Goal: Transaction & Acquisition: Download file/media

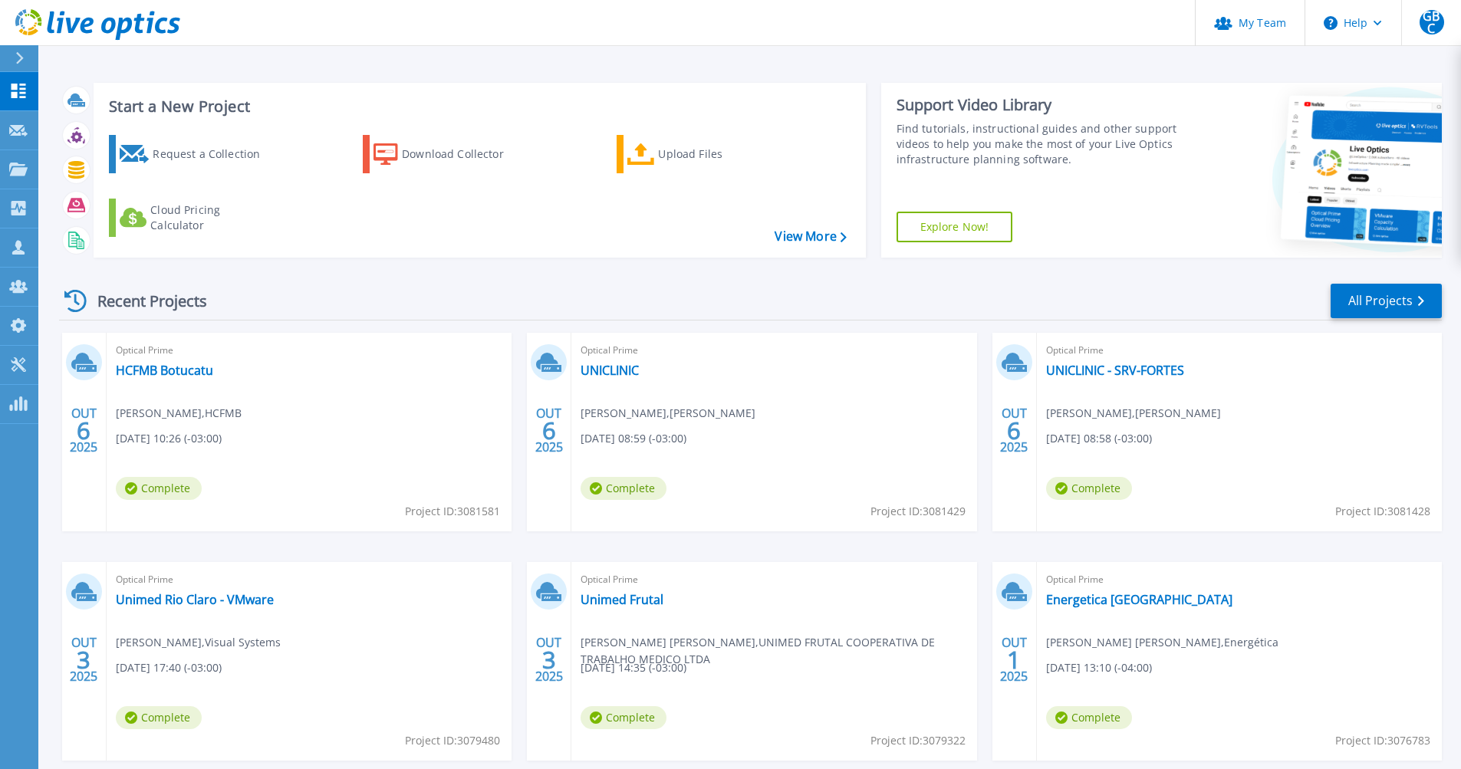
click at [897, 290] on div "Recent Projects All Projects" at bounding box center [750, 301] width 1383 height 38
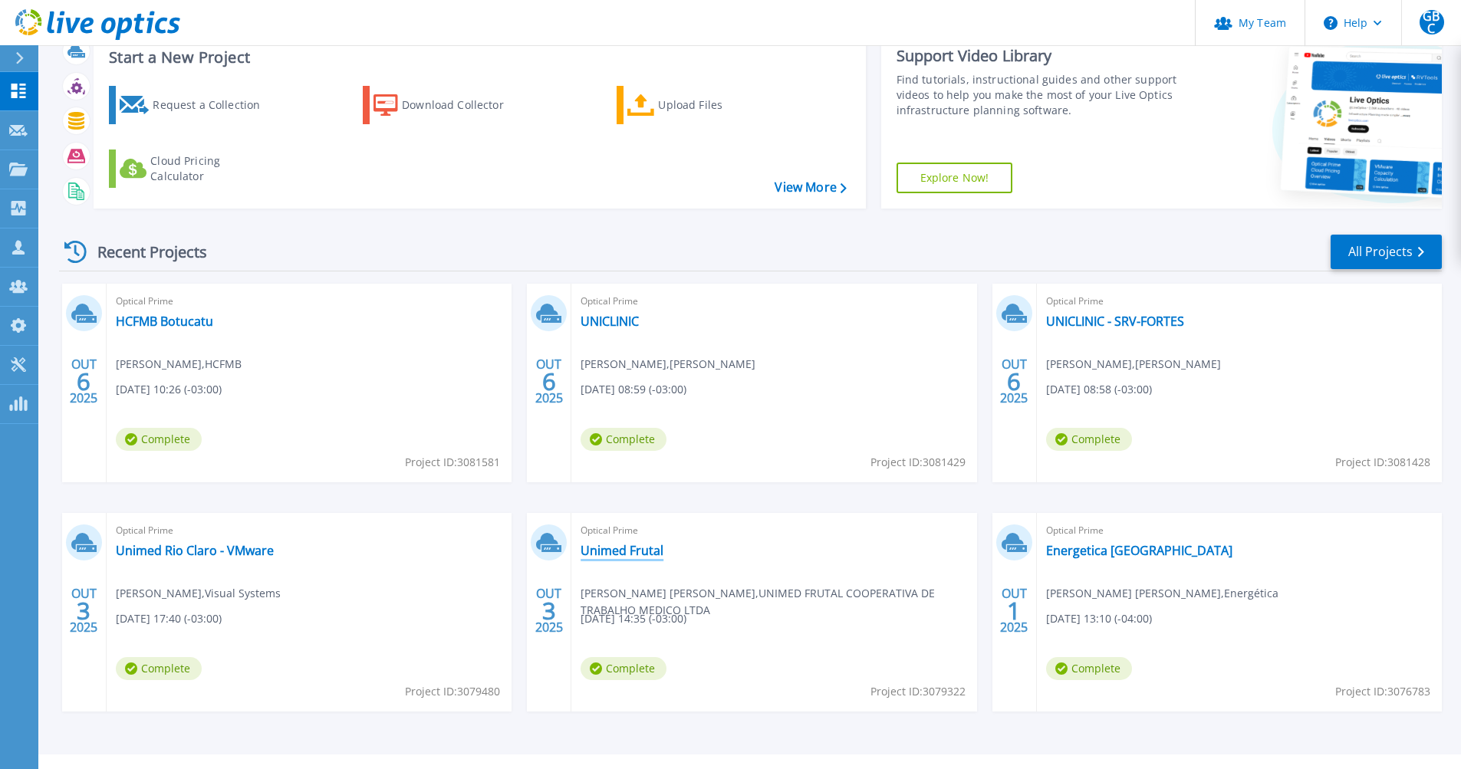
scroll to position [59, 0]
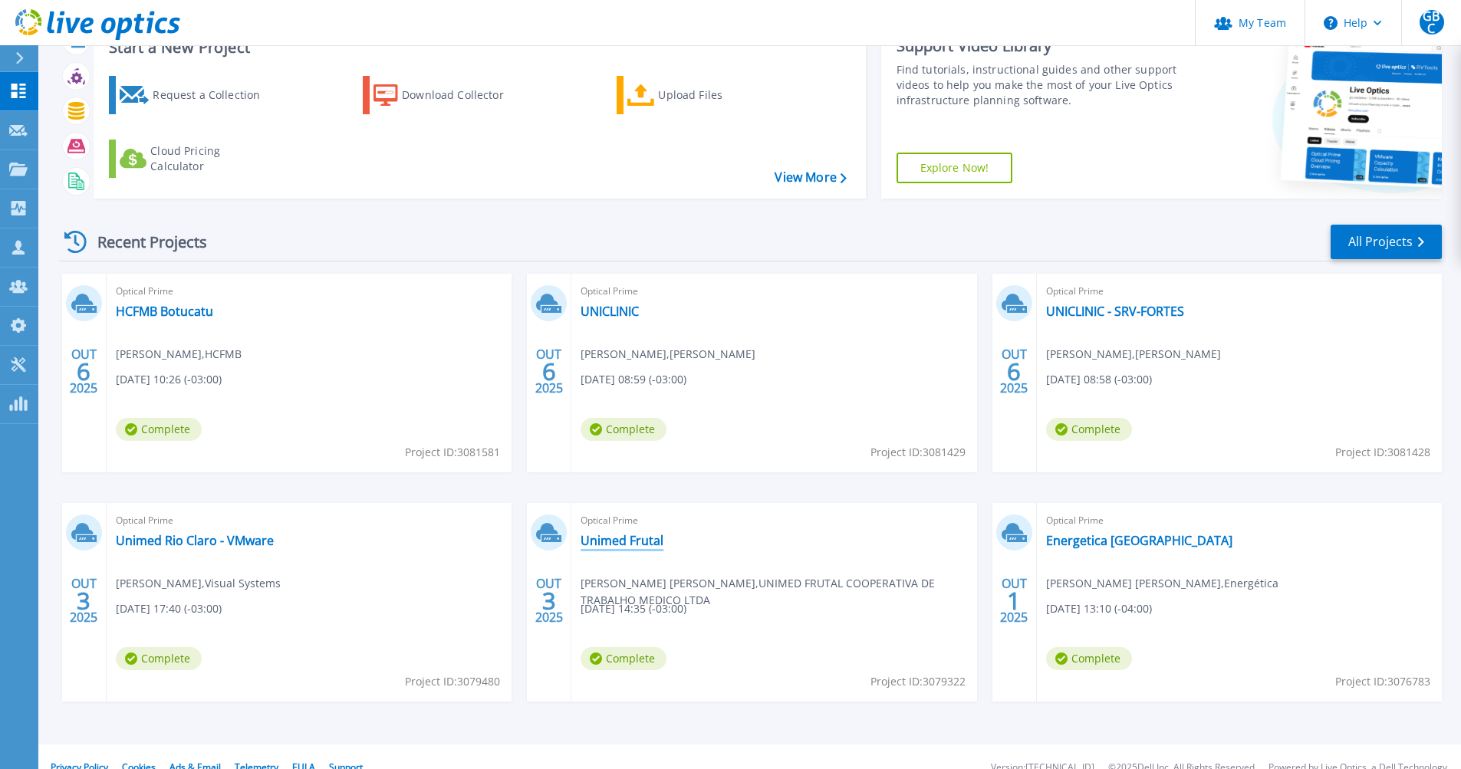
click at [654, 541] on link "Unimed Frutal" at bounding box center [622, 540] width 83 height 15
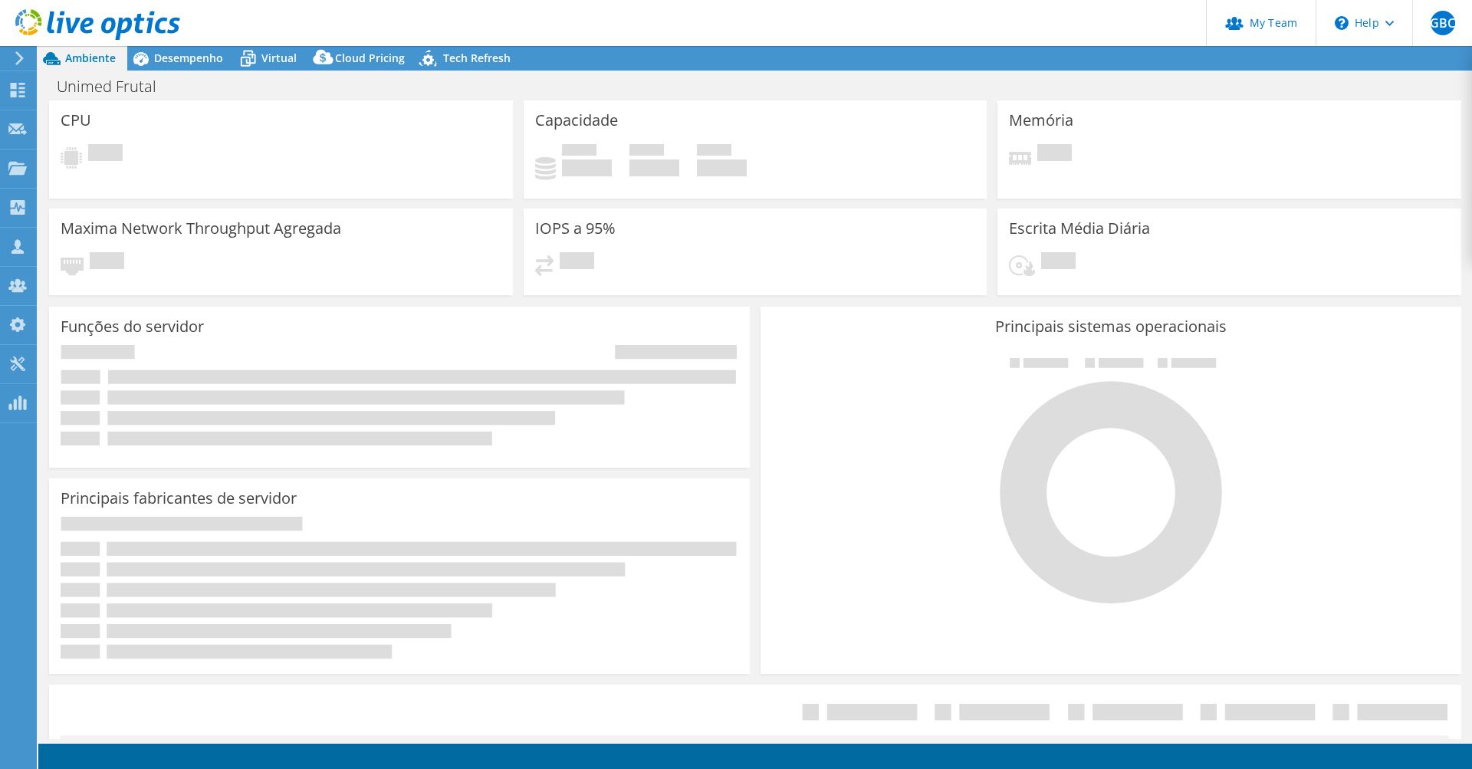
radio input "true"
radio input "false"
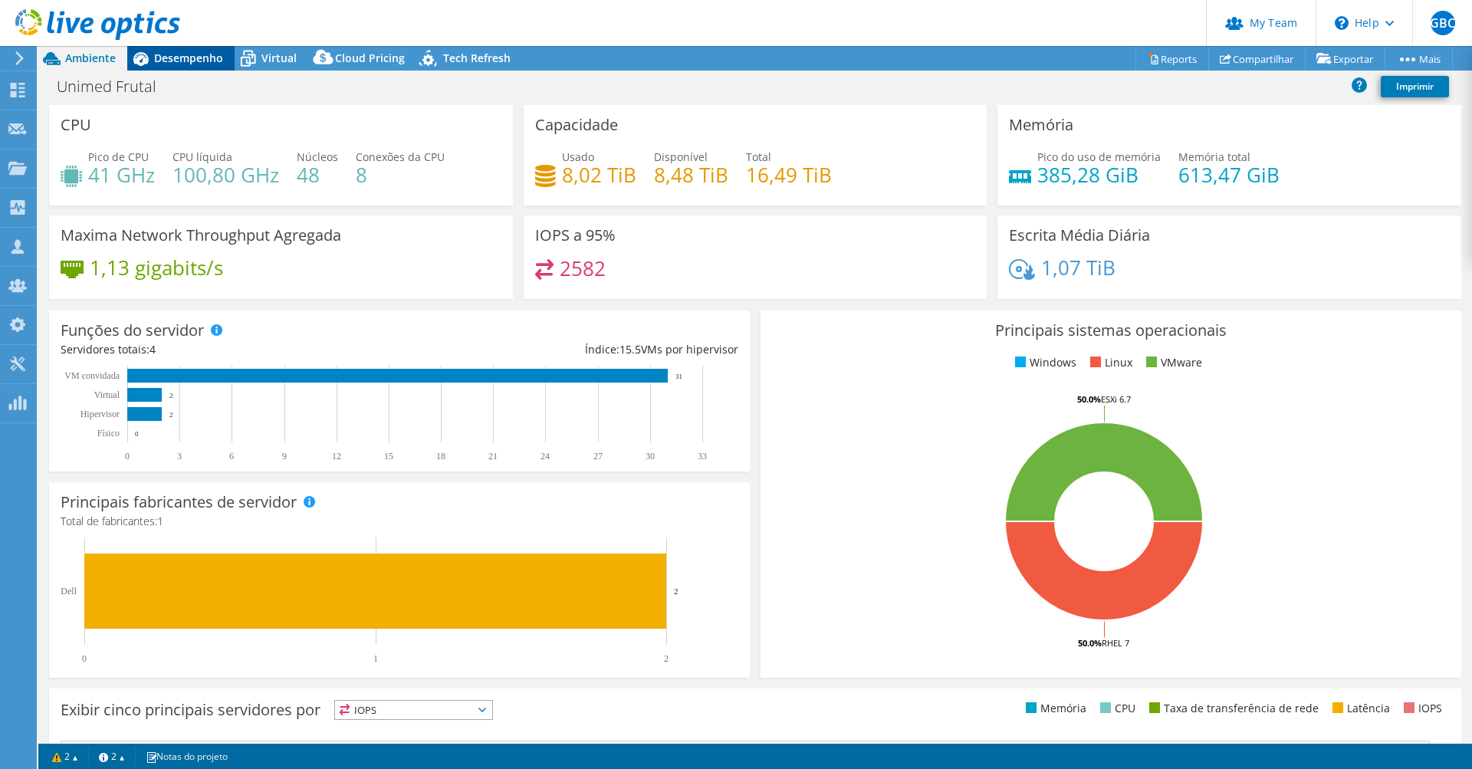
click at [209, 61] on span "Desempenho" at bounding box center [188, 58] width 69 height 15
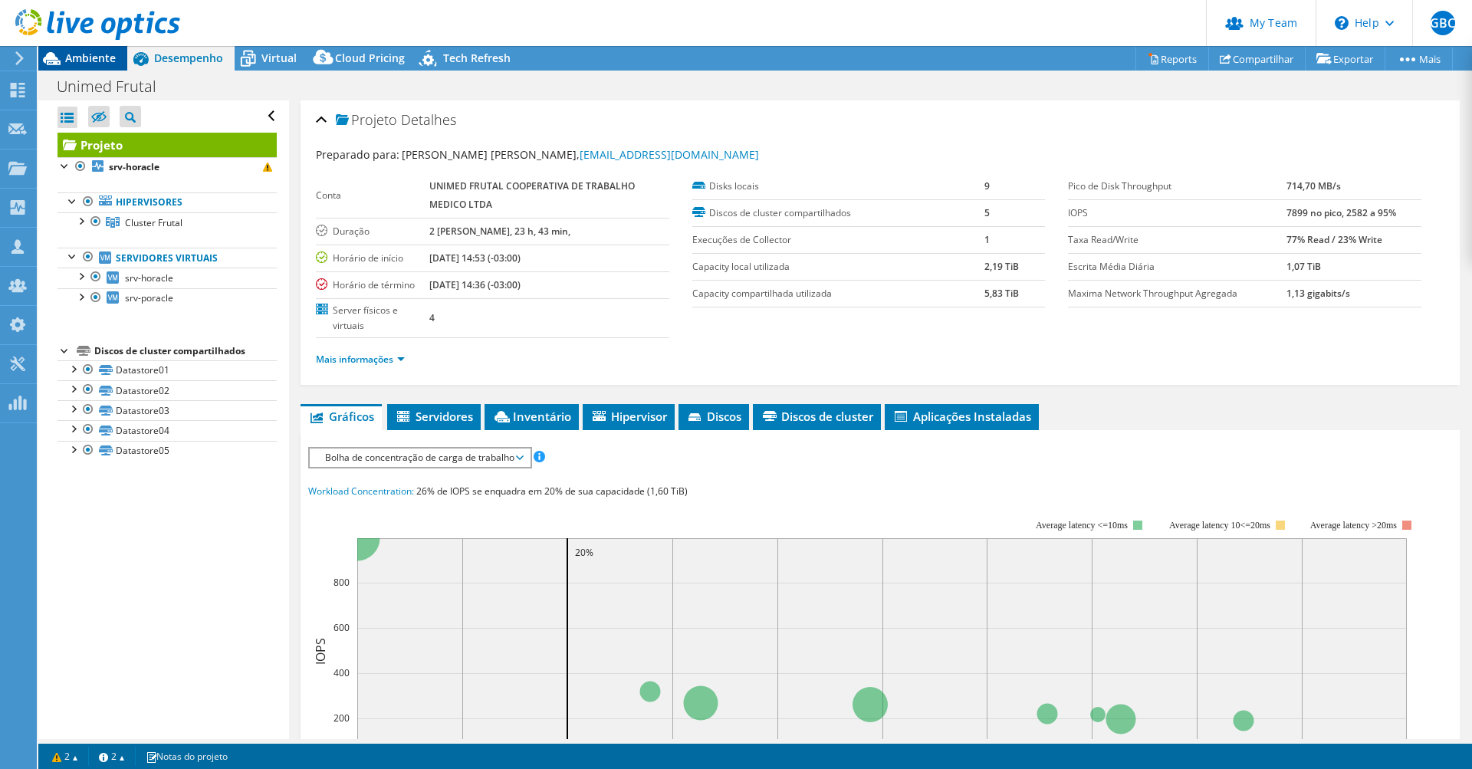
click at [99, 62] on span "Ambiente" at bounding box center [90, 58] width 51 height 15
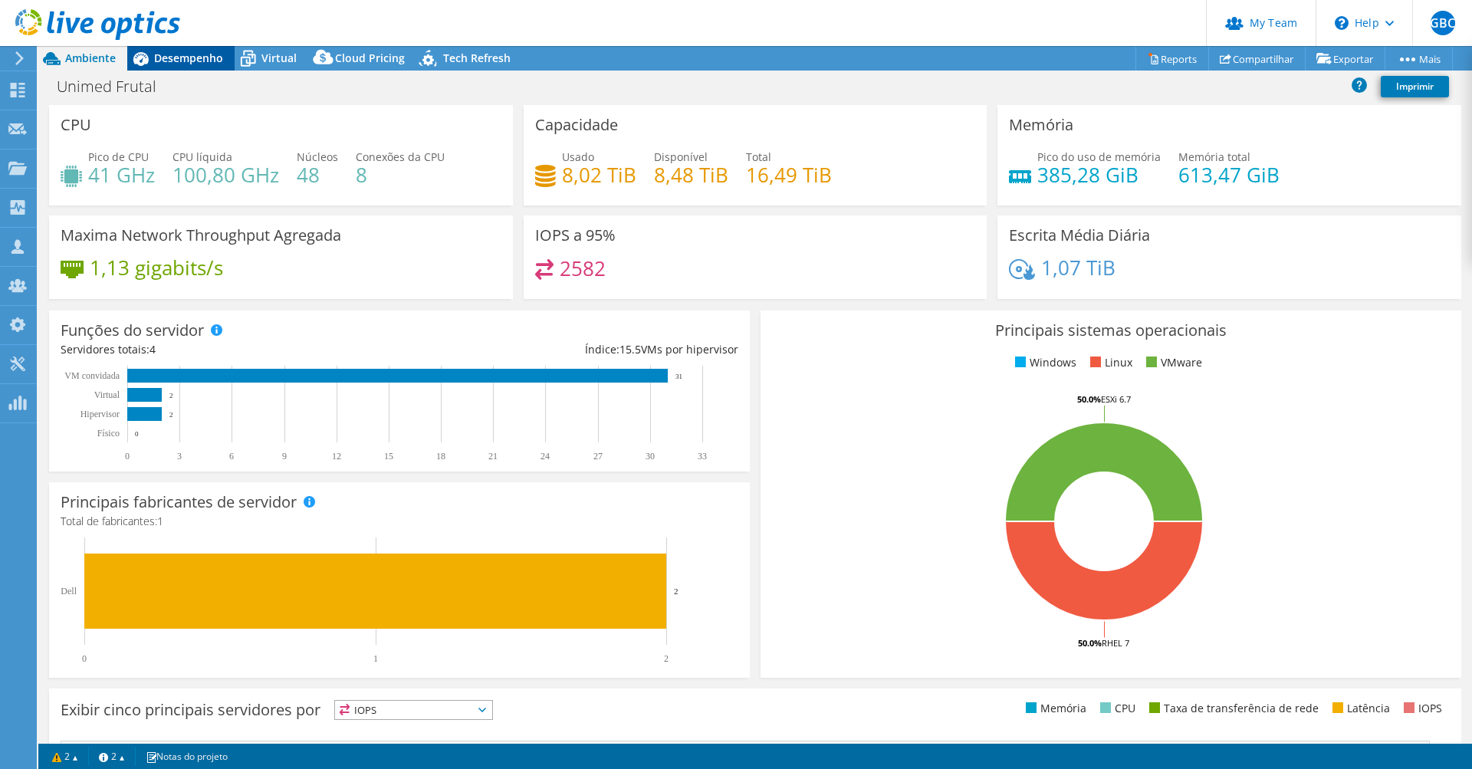
click at [159, 63] on span "Desempenho" at bounding box center [188, 58] width 69 height 15
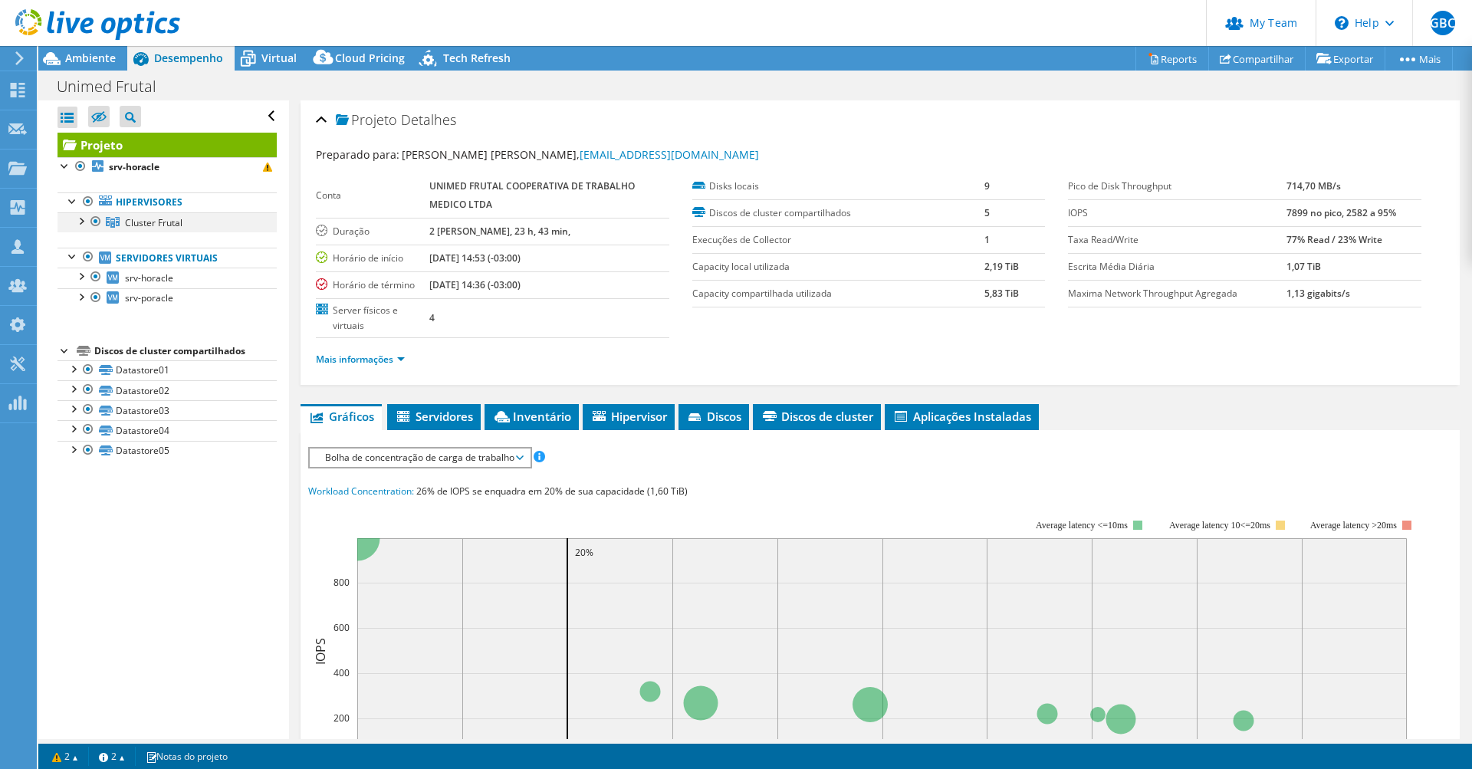
click at [81, 222] on div at bounding box center [80, 219] width 15 height 15
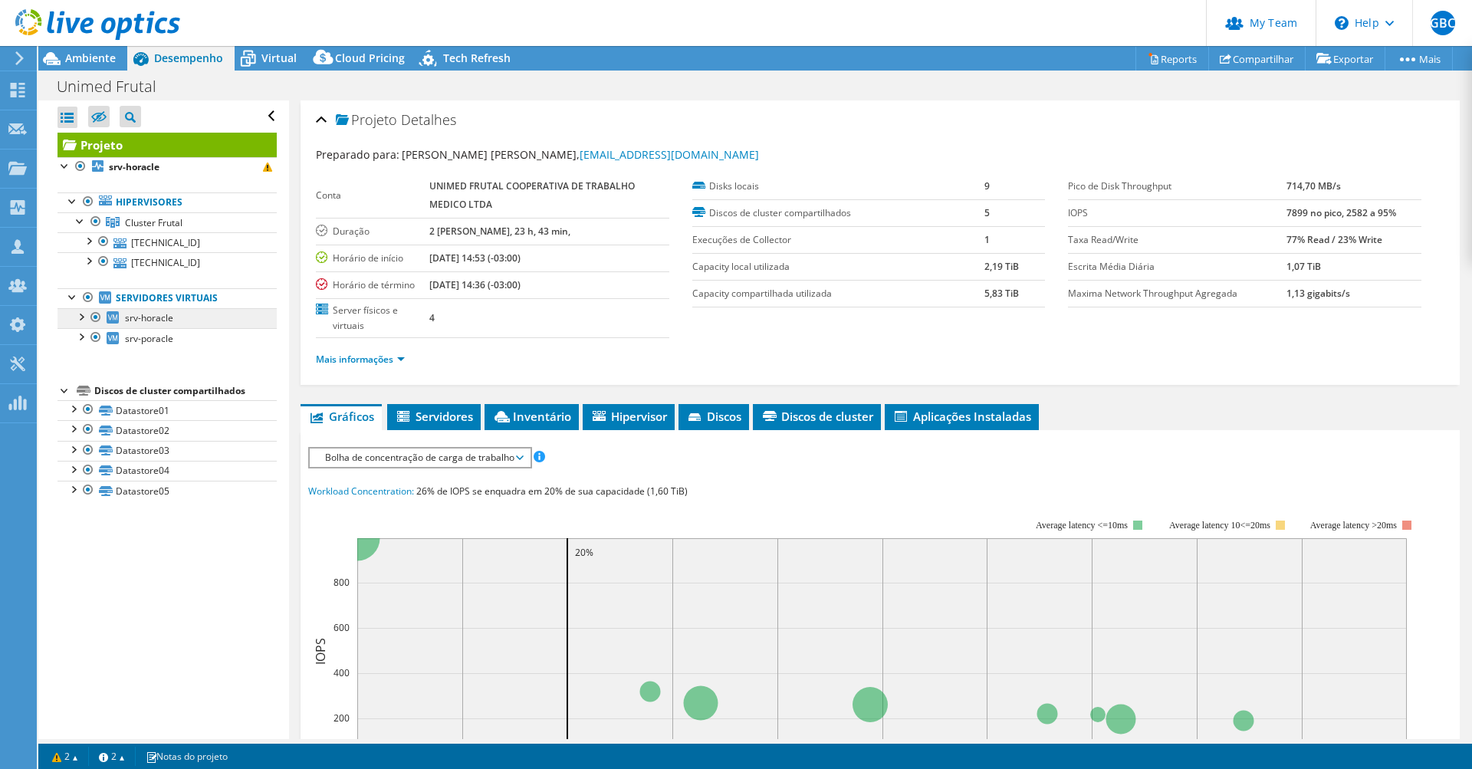
click at [150, 311] on span "srv-horacle" at bounding box center [149, 317] width 48 height 13
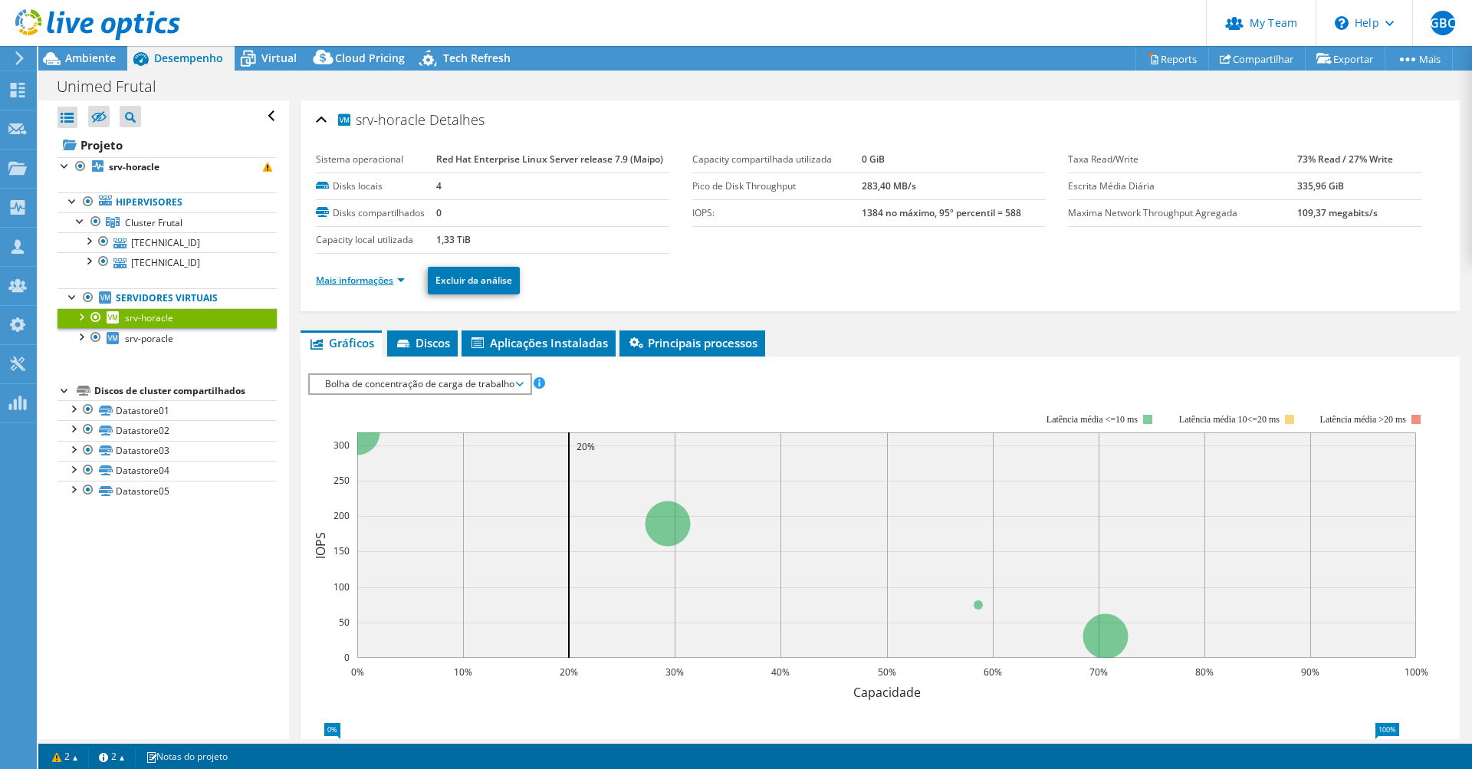
click at [331, 279] on link "Mais informações" at bounding box center [360, 280] width 89 height 13
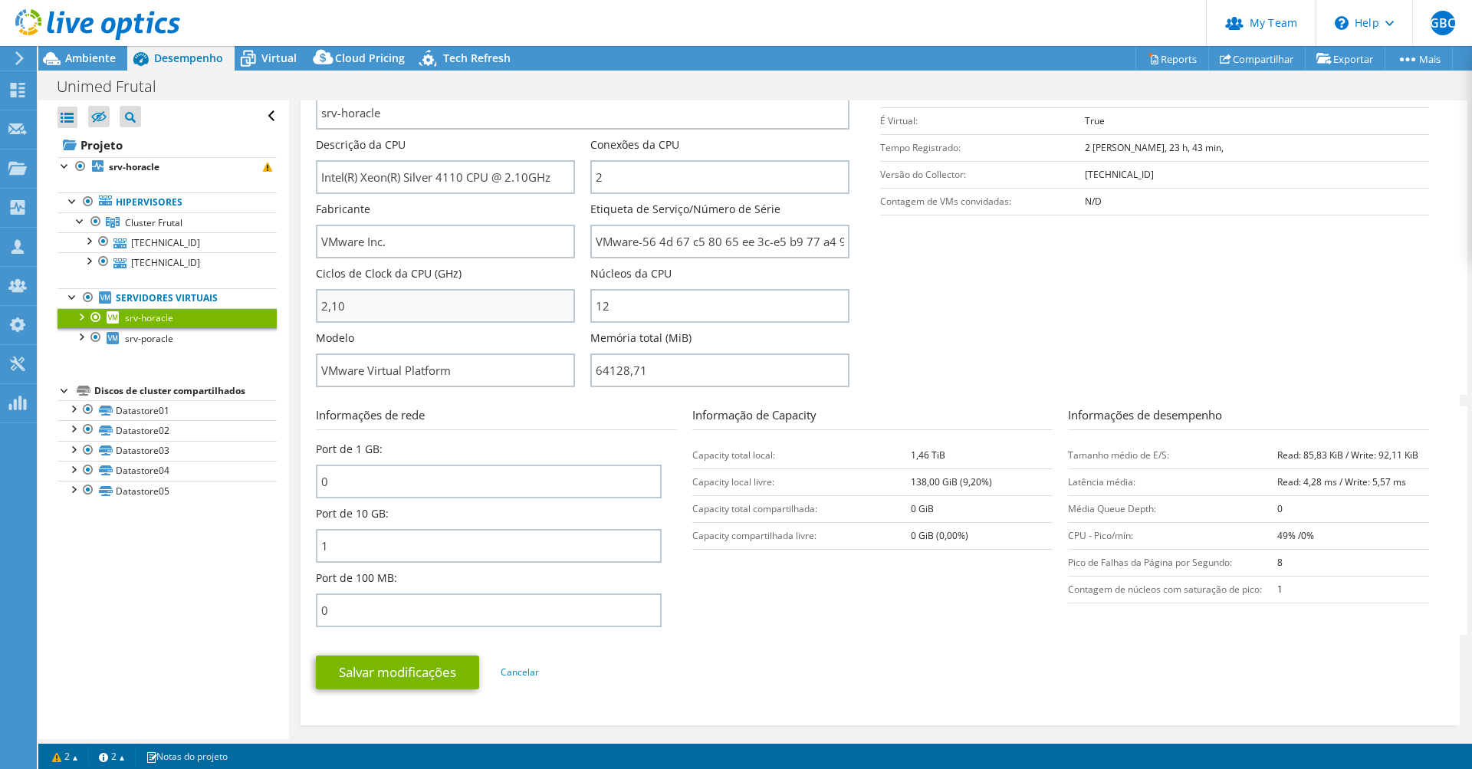
scroll to position [262, 0]
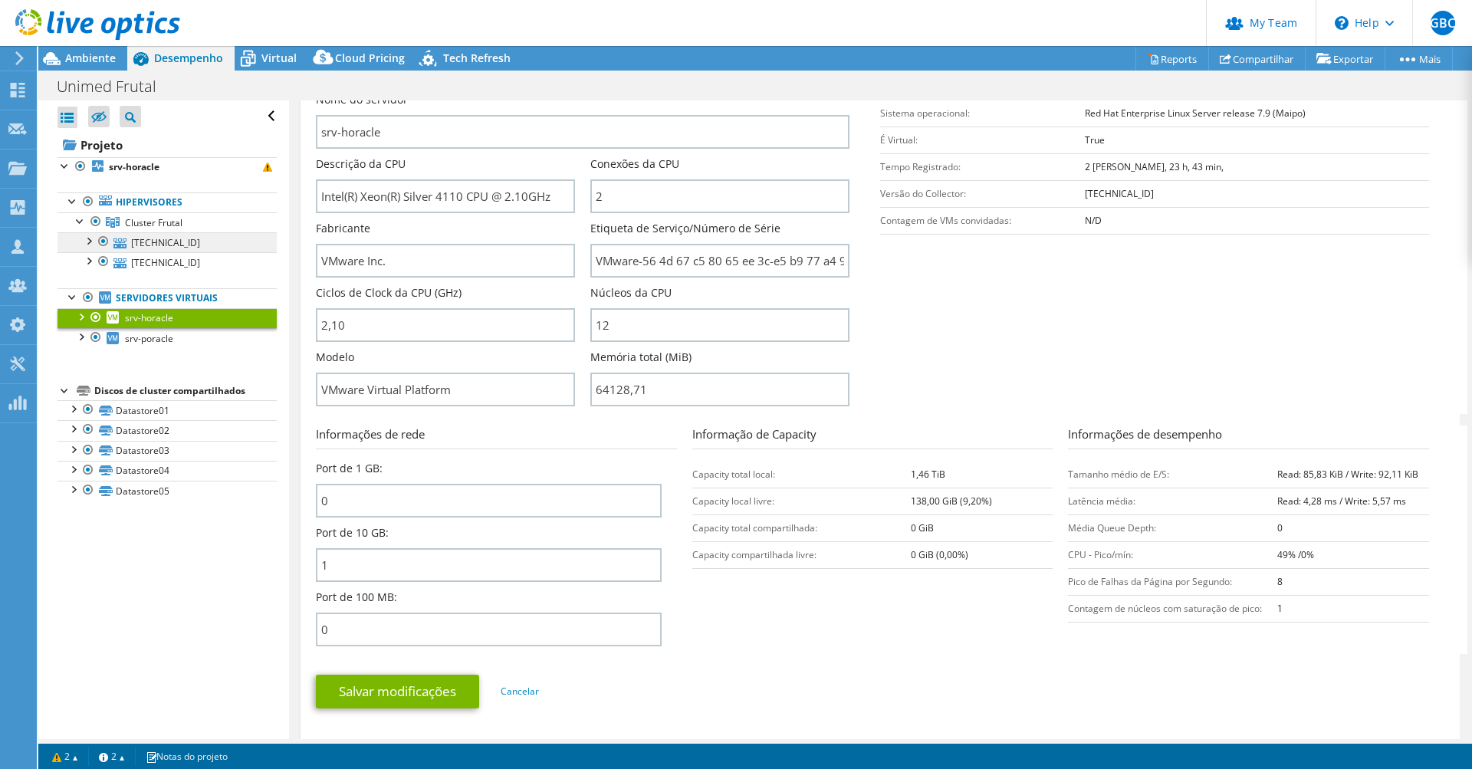
click at [185, 246] on link "[TECHNICAL_ID]" at bounding box center [167, 242] width 219 height 20
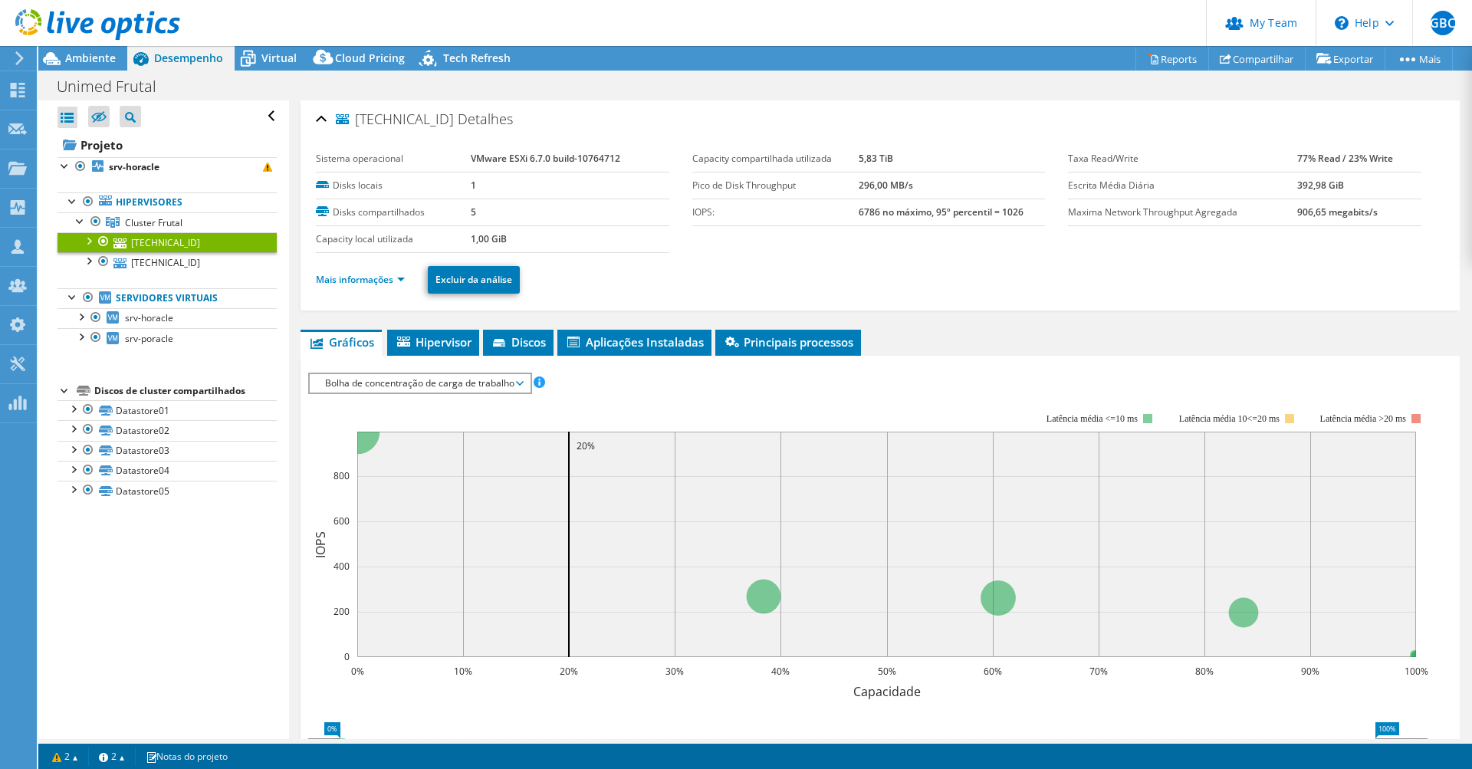
scroll to position [0, 0]
click at [367, 278] on link "Mais informações" at bounding box center [360, 280] width 89 height 13
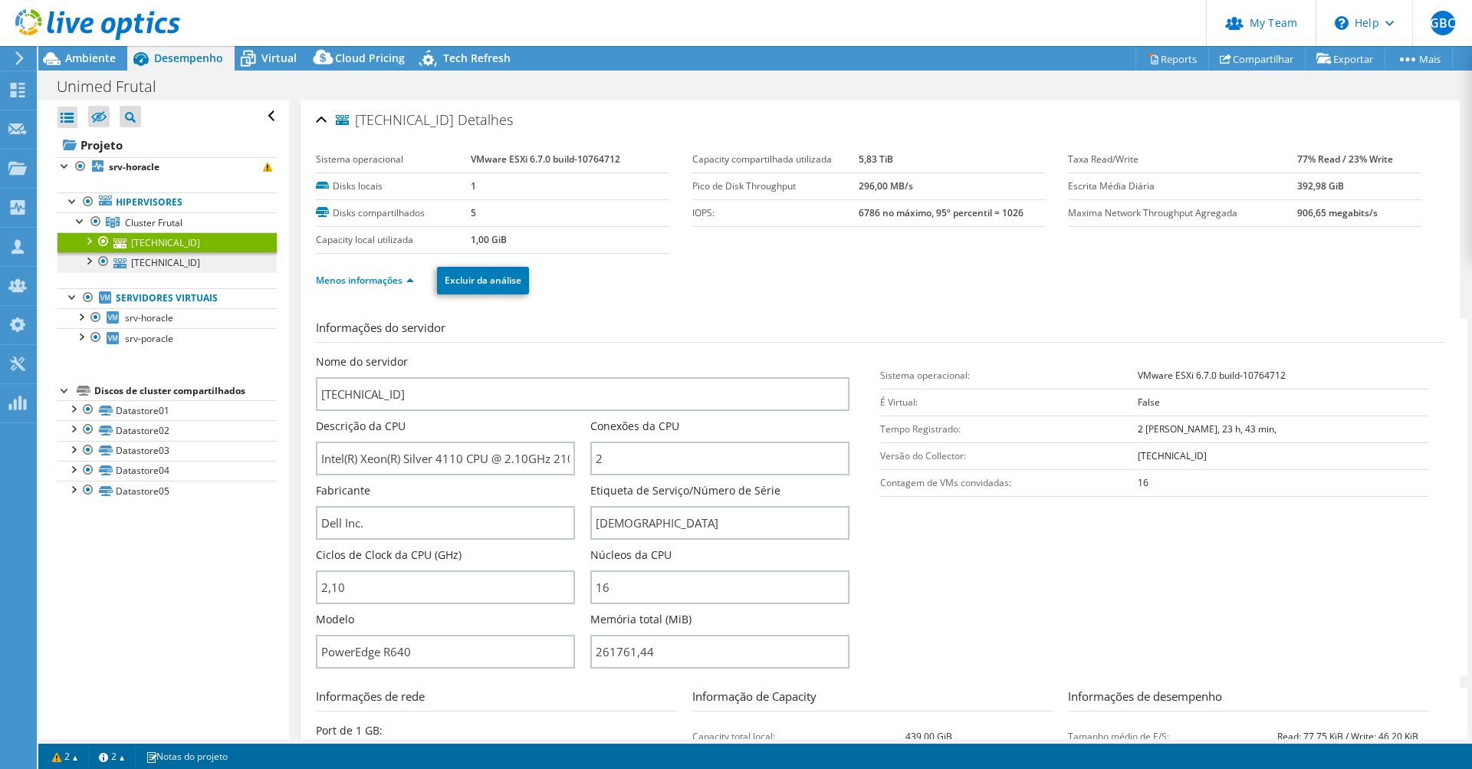
click at [190, 265] on link "[TECHNICAL_ID]" at bounding box center [167, 262] width 219 height 20
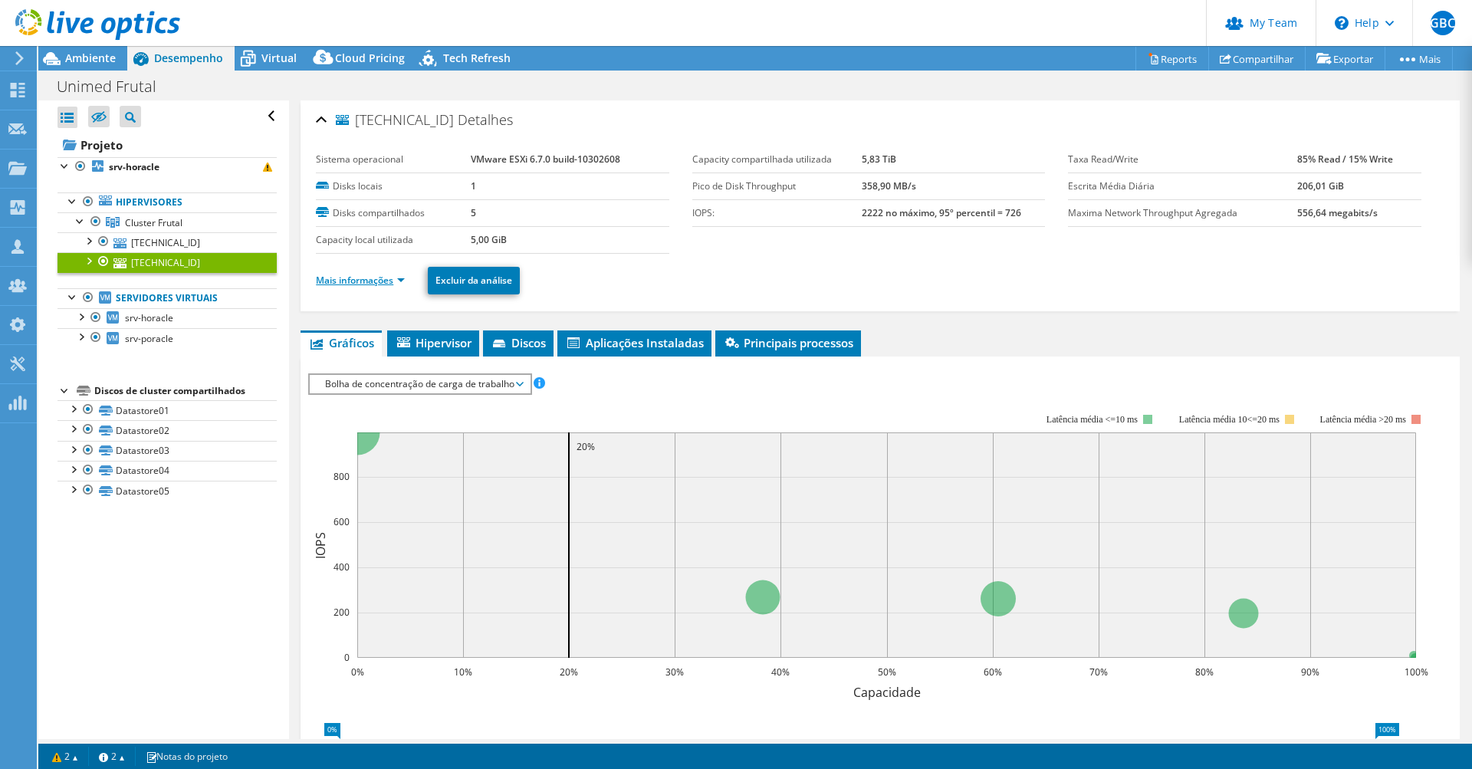
click at [377, 275] on link "Mais informações" at bounding box center [360, 280] width 89 height 13
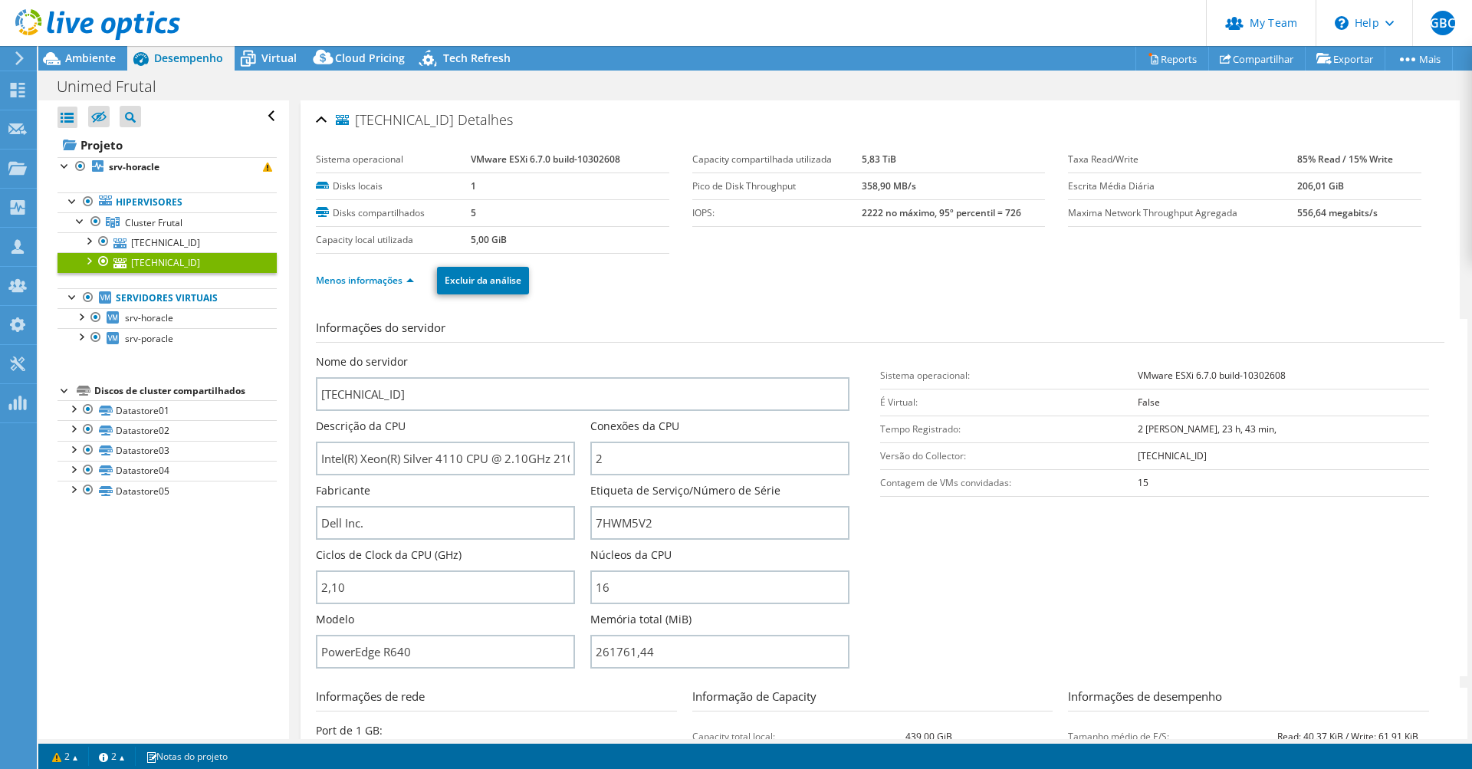
click at [677, 278] on ul "Menos informações Excluir da análise" at bounding box center [880, 278] width 1129 height 31
click at [178, 318] on link "srv-horacle" at bounding box center [167, 318] width 219 height 20
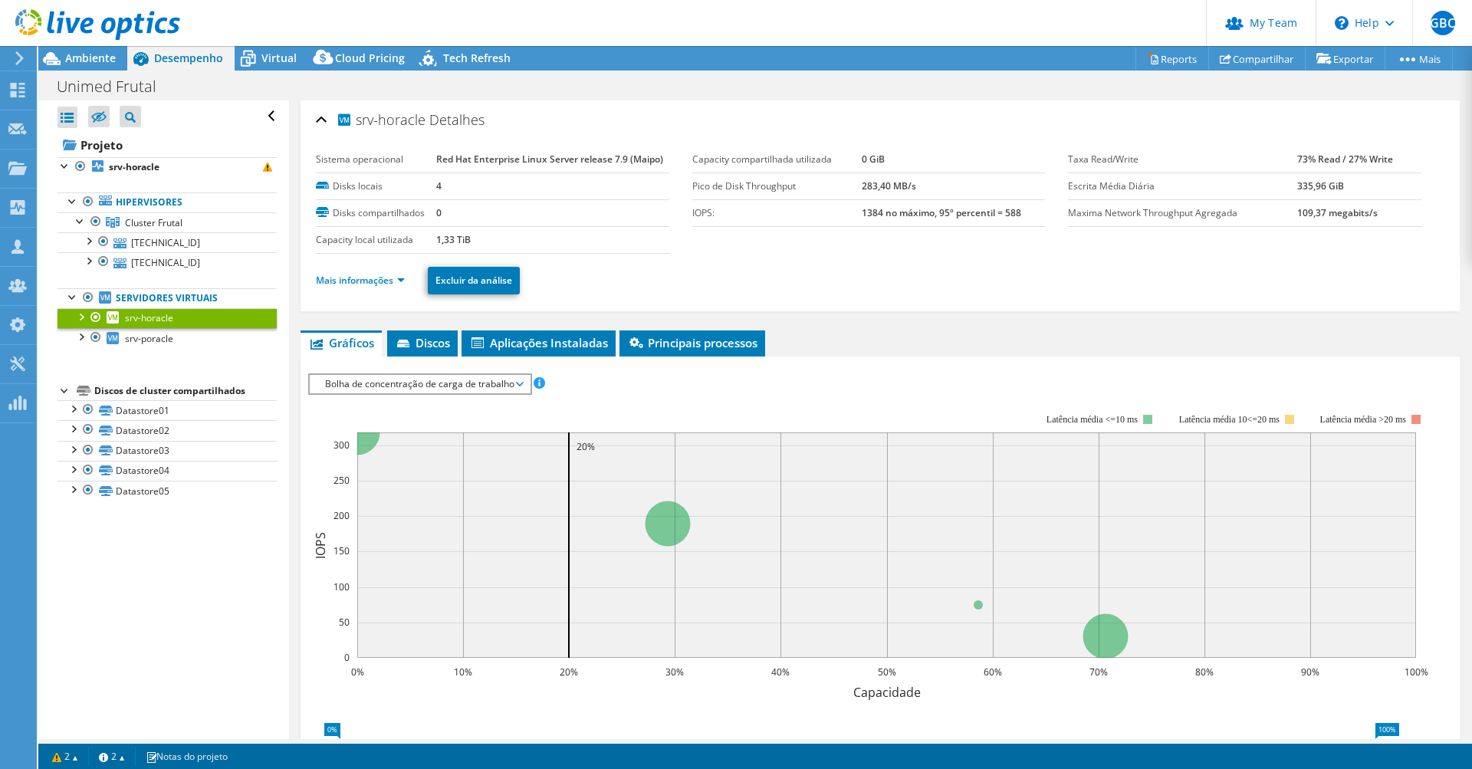
click at [845, 333] on ul "Gráficos Servidores Inventário Hipervisor Discos Discos de cluster Aplicações I…" at bounding box center [881, 344] width 1160 height 26
click at [180, 245] on link "[TECHNICAL_ID]" at bounding box center [167, 242] width 219 height 20
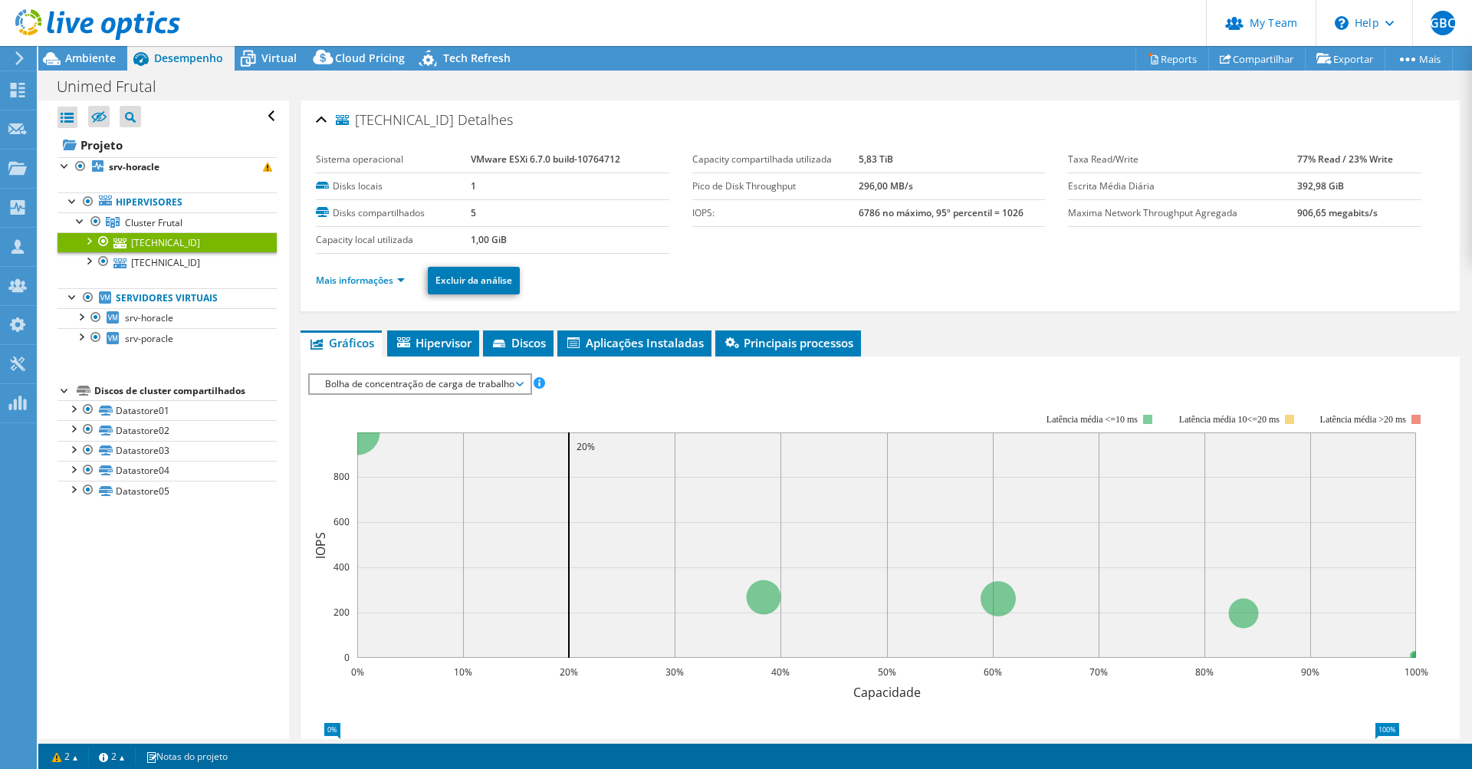
click at [350, 290] on ul "Mais informações Excluir da análise" at bounding box center [880, 278] width 1129 height 31
click at [352, 285] on link "Mais informações" at bounding box center [360, 280] width 89 height 13
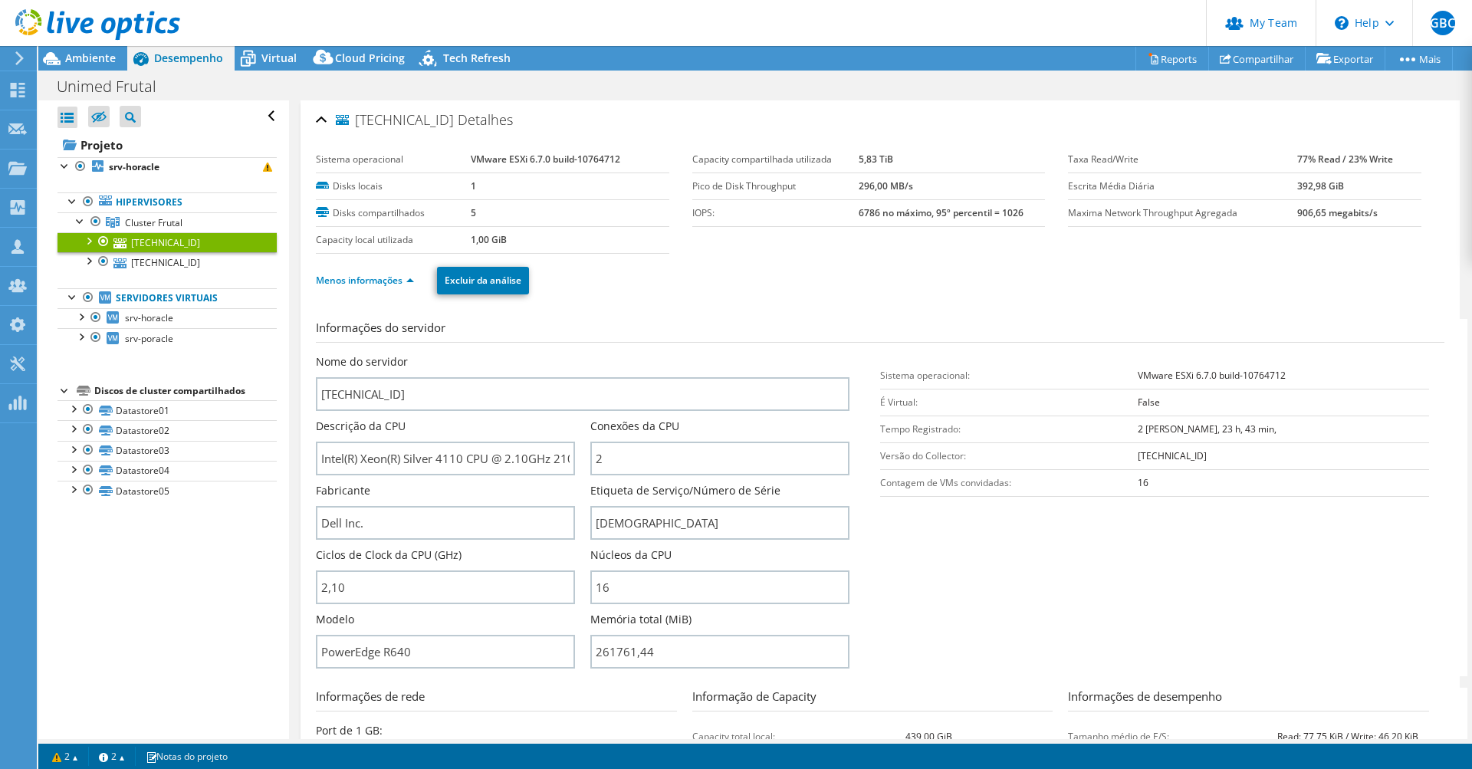
click at [598, 314] on div "Informações do servidor Nome do servidor [TECHNICAL_ID] Descrição da CPU Intel(…" at bounding box center [880, 656] width 1129 height 696
click at [98, 59] on span "Ambiente" at bounding box center [90, 58] width 51 height 15
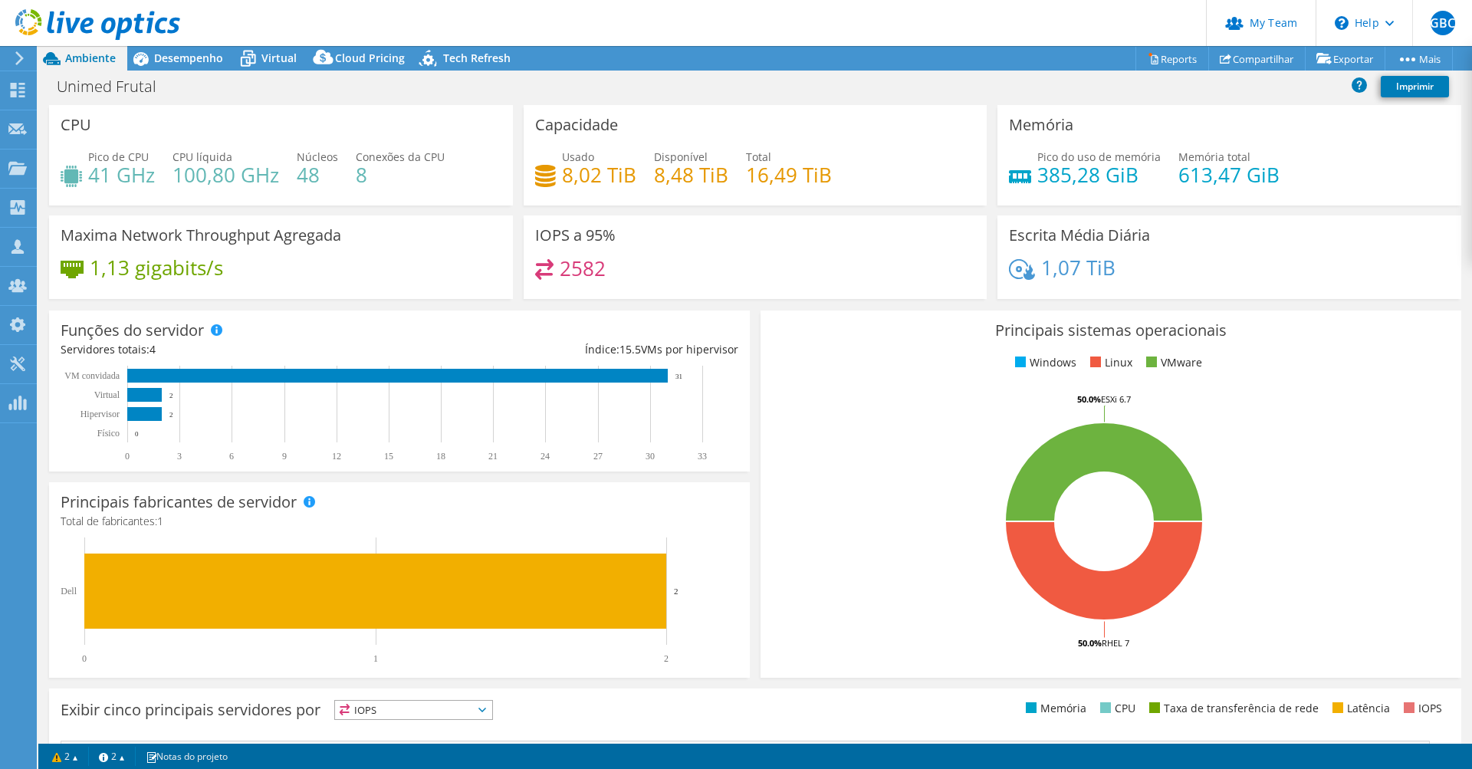
click at [834, 92] on div "Unimed Frutal Imprimir" at bounding box center [755, 86] width 1434 height 28
click at [189, 63] on span "Desempenho" at bounding box center [188, 58] width 69 height 15
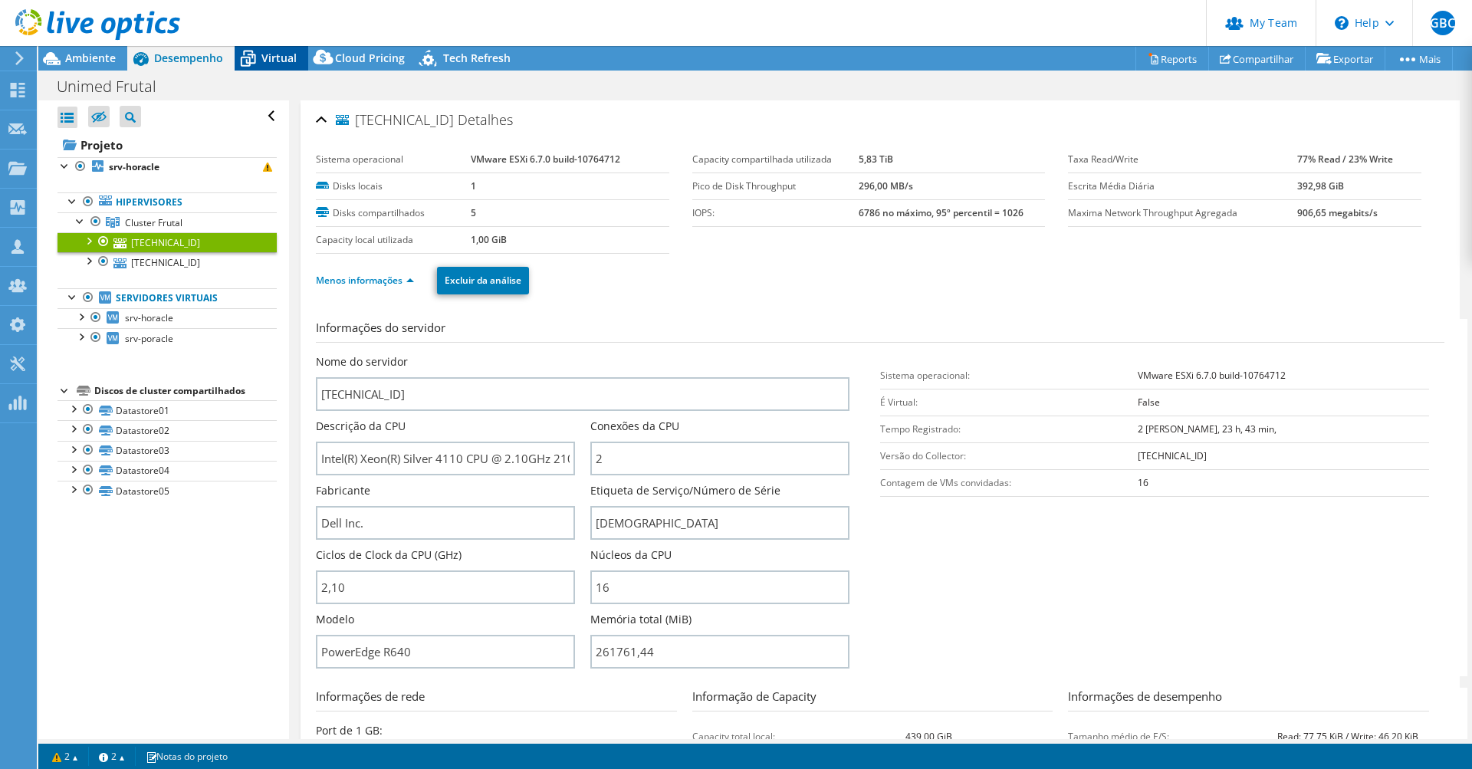
click at [277, 60] on span "Virtual" at bounding box center [279, 58] width 35 height 15
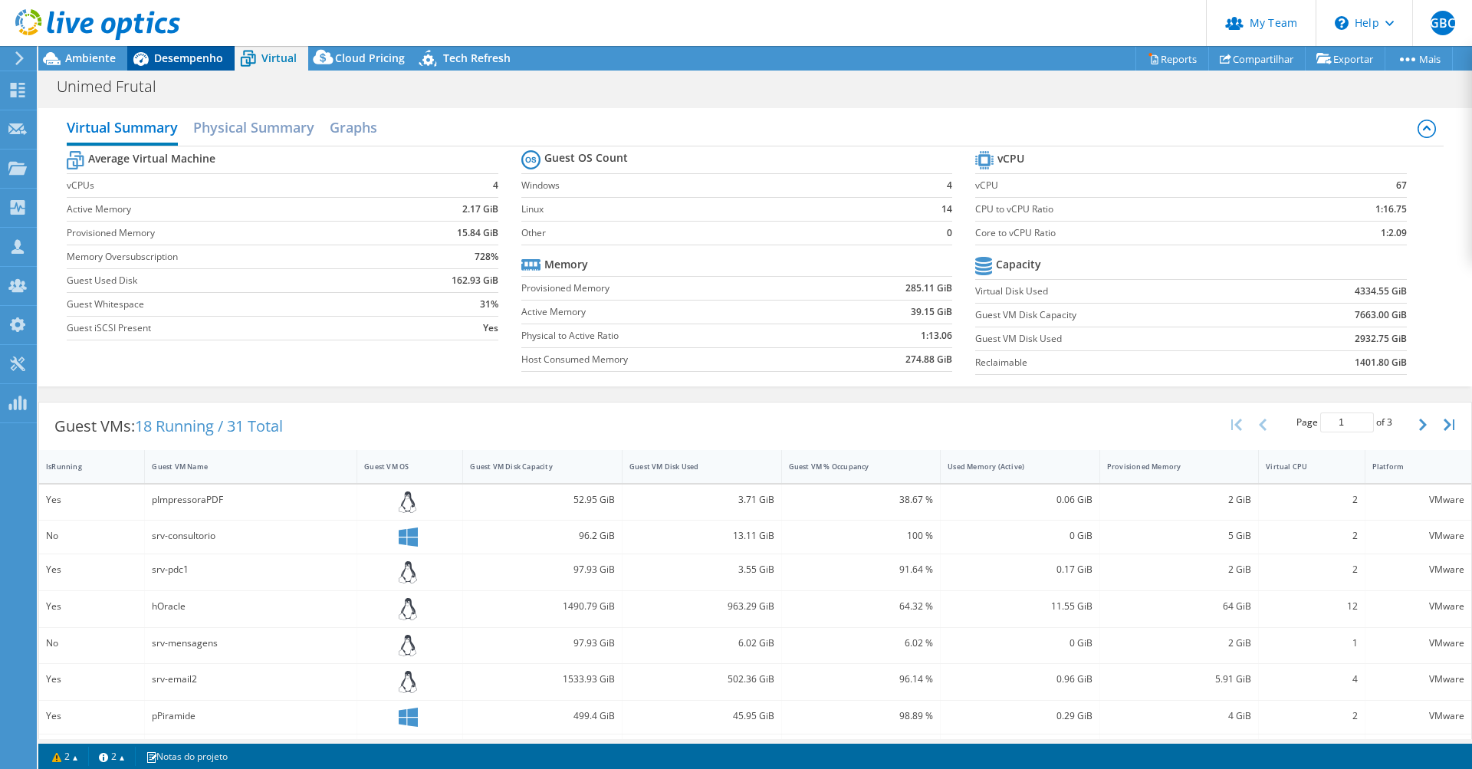
click at [169, 65] on div "Desempenho" at bounding box center [180, 58] width 107 height 25
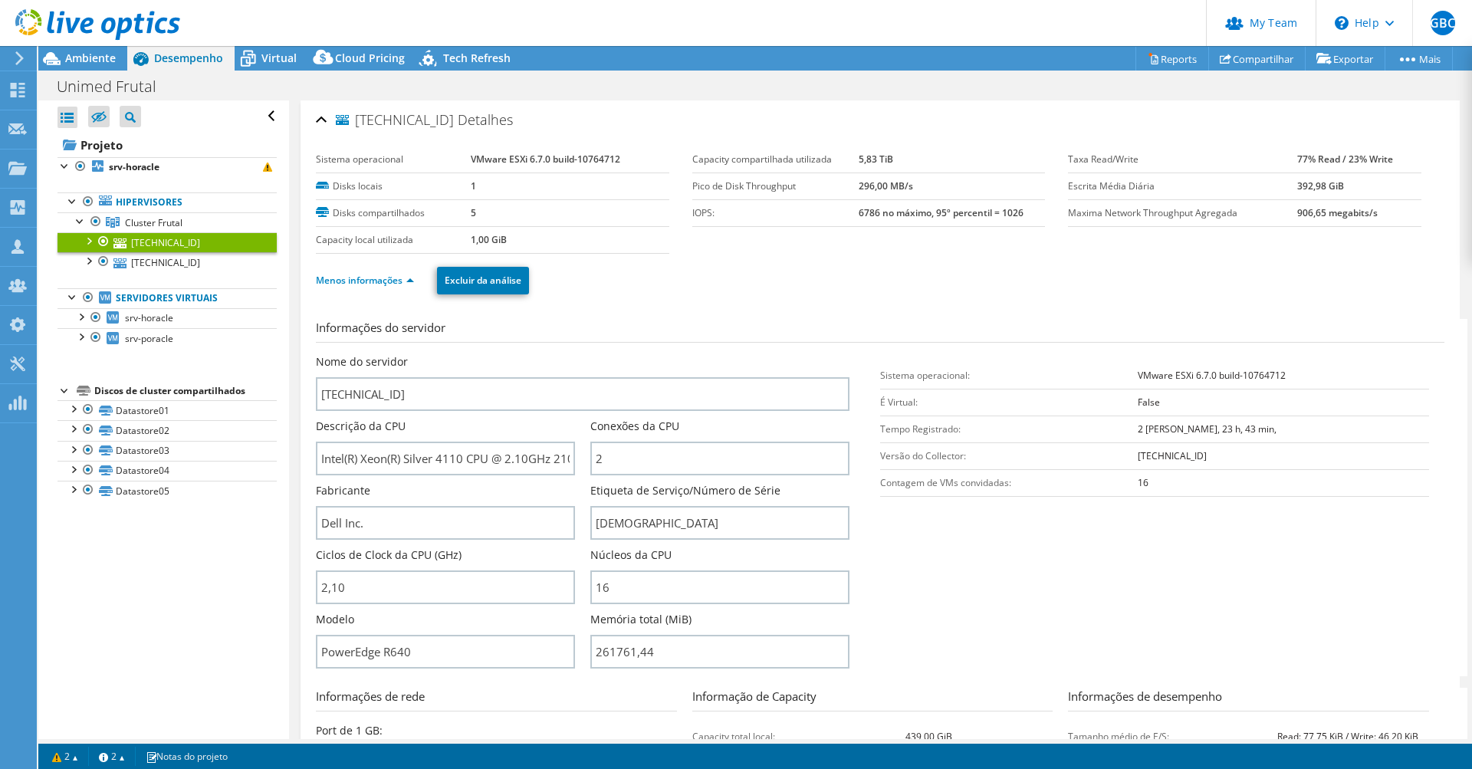
click at [643, 304] on div "Menos informações Excluir da análise" at bounding box center [880, 281] width 1129 height 54
click at [609, 308] on div "Informações do servidor Nome do servidor [TECHNICAL_ID] Descrição da CPU Intel(…" at bounding box center [880, 656] width 1129 height 696
click at [380, 279] on link "Menos informações" at bounding box center [365, 280] width 98 height 13
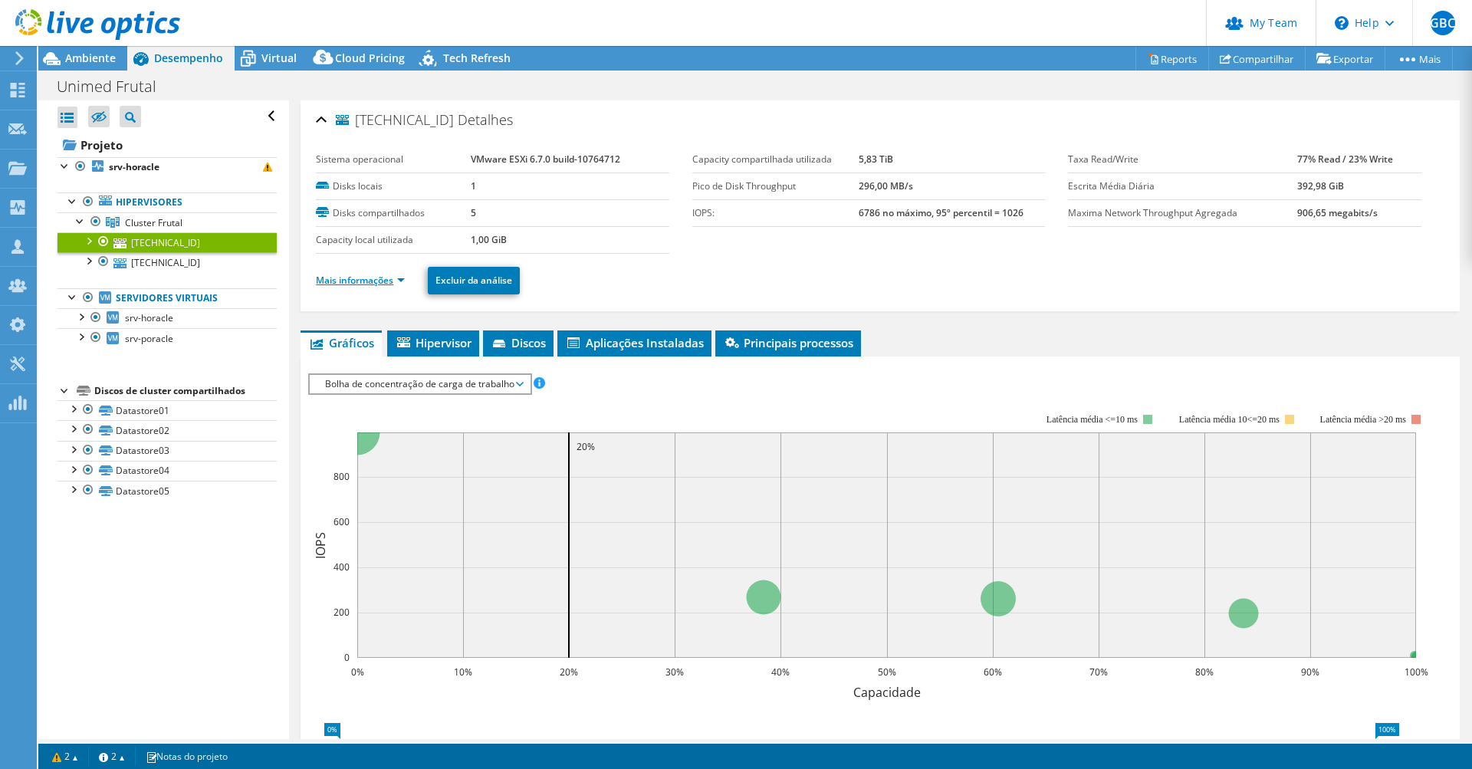
click at [380, 279] on link "Mais informações" at bounding box center [360, 280] width 89 height 13
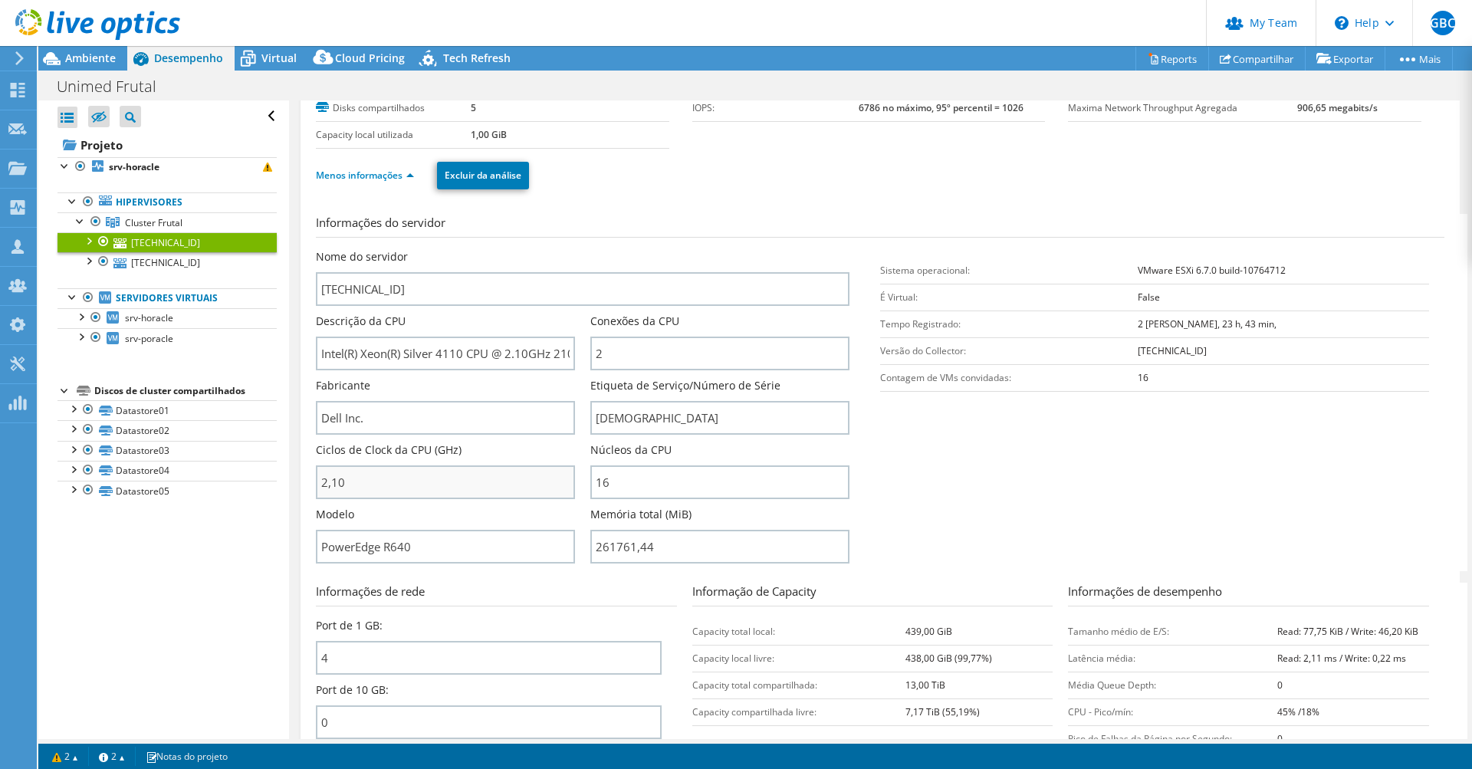
scroll to position [145, 0]
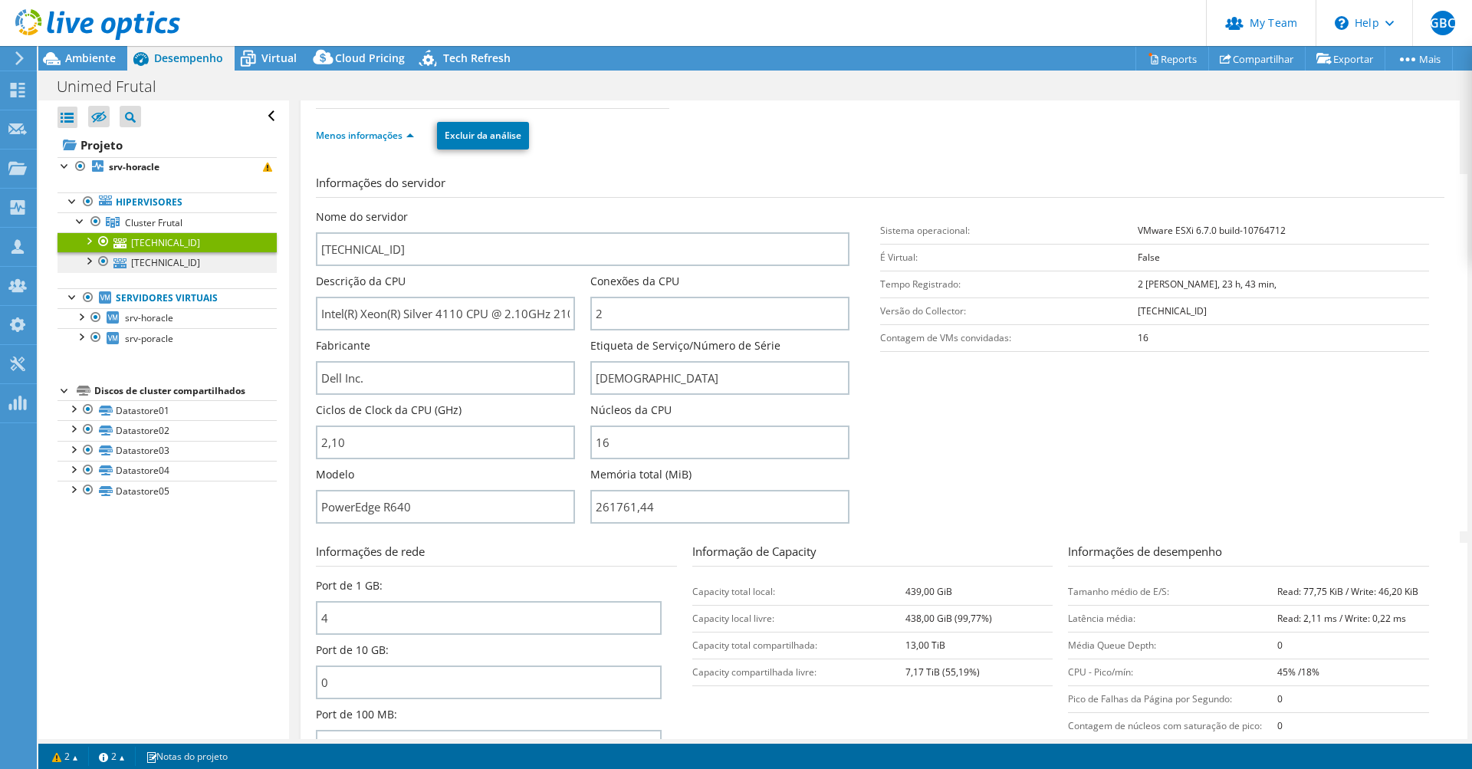
click at [173, 268] on link "[TECHNICAL_ID]" at bounding box center [167, 262] width 219 height 20
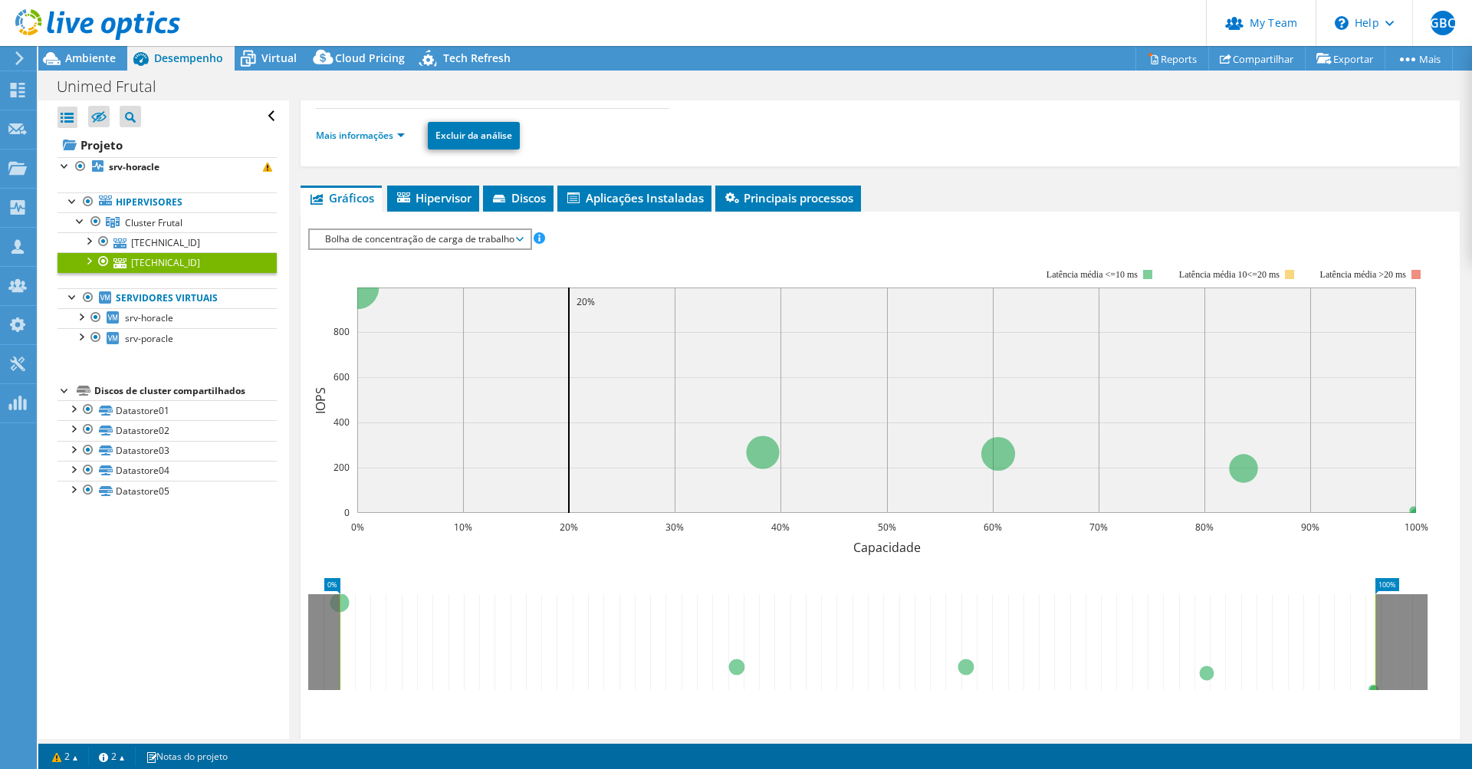
scroll to position [0, 0]
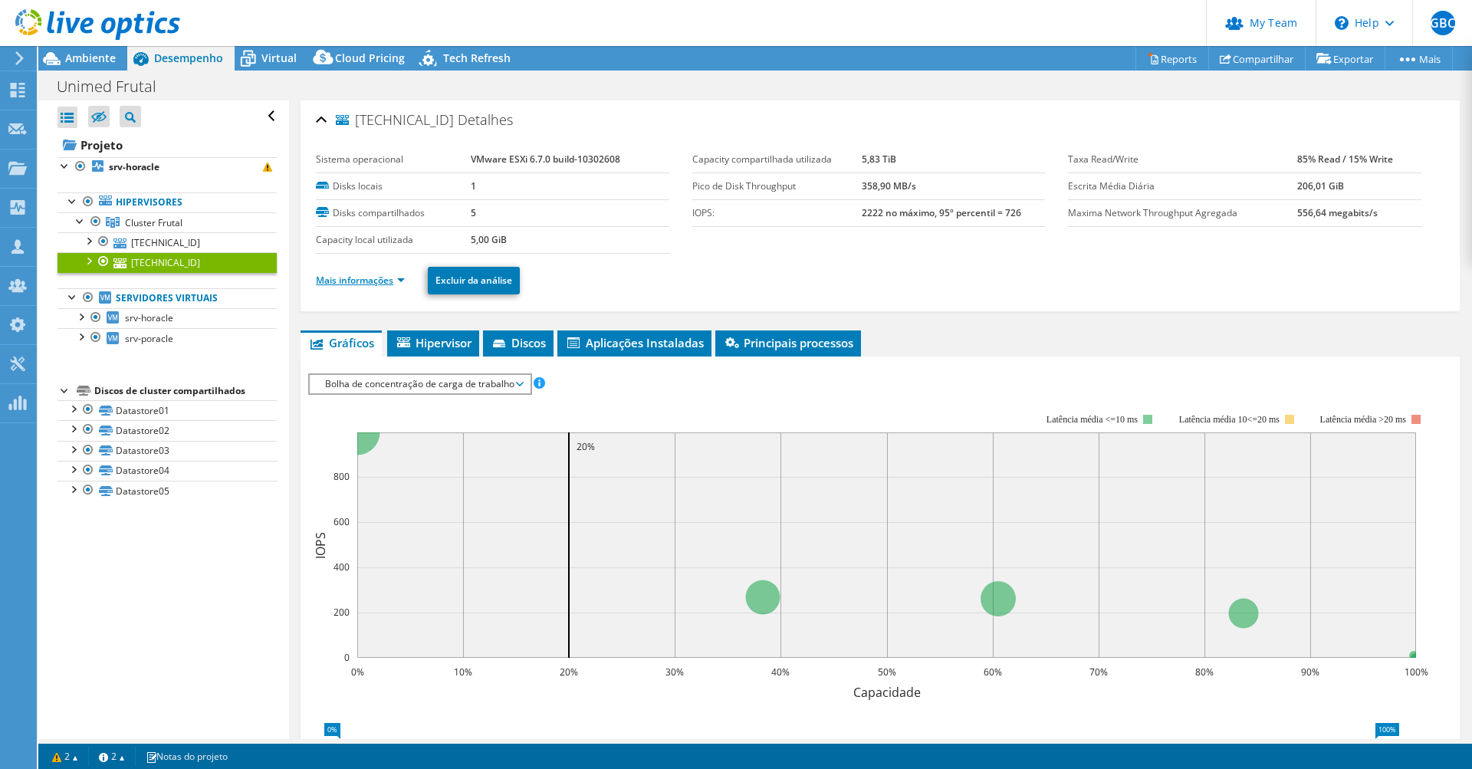
click at [370, 278] on link "Mais informações" at bounding box center [360, 280] width 89 height 13
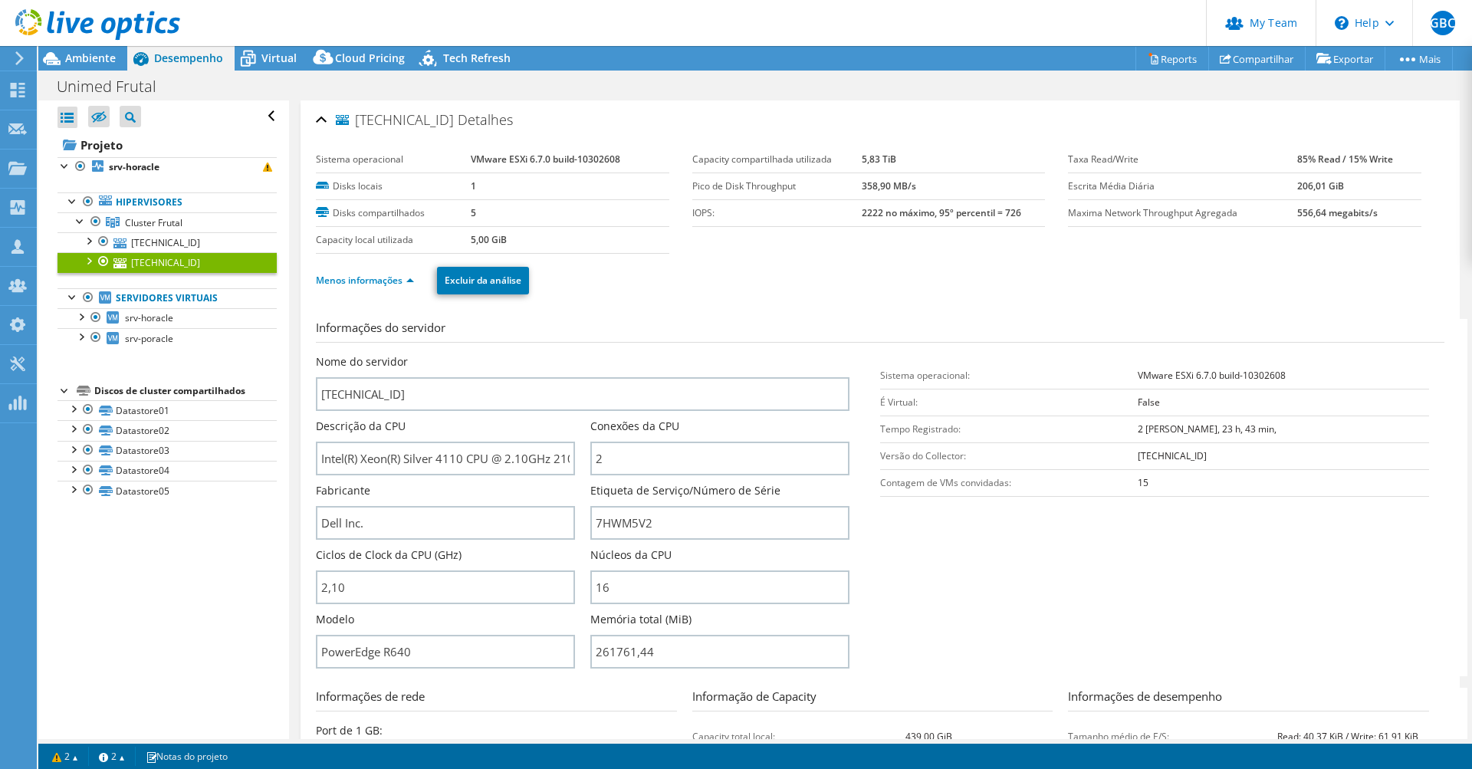
click at [699, 323] on h3 "Informações do servidor" at bounding box center [880, 331] width 1129 height 24
click at [686, 310] on div "Informações do servidor Nome do servidor [TECHNICAL_ID] Descrição da CPU Intel(…" at bounding box center [880, 656] width 1129 height 696
click at [709, 298] on div "Menos informações Excluir da análise" at bounding box center [880, 281] width 1129 height 54
click at [1167, 59] on link "Reports" at bounding box center [1173, 59] width 74 height 24
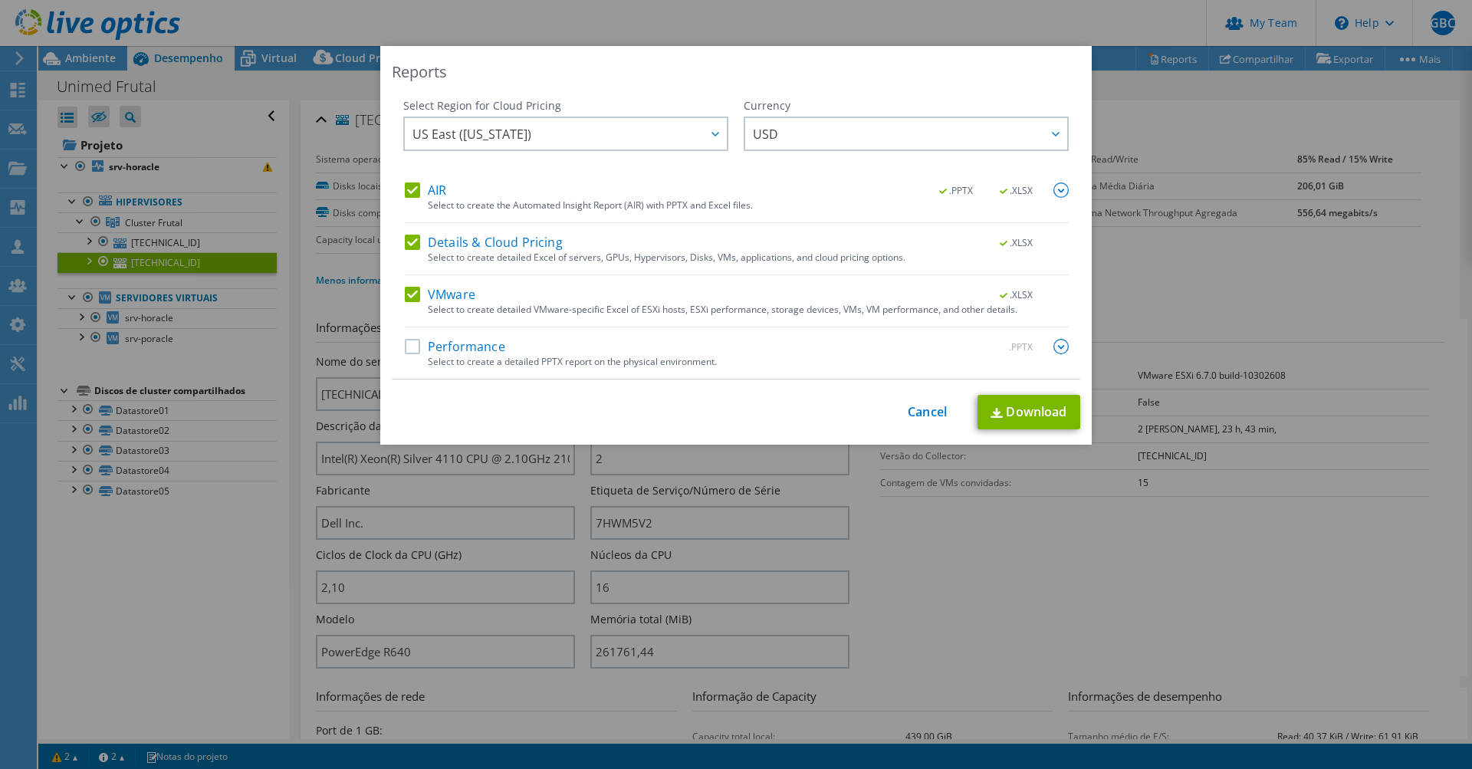
click at [455, 345] on label "Performance" at bounding box center [455, 346] width 100 height 15
click at [0, 0] on input "Performance" at bounding box center [0, 0] width 0 height 0
click at [1060, 347] on img at bounding box center [1061, 346] width 15 height 15
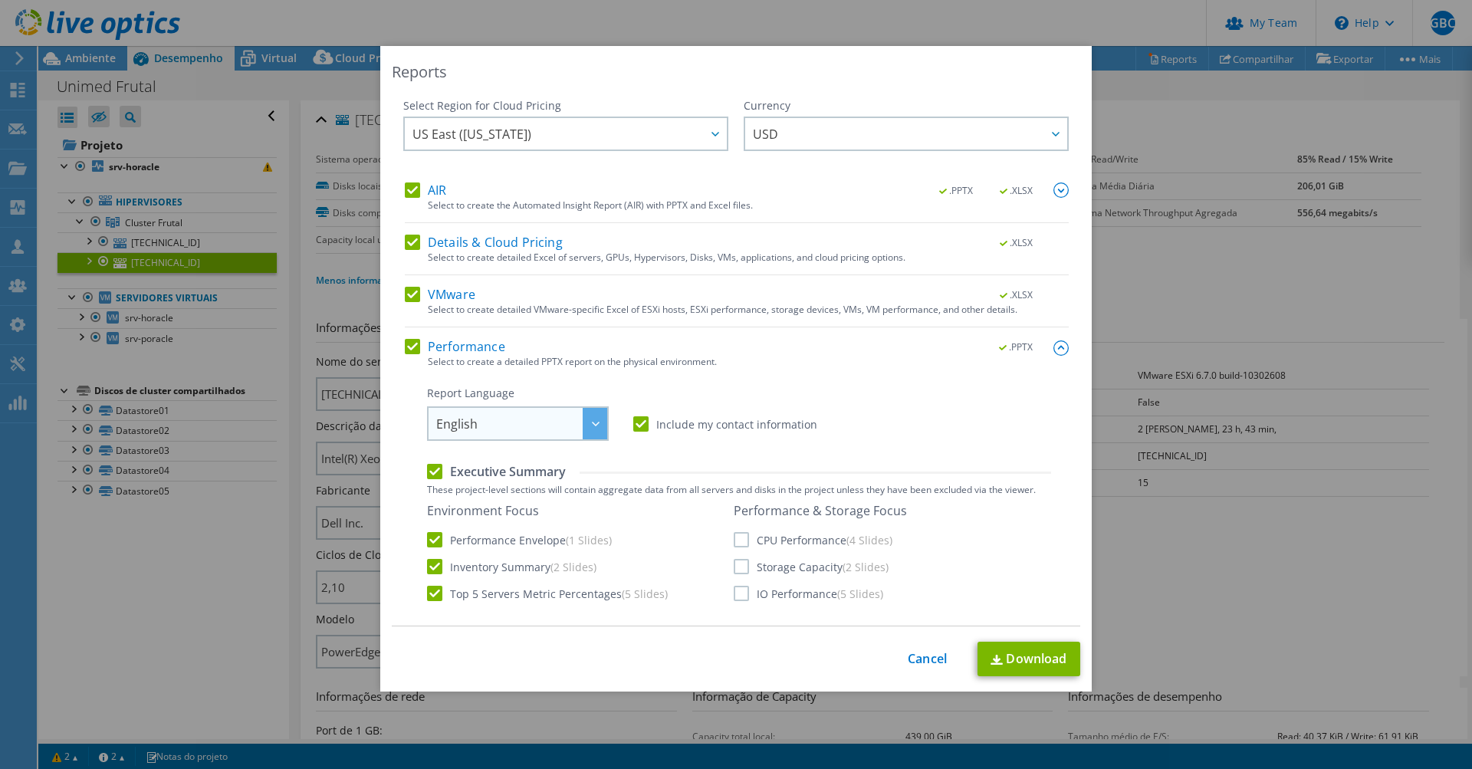
click at [570, 428] on span "English" at bounding box center [521, 423] width 171 height 31
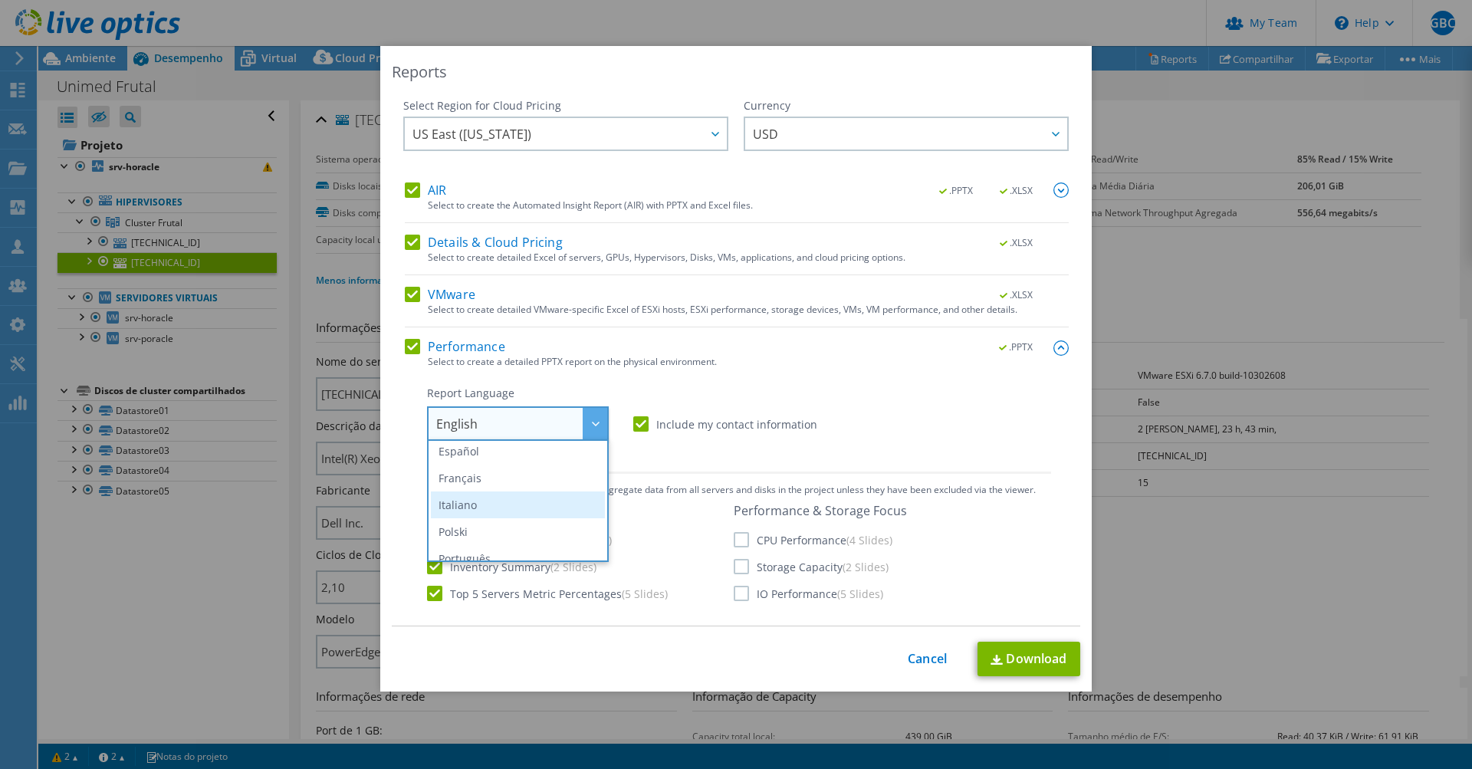
scroll to position [77, 0]
click at [482, 535] on li "Português" at bounding box center [518, 541] width 174 height 27
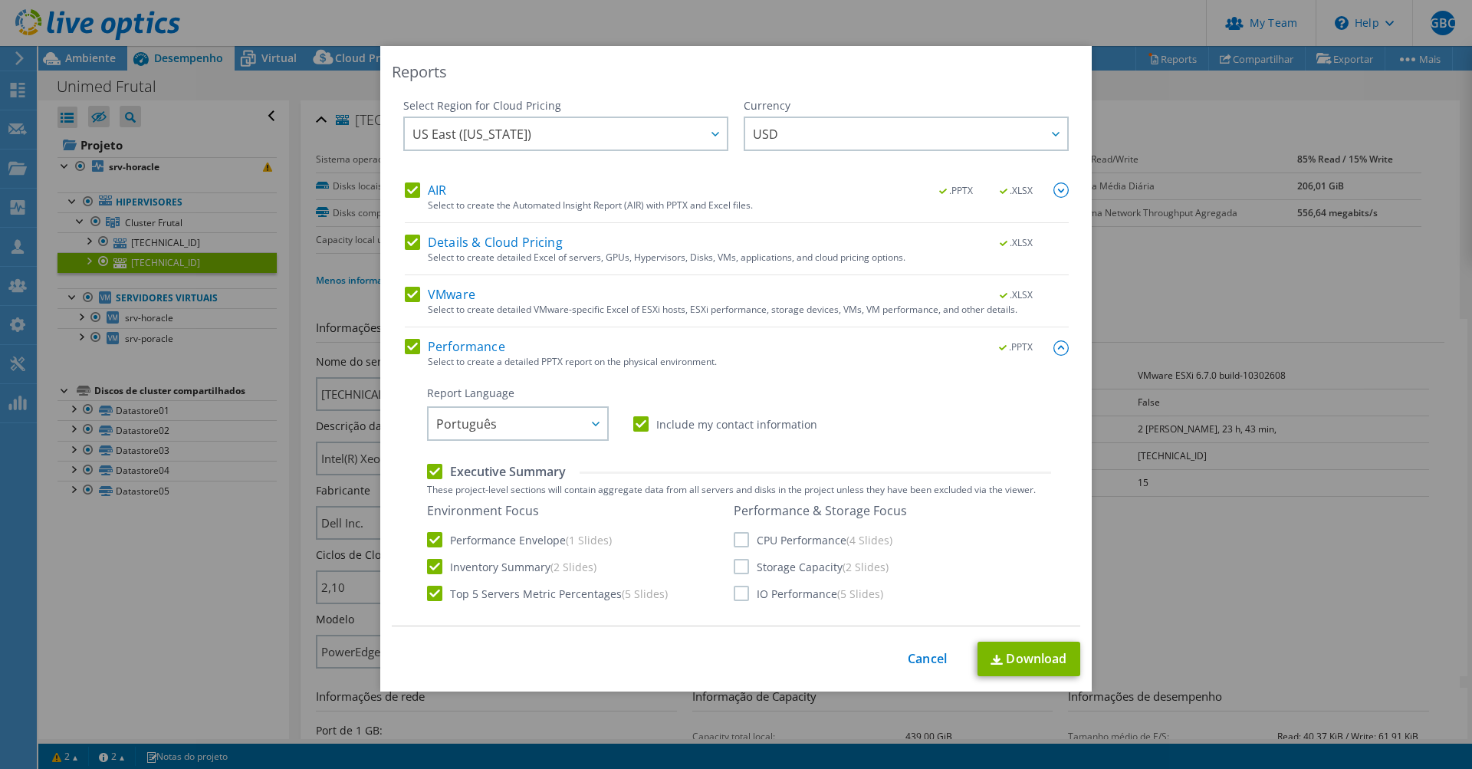
click at [752, 545] on label "CPU Performance (4 Slides)" at bounding box center [813, 539] width 159 height 15
click at [0, 0] on input "CPU Performance (4 Slides)" at bounding box center [0, 0] width 0 height 0
click at [745, 570] on label "Storage Capacity (2 Slides)" at bounding box center [811, 566] width 155 height 15
click at [0, 0] on input "Storage Capacity (2 Slides)" at bounding box center [0, 0] width 0 height 0
click at [741, 593] on label "IO Performance (5 Slides)" at bounding box center [809, 593] width 150 height 15
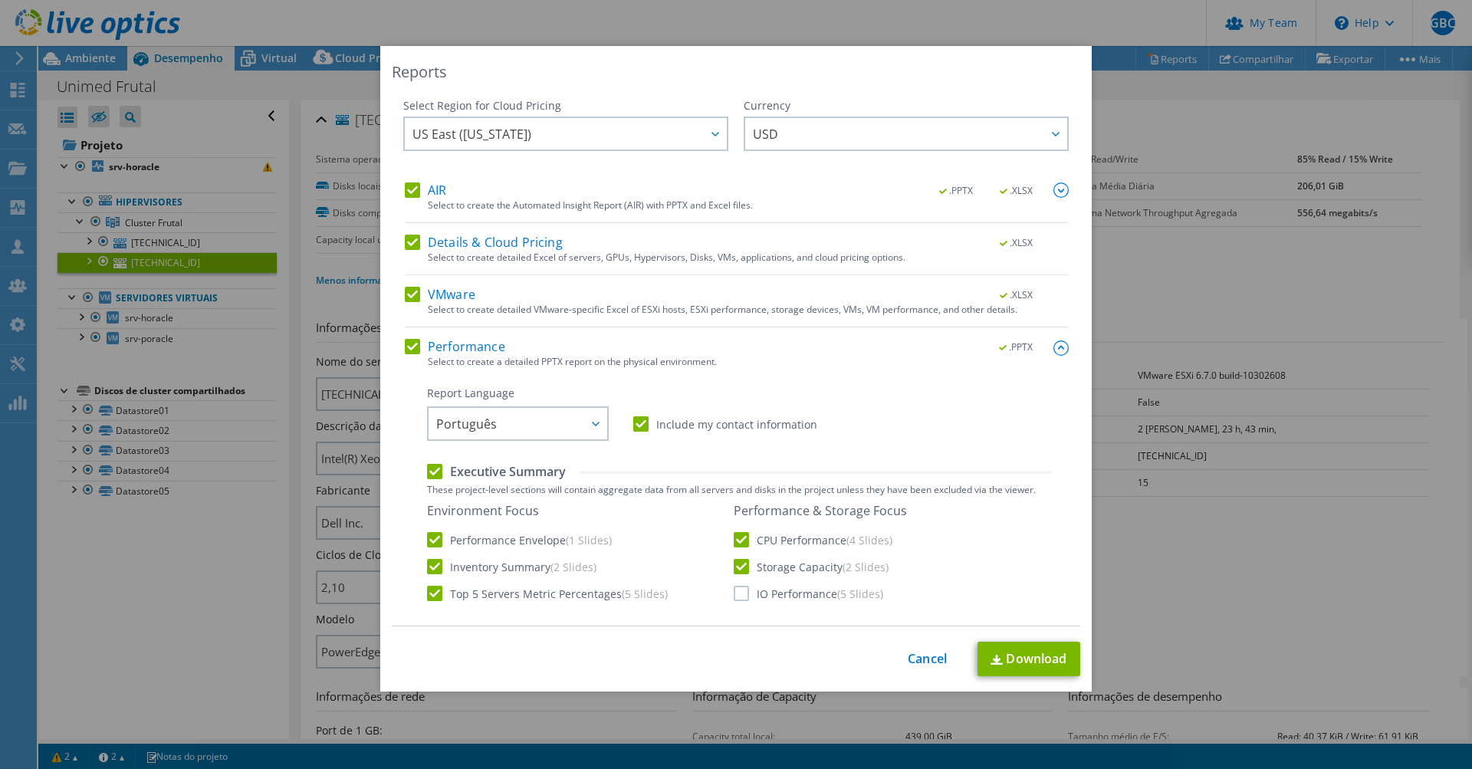
click at [0, 0] on input "IO Performance (5 Slides)" at bounding box center [0, 0] width 0 height 0
click at [1012, 658] on link "Download" at bounding box center [1029, 659] width 103 height 35
click at [939, 657] on link "Cancel" at bounding box center [927, 659] width 39 height 15
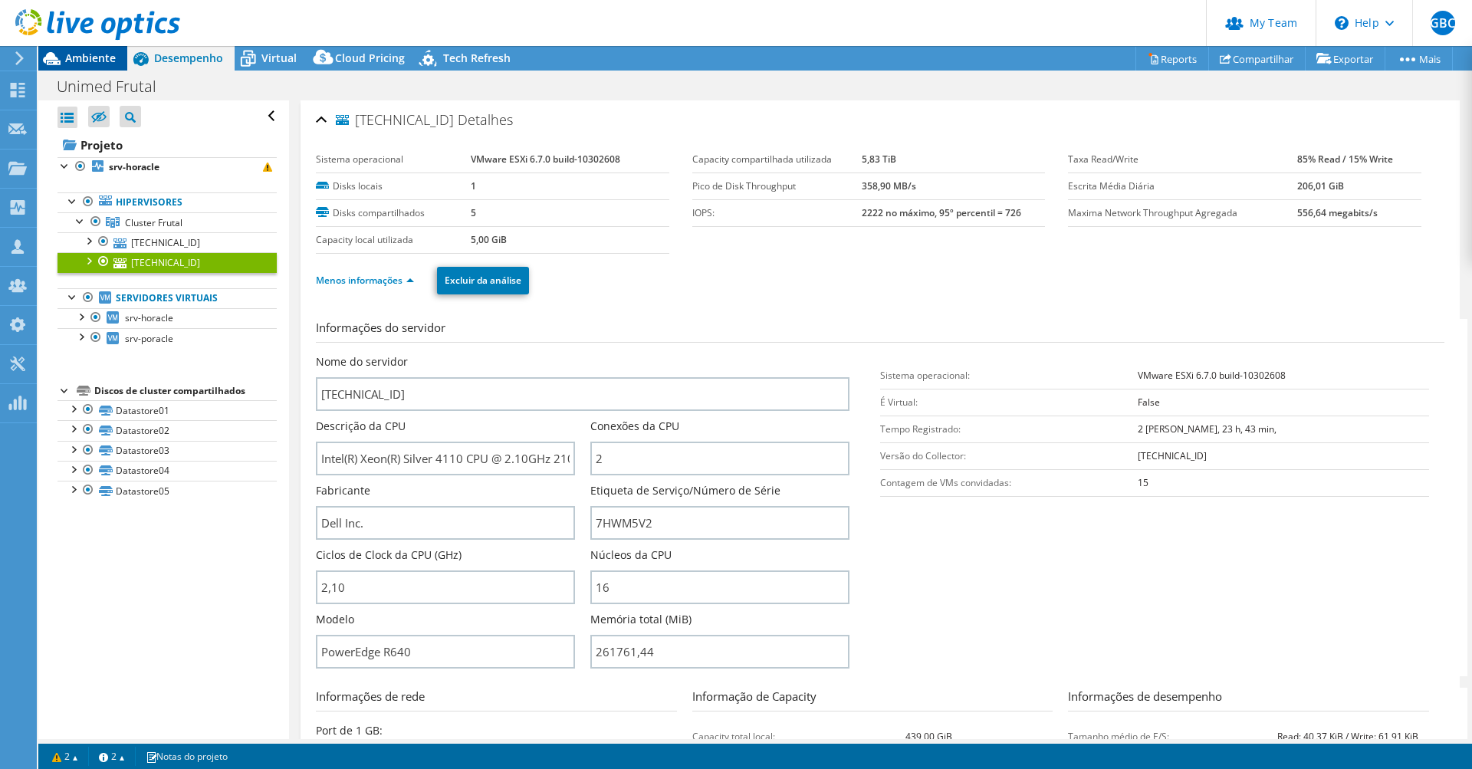
click at [106, 67] on div "Ambiente" at bounding box center [82, 58] width 89 height 25
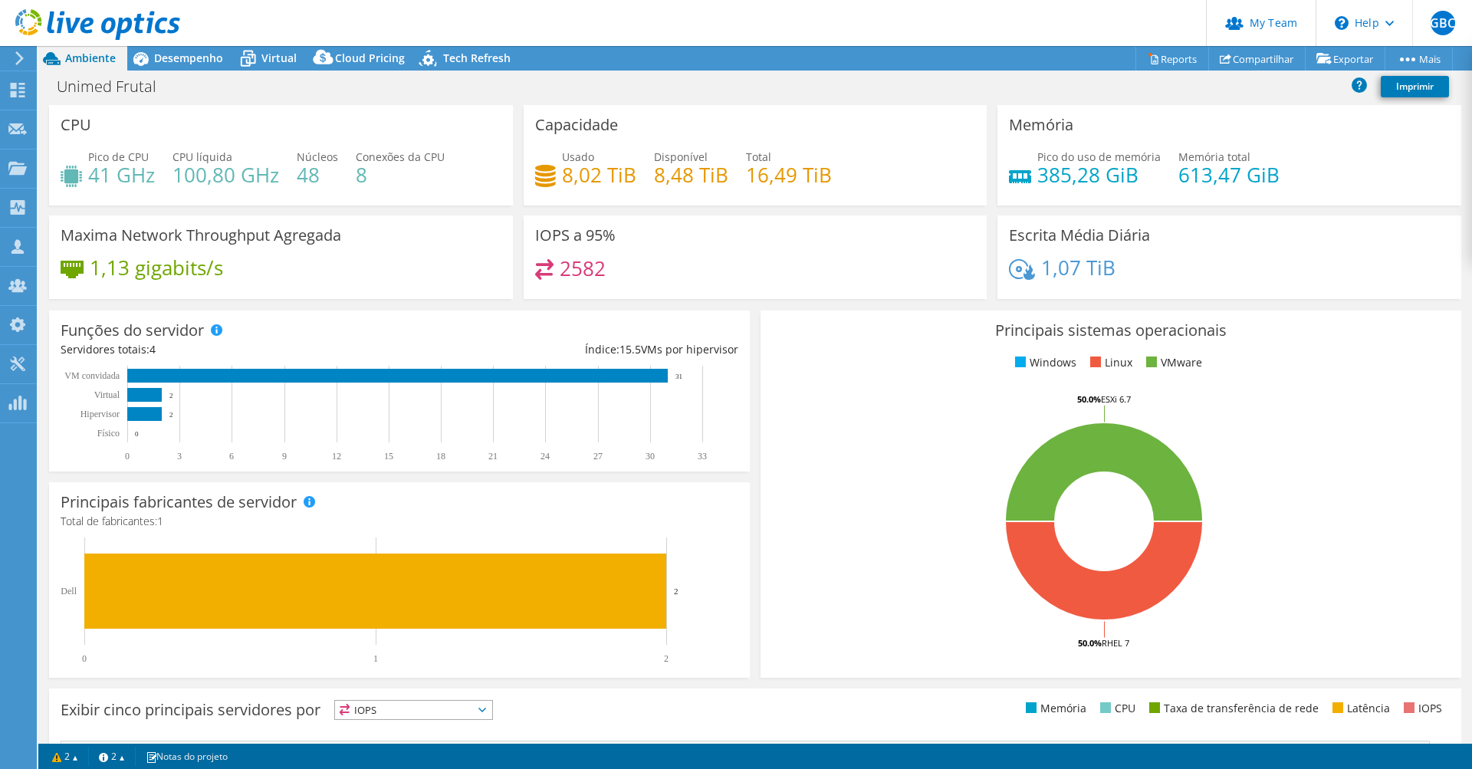
click at [88, 21] on icon at bounding box center [97, 24] width 165 height 31
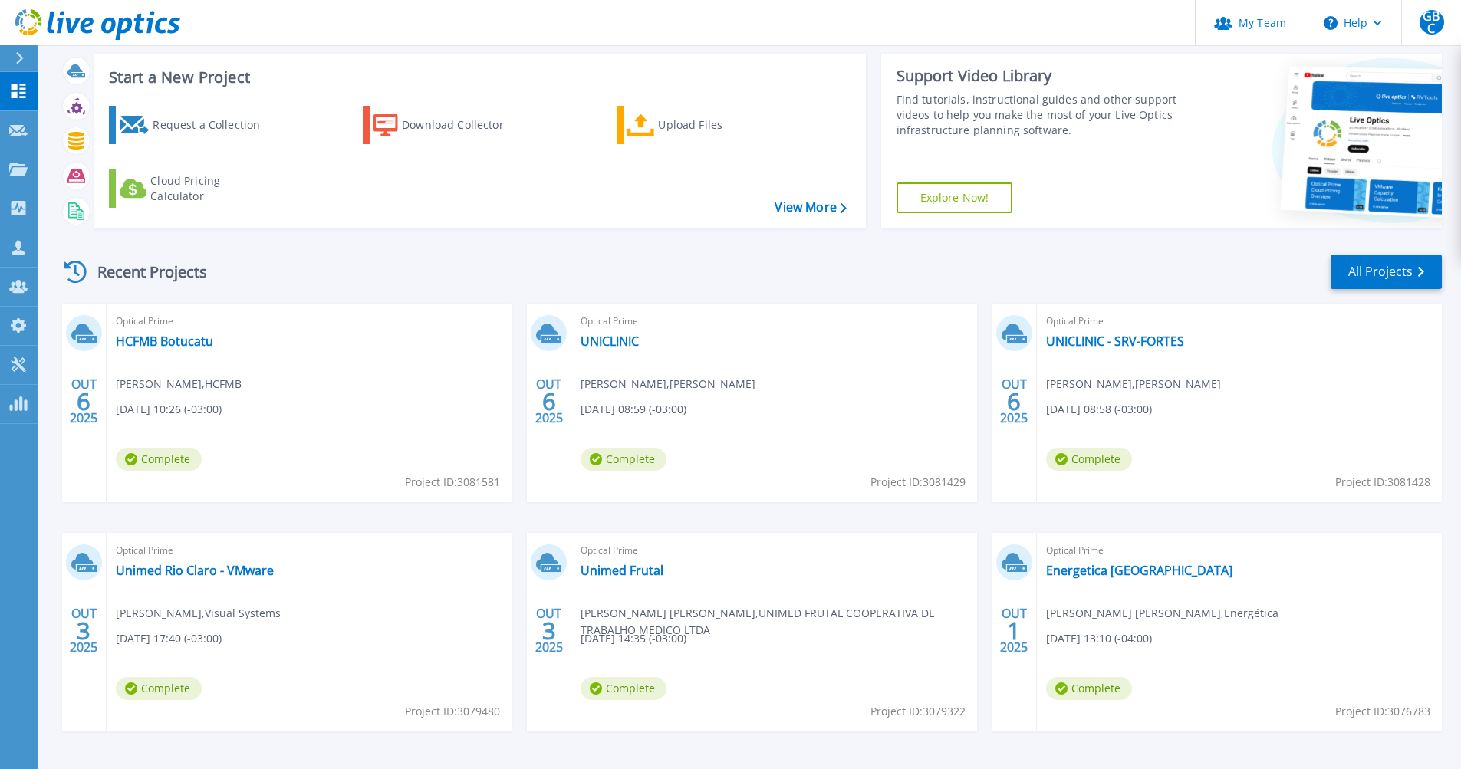
scroll to position [49, 0]
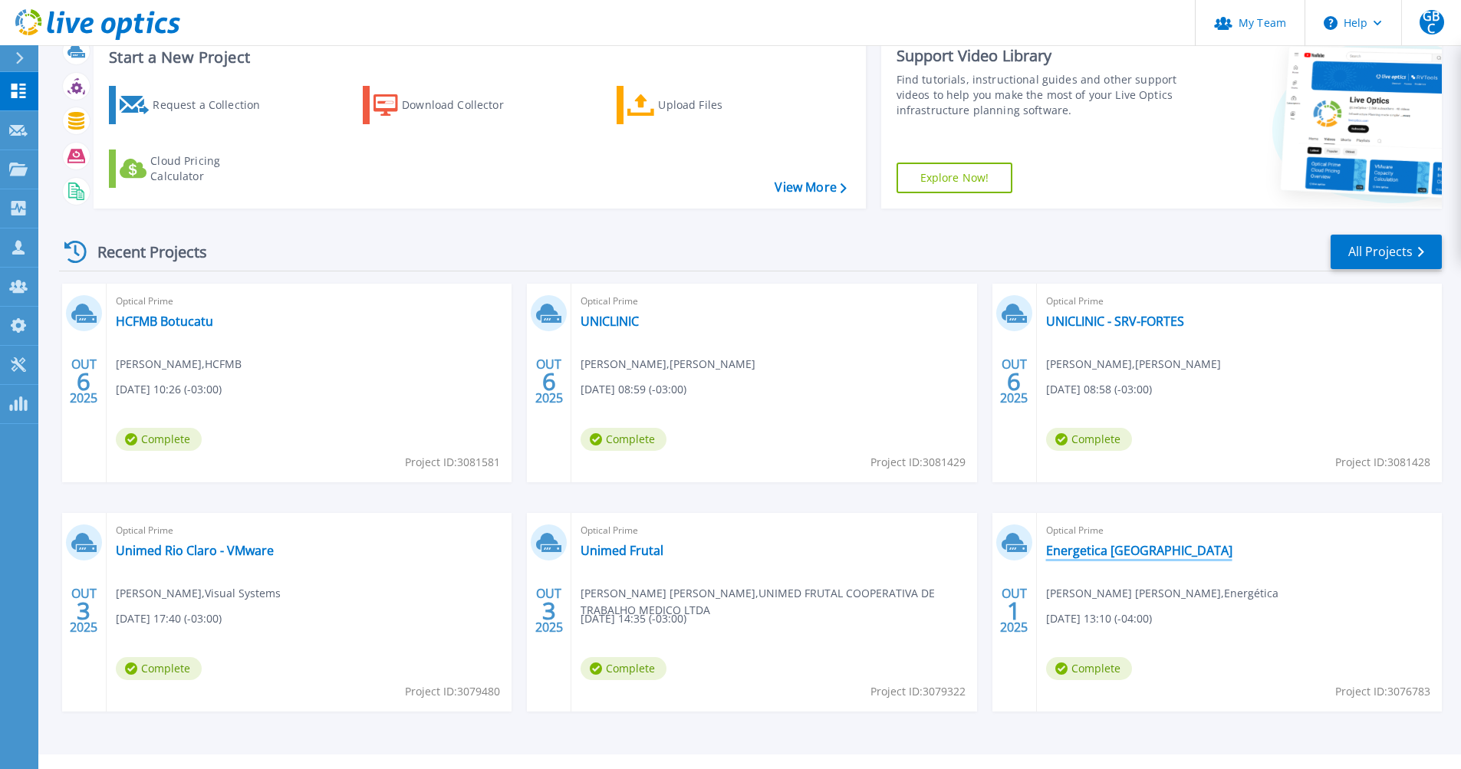
click at [1130, 553] on link "Energetica [GEOGRAPHIC_DATA]" at bounding box center [1139, 550] width 186 height 15
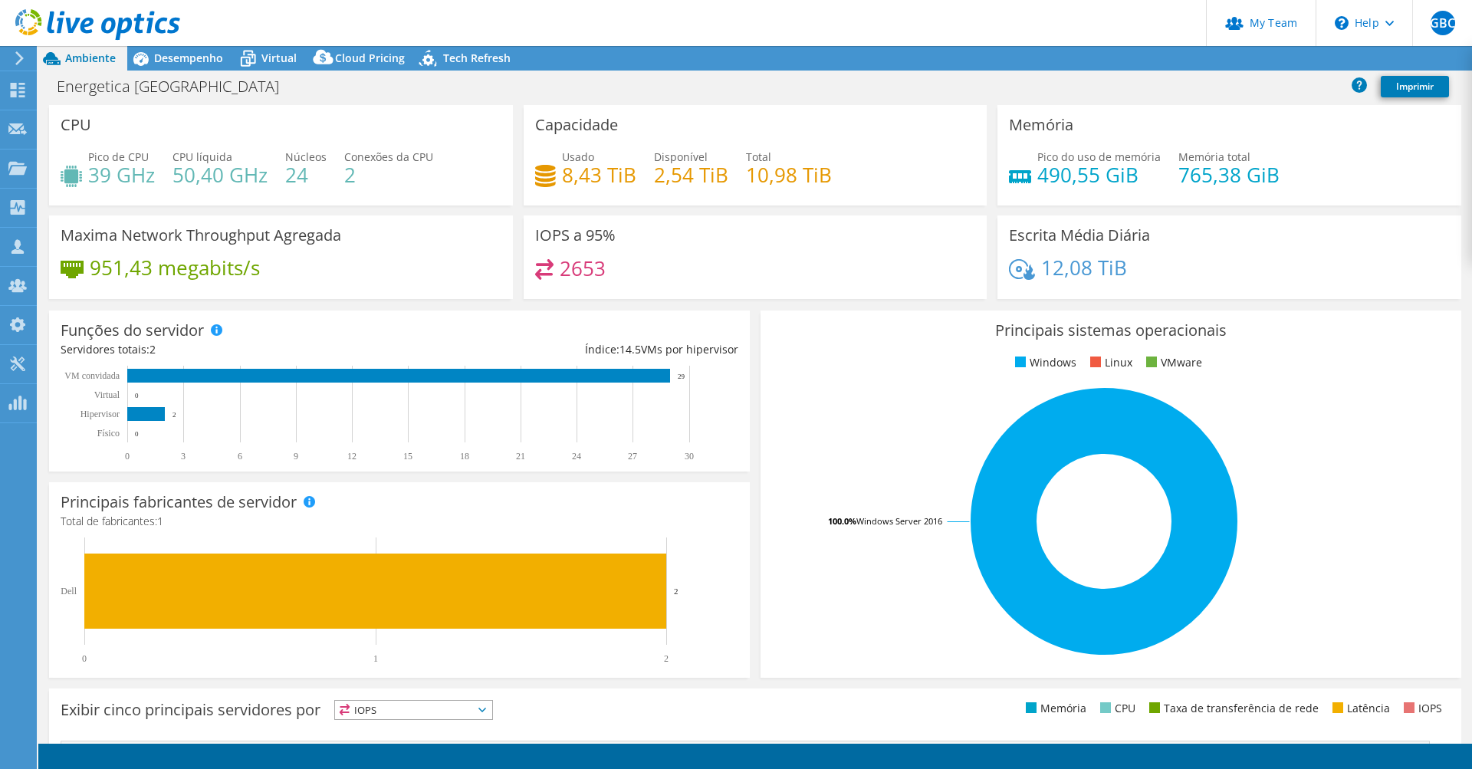
select select "USD"
click at [202, 62] on span "Desempenho" at bounding box center [188, 58] width 69 height 15
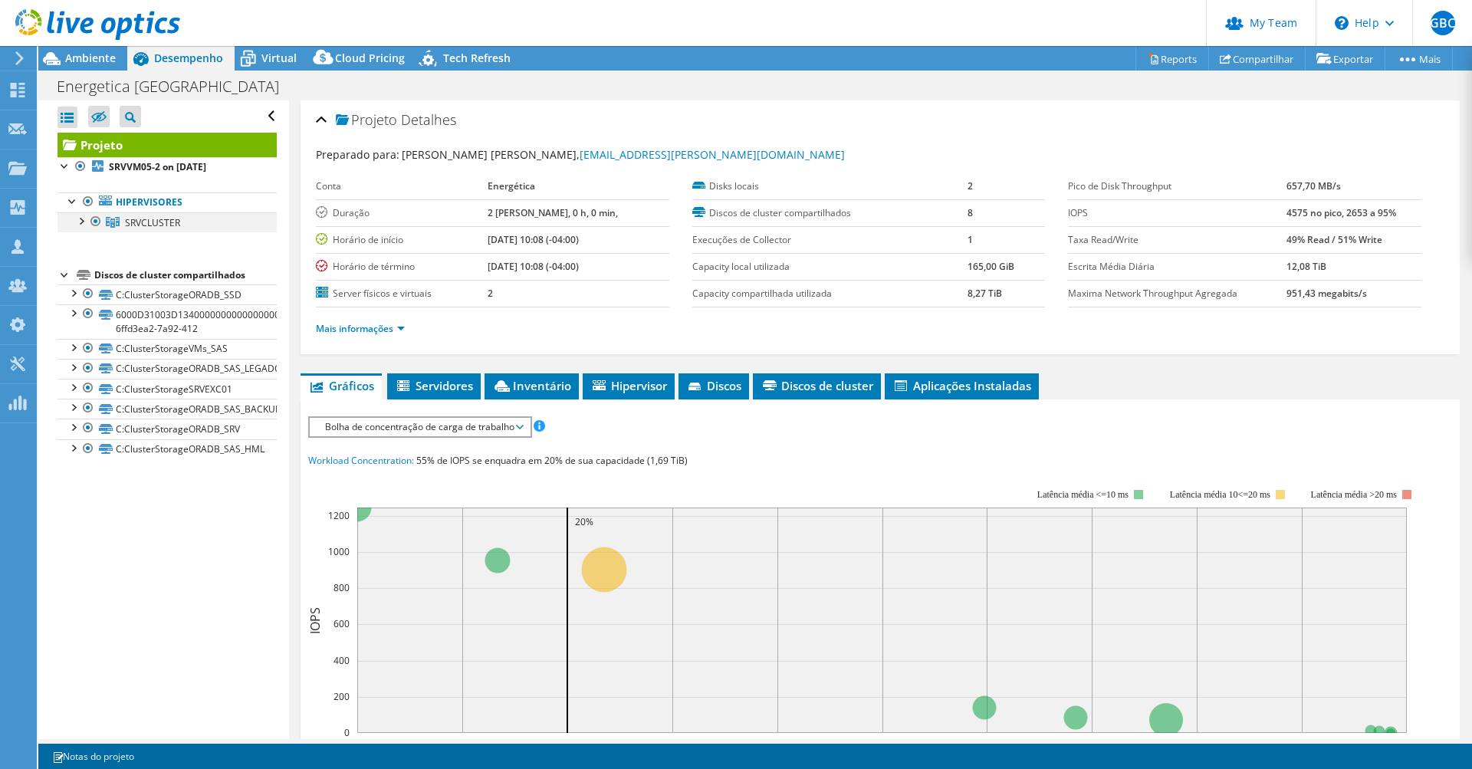
click at [84, 222] on div at bounding box center [80, 219] width 15 height 15
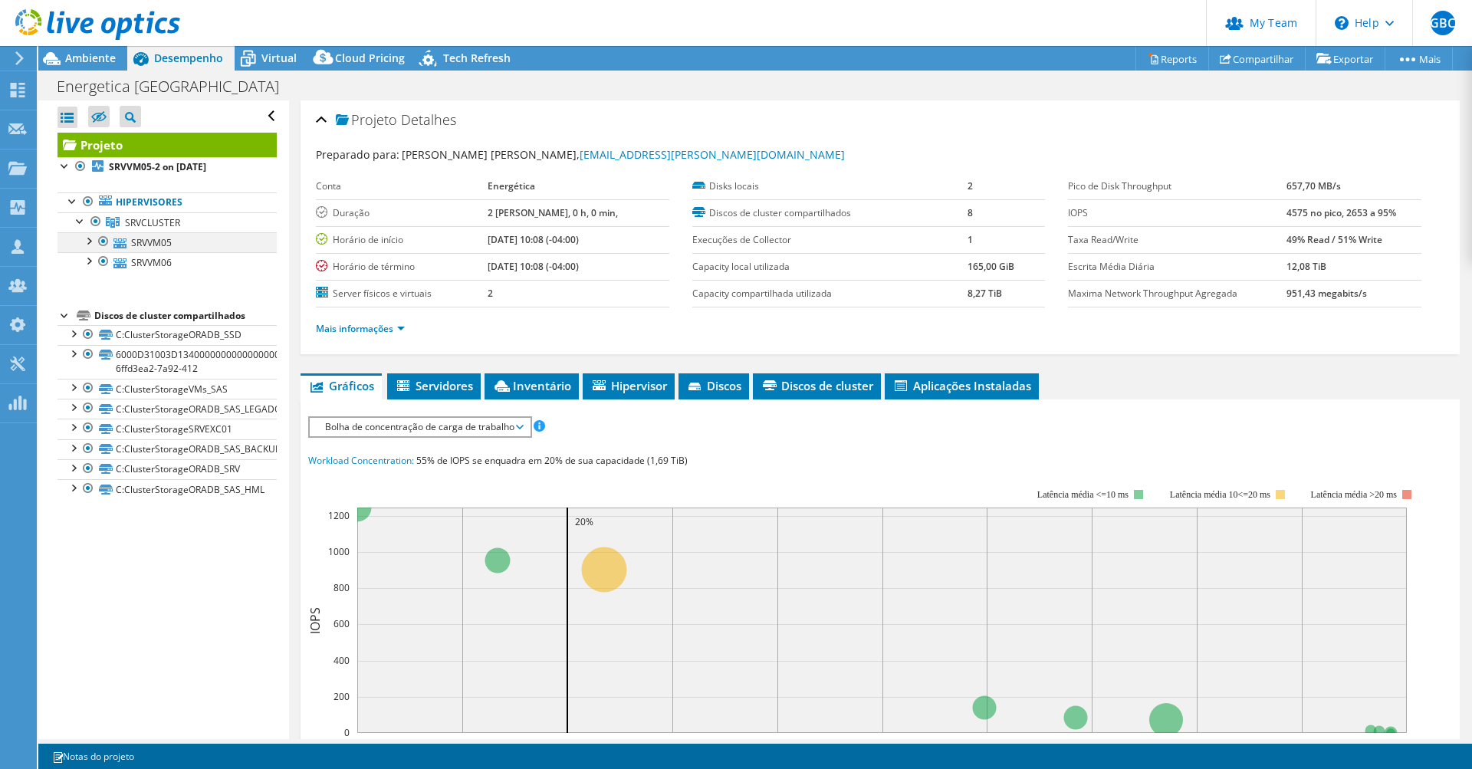
click at [90, 244] on div at bounding box center [88, 239] width 15 height 15
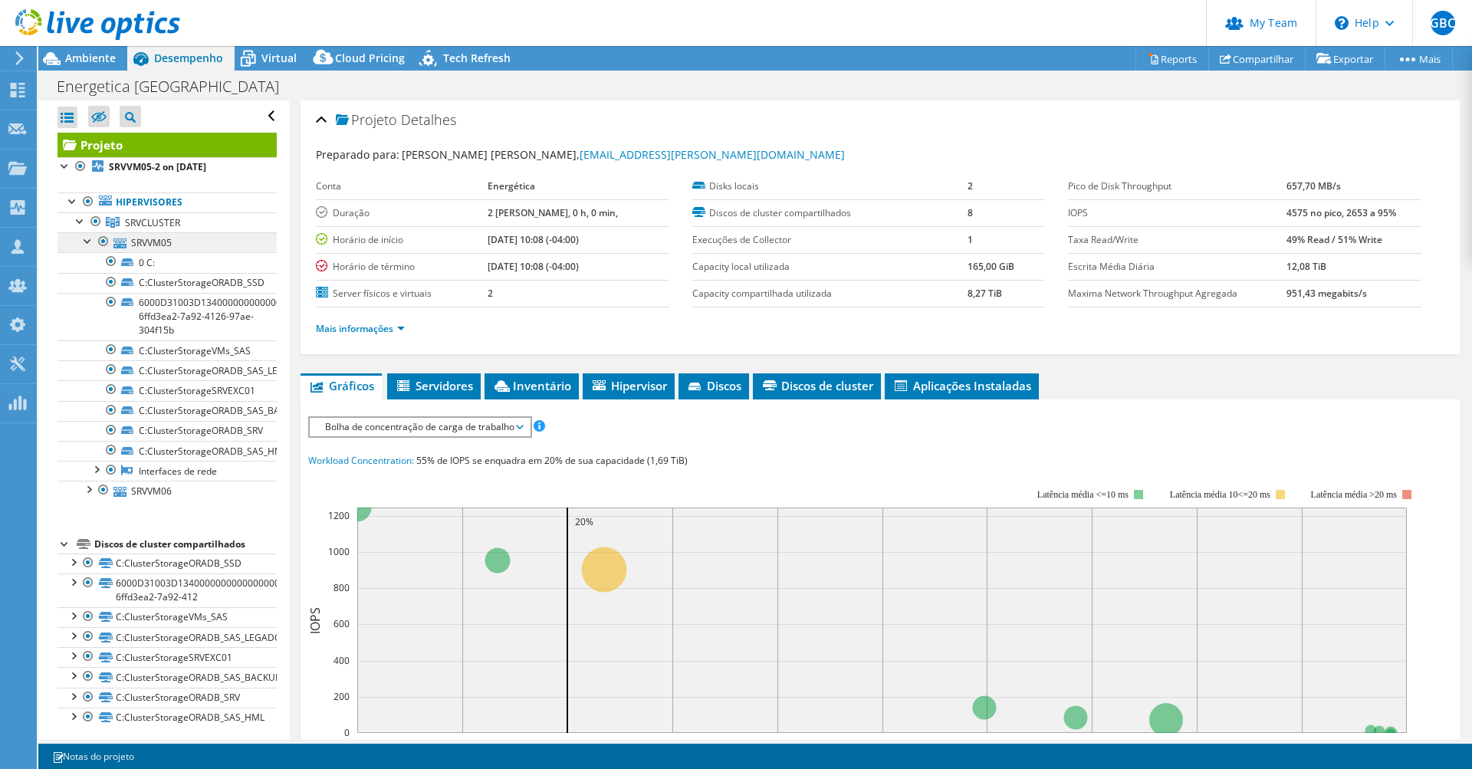
click at [137, 246] on link "SRVVM05" at bounding box center [167, 242] width 219 height 20
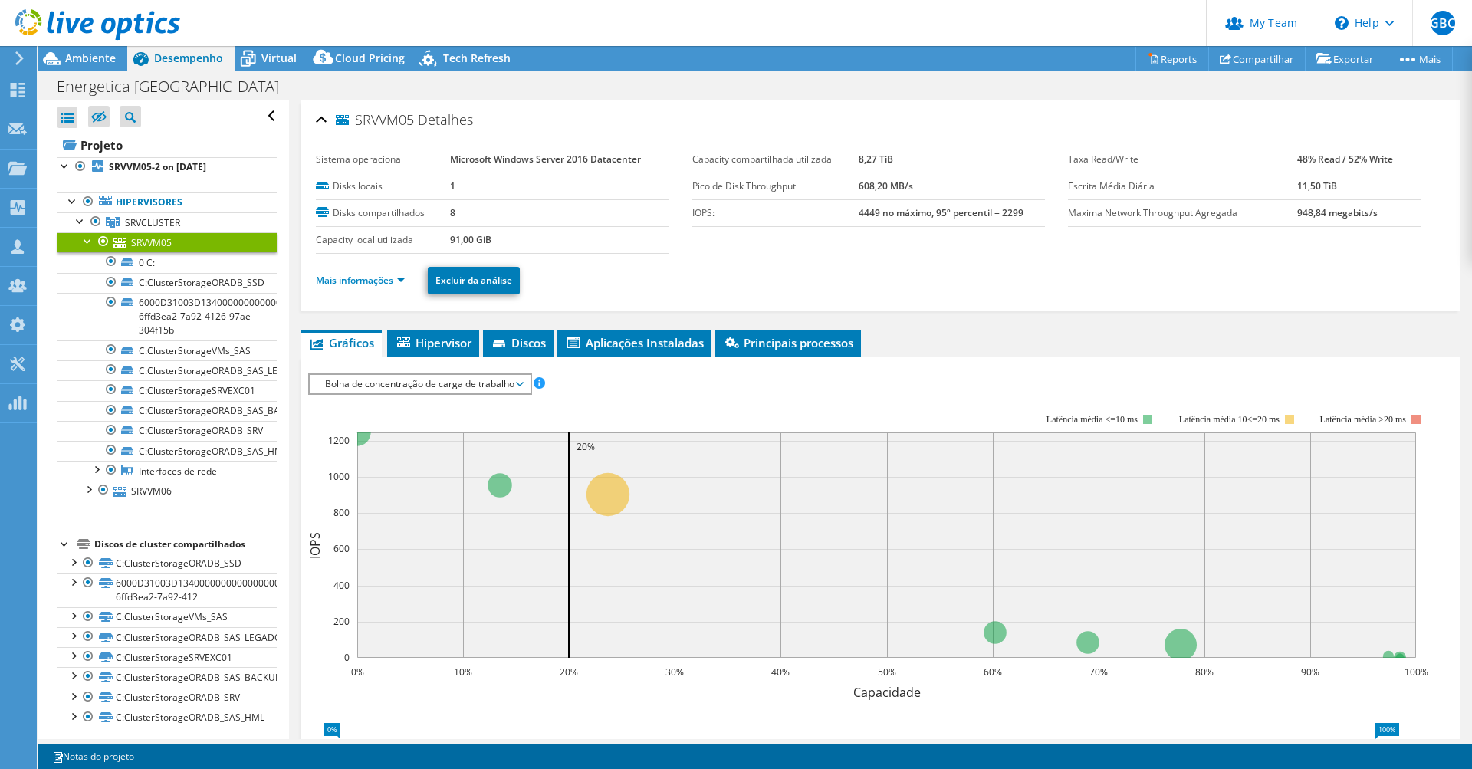
click at [87, 242] on div at bounding box center [88, 239] width 15 height 15
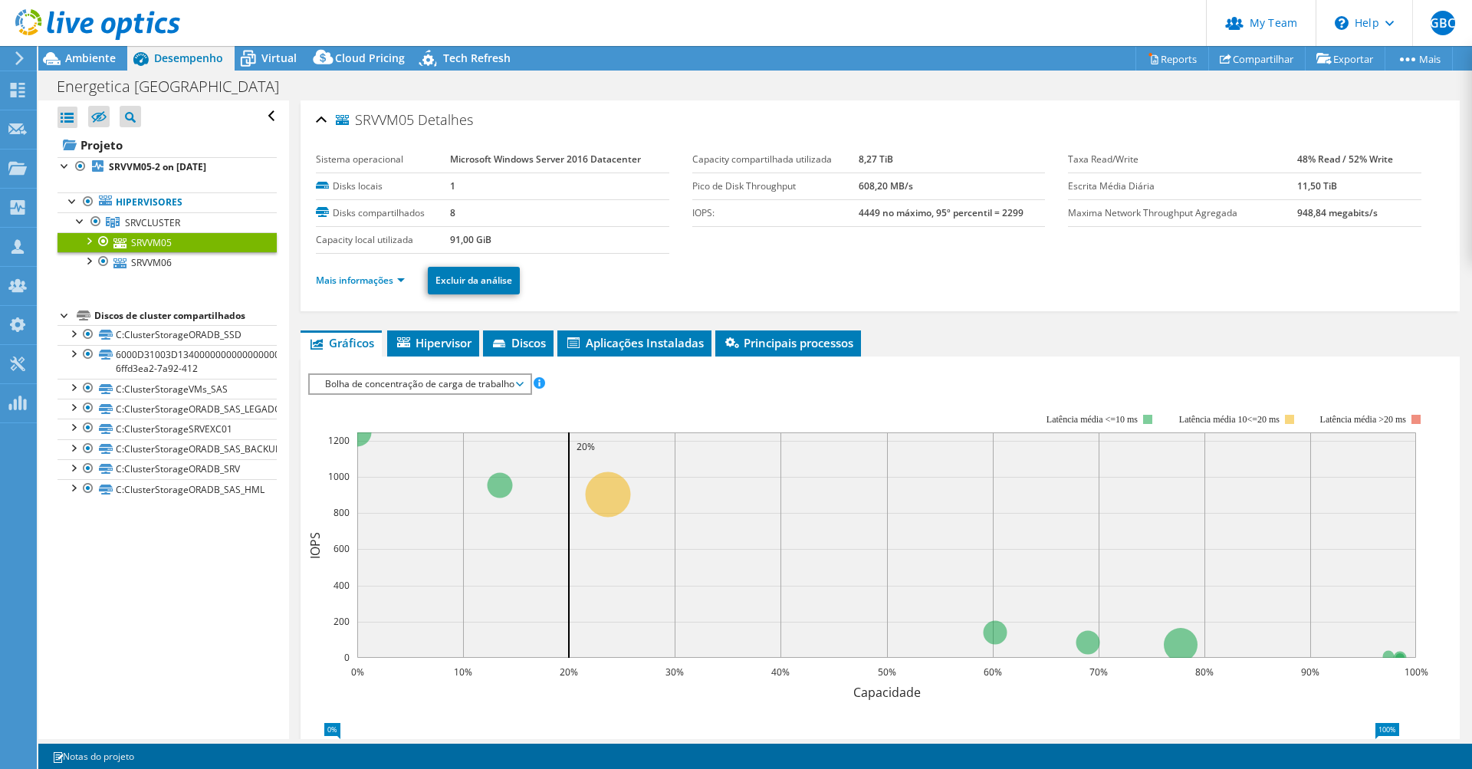
click at [634, 286] on ul "Mais informações Excluir da análise" at bounding box center [880, 278] width 1129 height 31
click at [87, 241] on div at bounding box center [88, 239] width 15 height 15
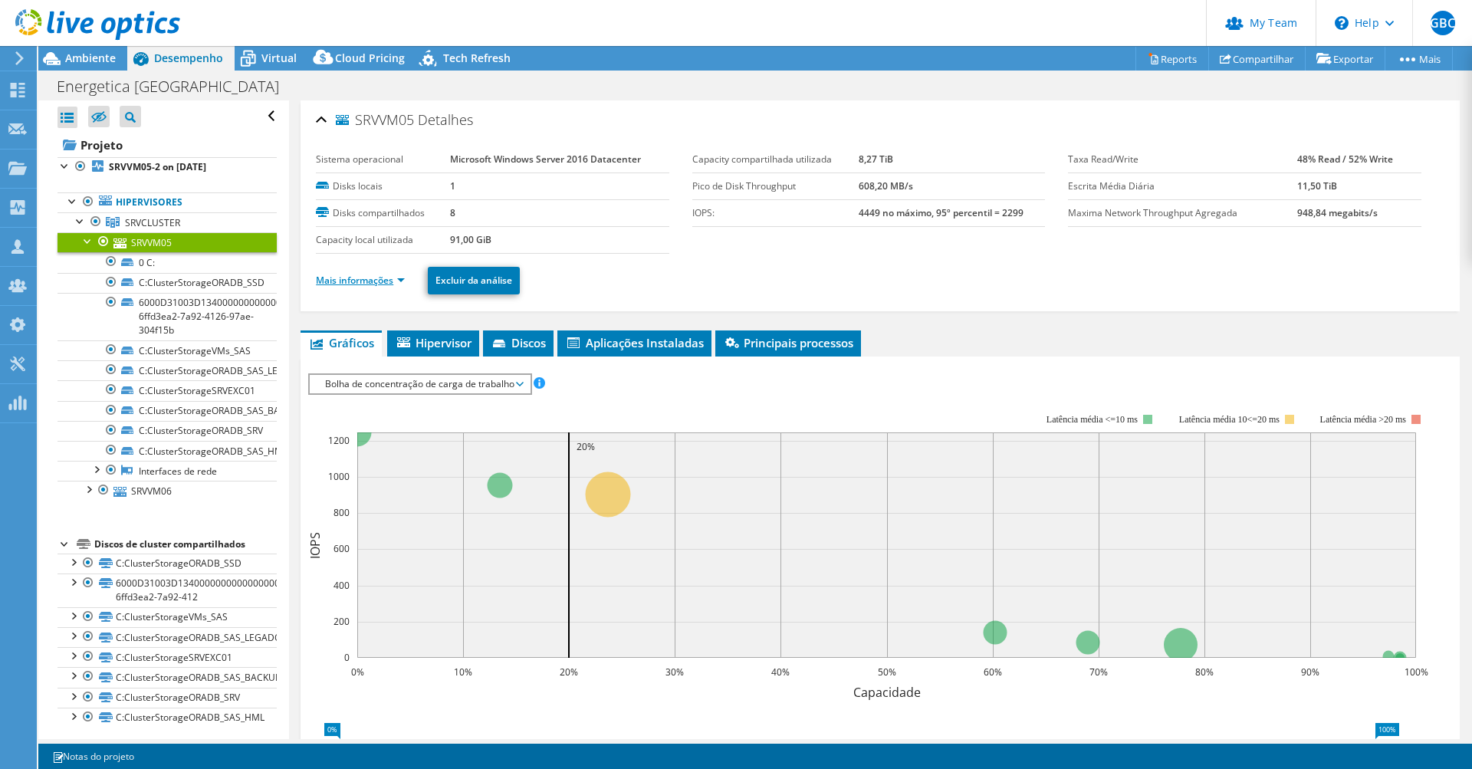
click at [371, 284] on link "Mais informações" at bounding box center [360, 280] width 89 height 13
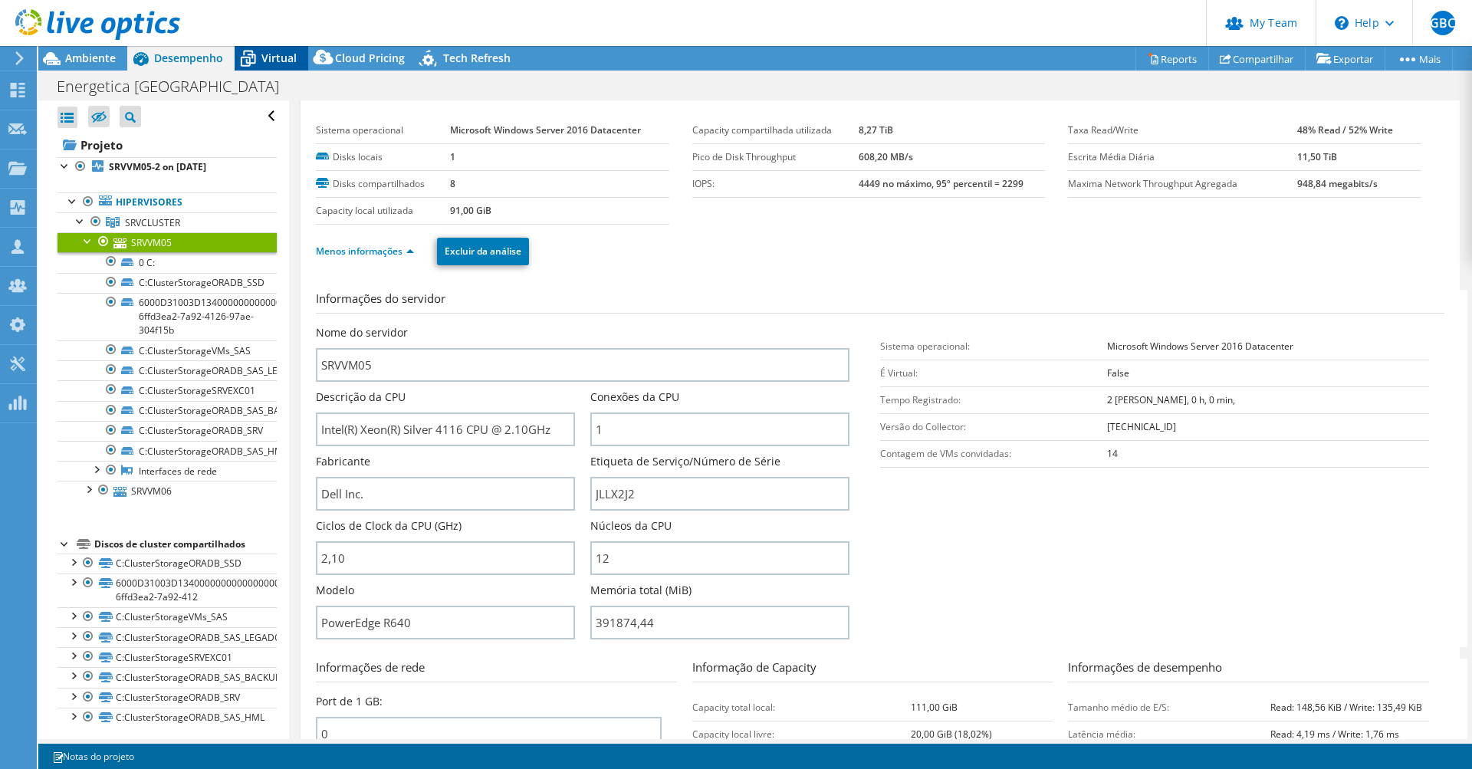
click at [271, 54] on span "Virtual" at bounding box center [279, 58] width 35 height 15
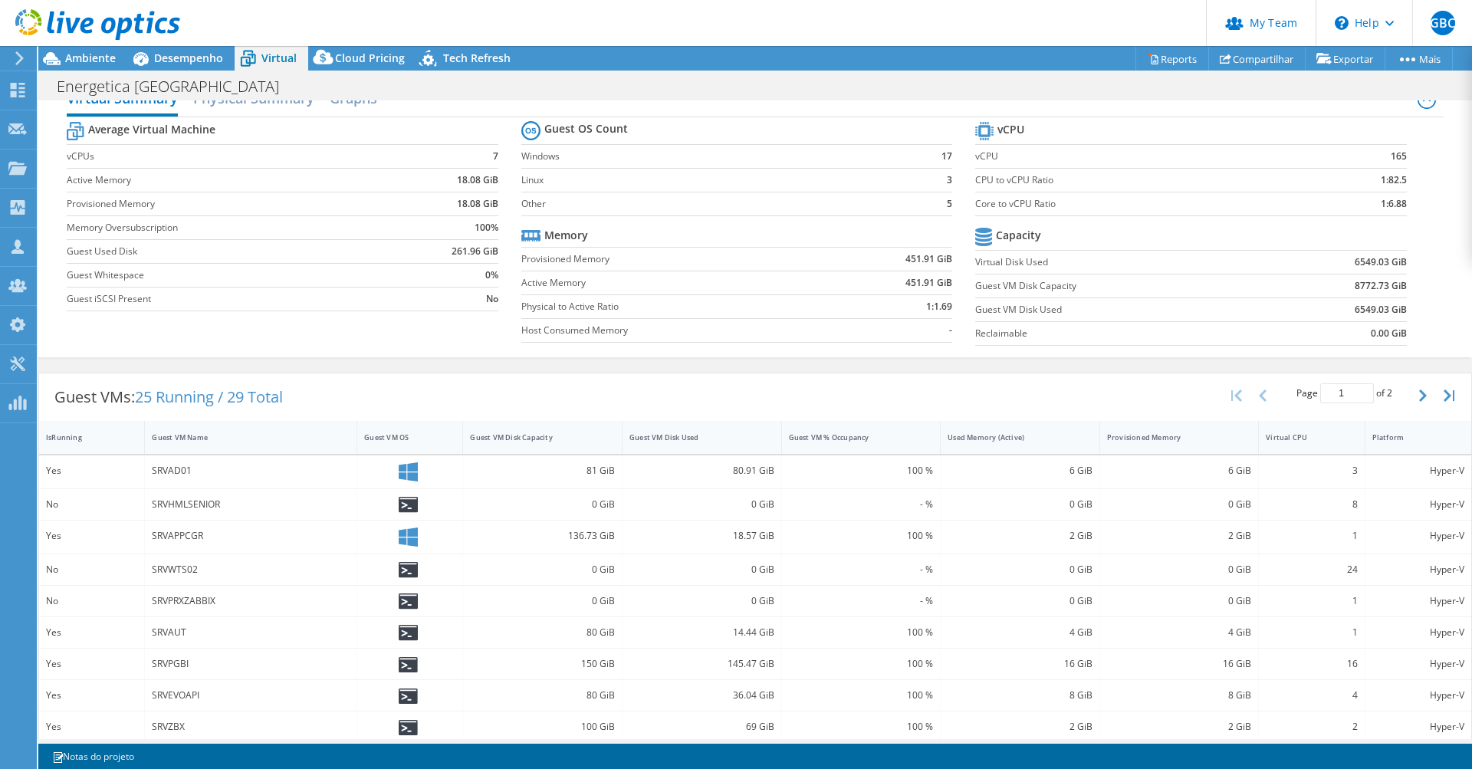
scroll to position [246, 0]
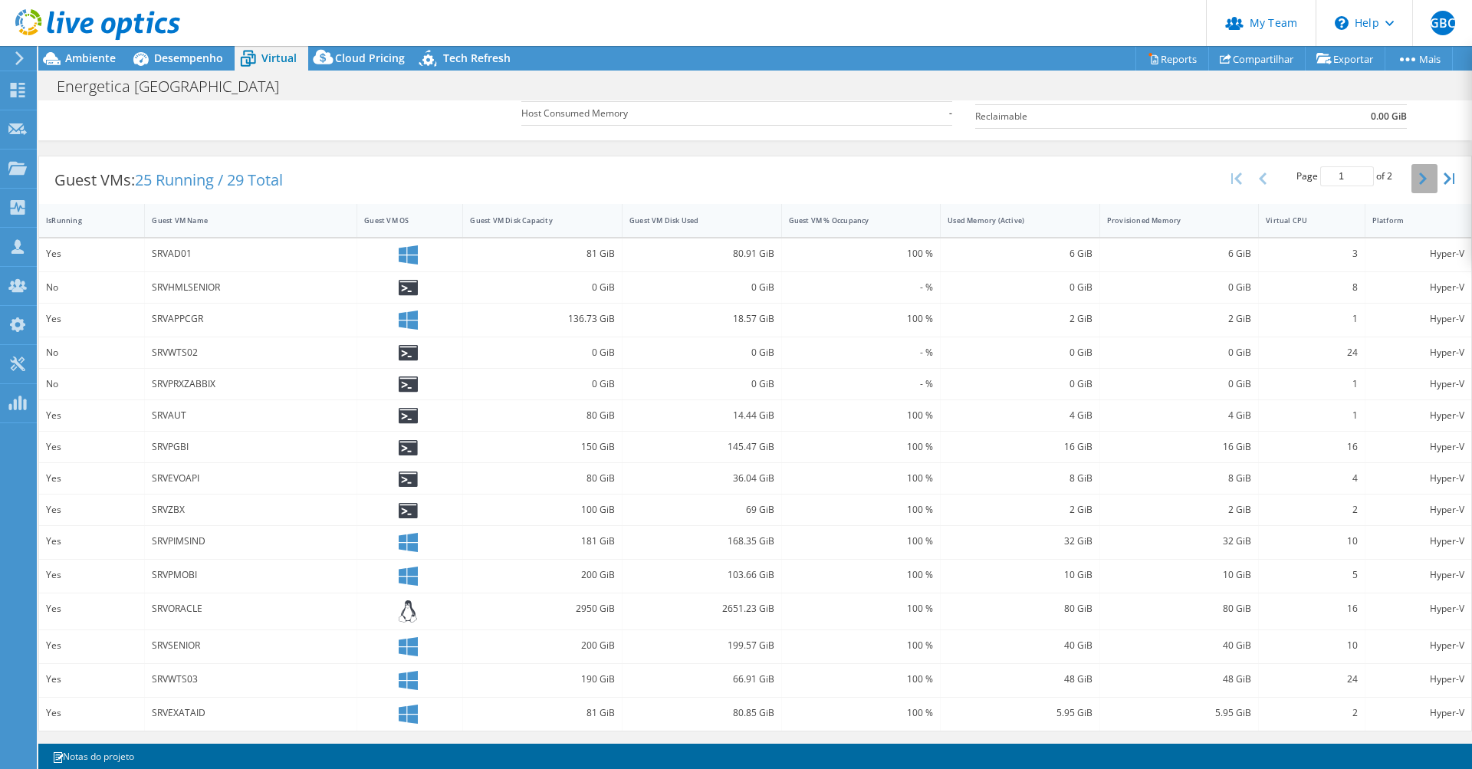
click at [1420, 179] on icon "button" at bounding box center [1424, 179] width 8 height 12
type input "2"
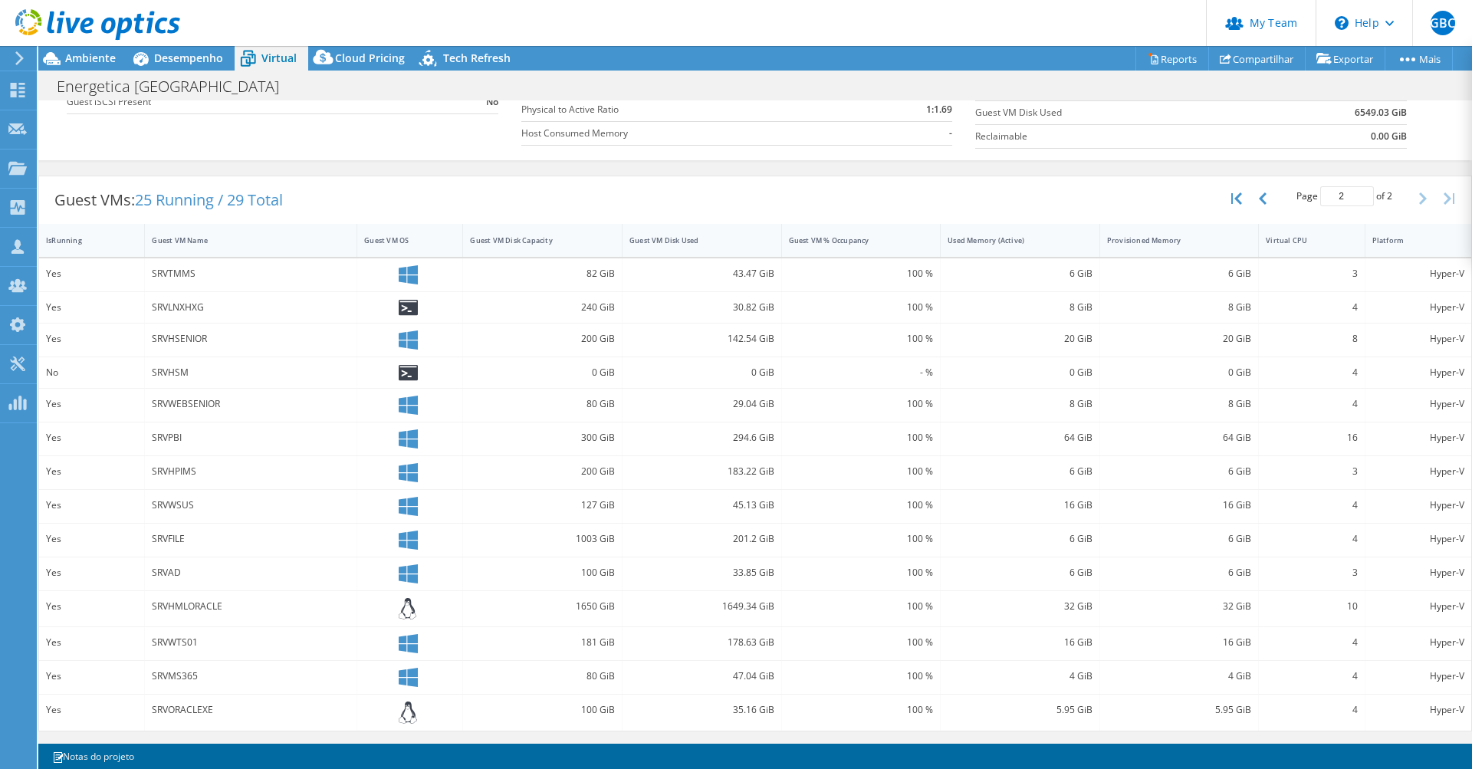
scroll to position [0, 0]
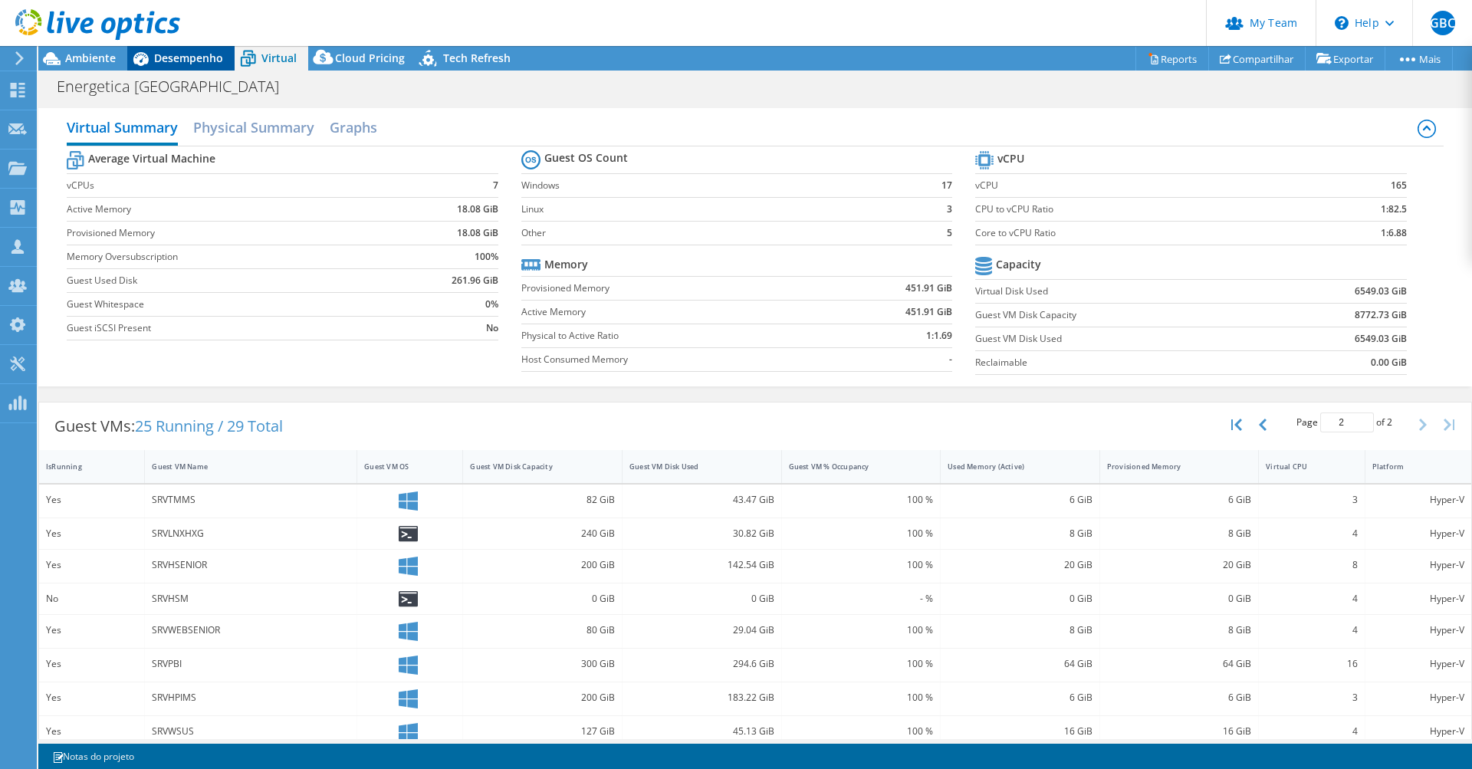
click at [207, 64] on span "Desempenho" at bounding box center [188, 58] width 69 height 15
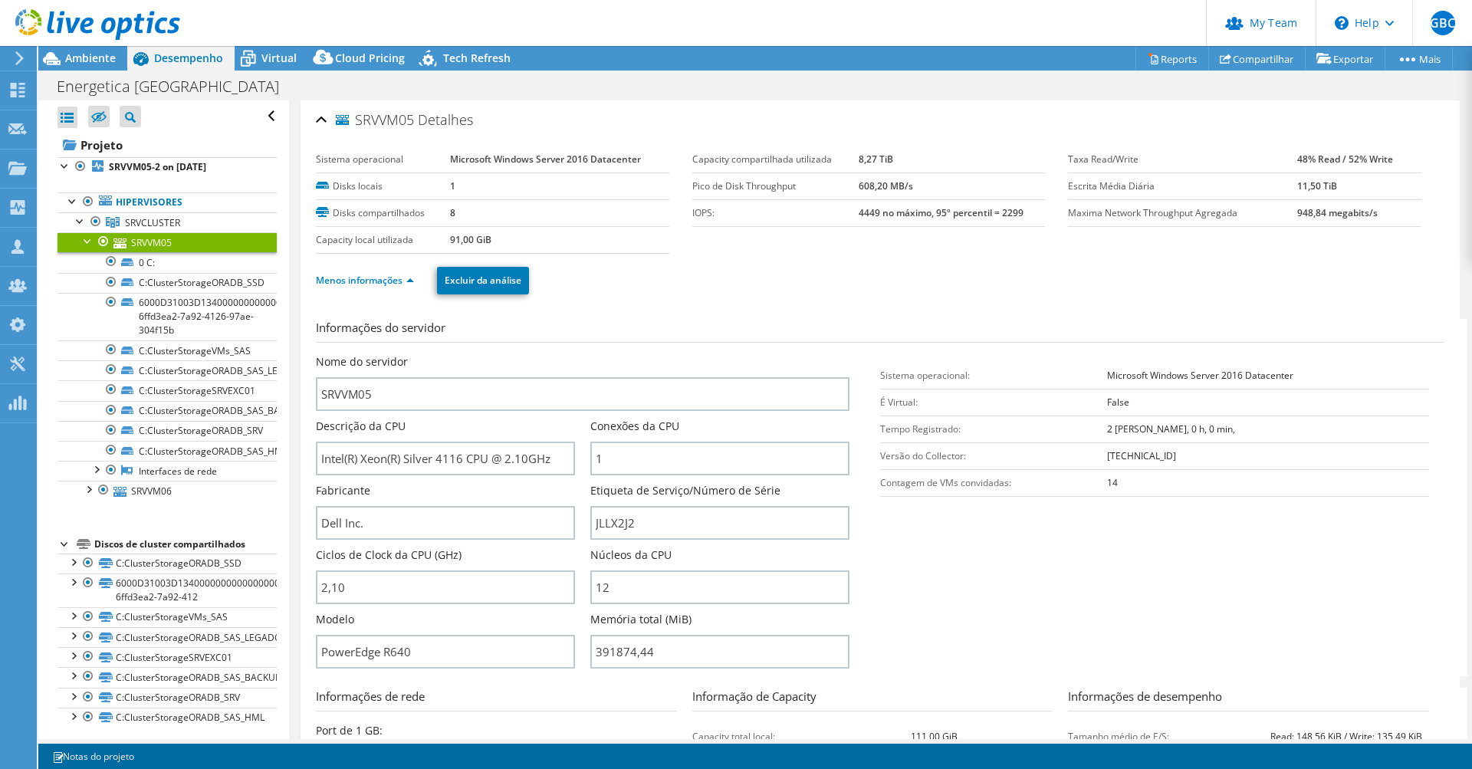
click at [847, 304] on div "Menos informações Excluir da análise" at bounding box center [880, 281] width 1129 height 54
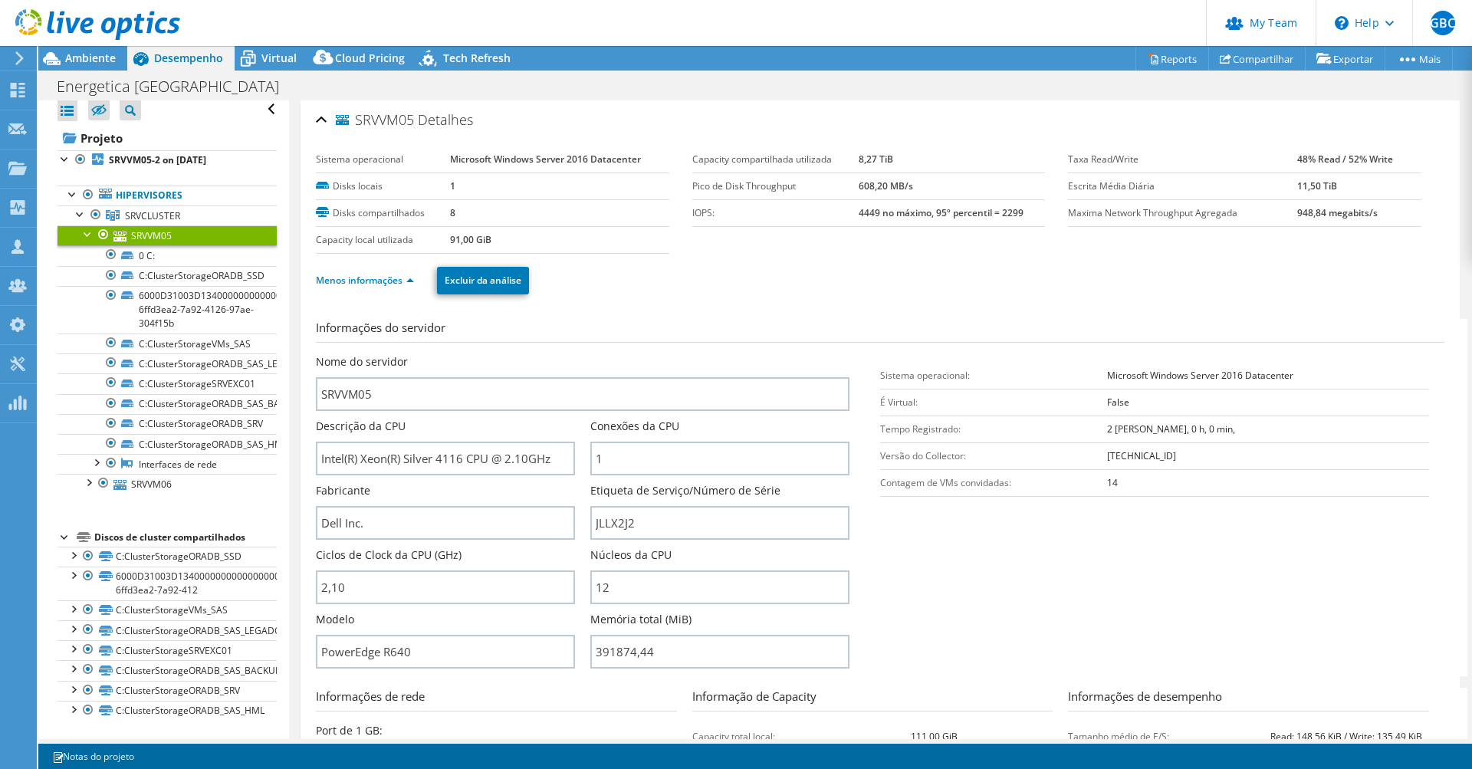
click at [619, 296] on div "Menos informações Excluir da análise" at bounding box center [880, 281] width 1129 height 54
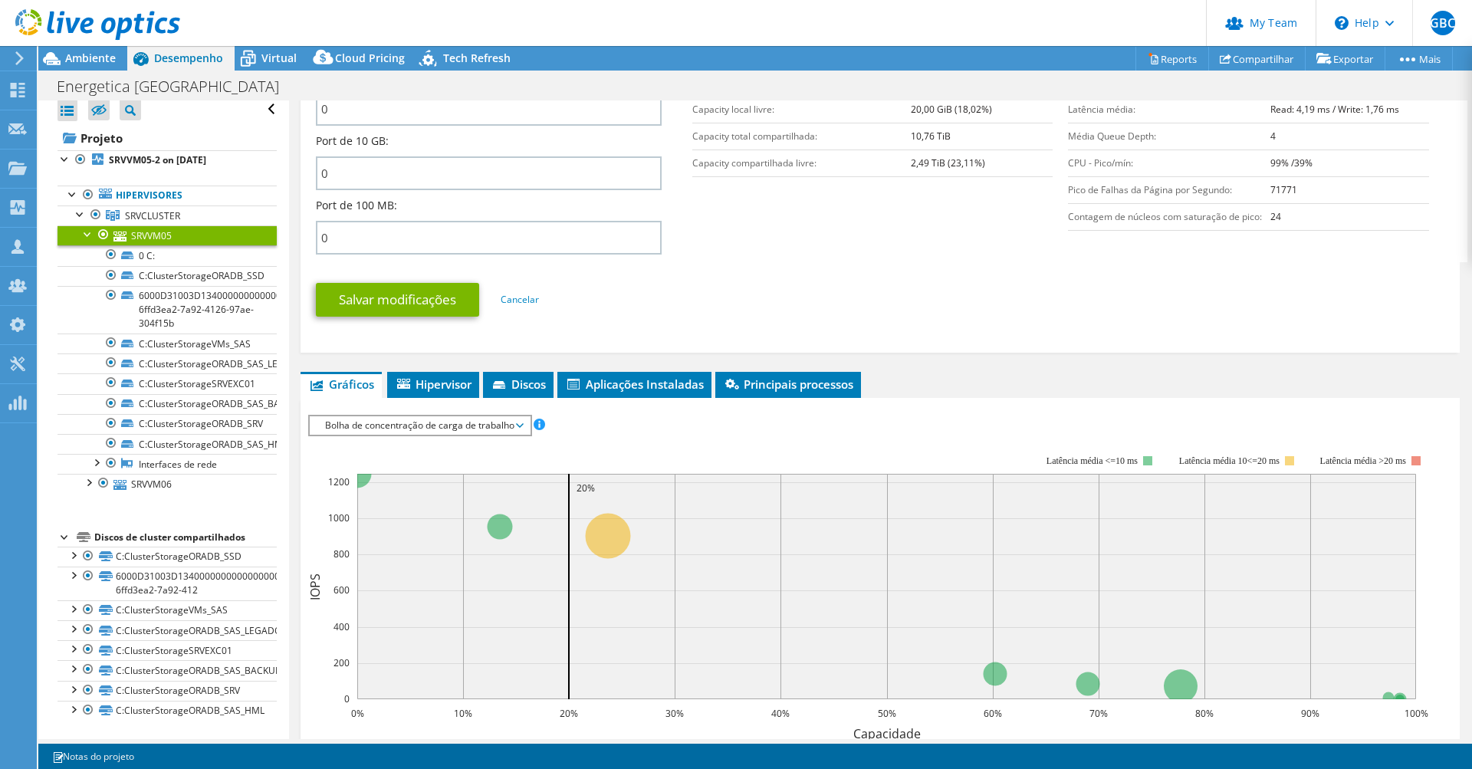
click at [613, 311] on ul "Salvar modificações Cancelar" at bounding box center [880, 298] width 1129 height 38
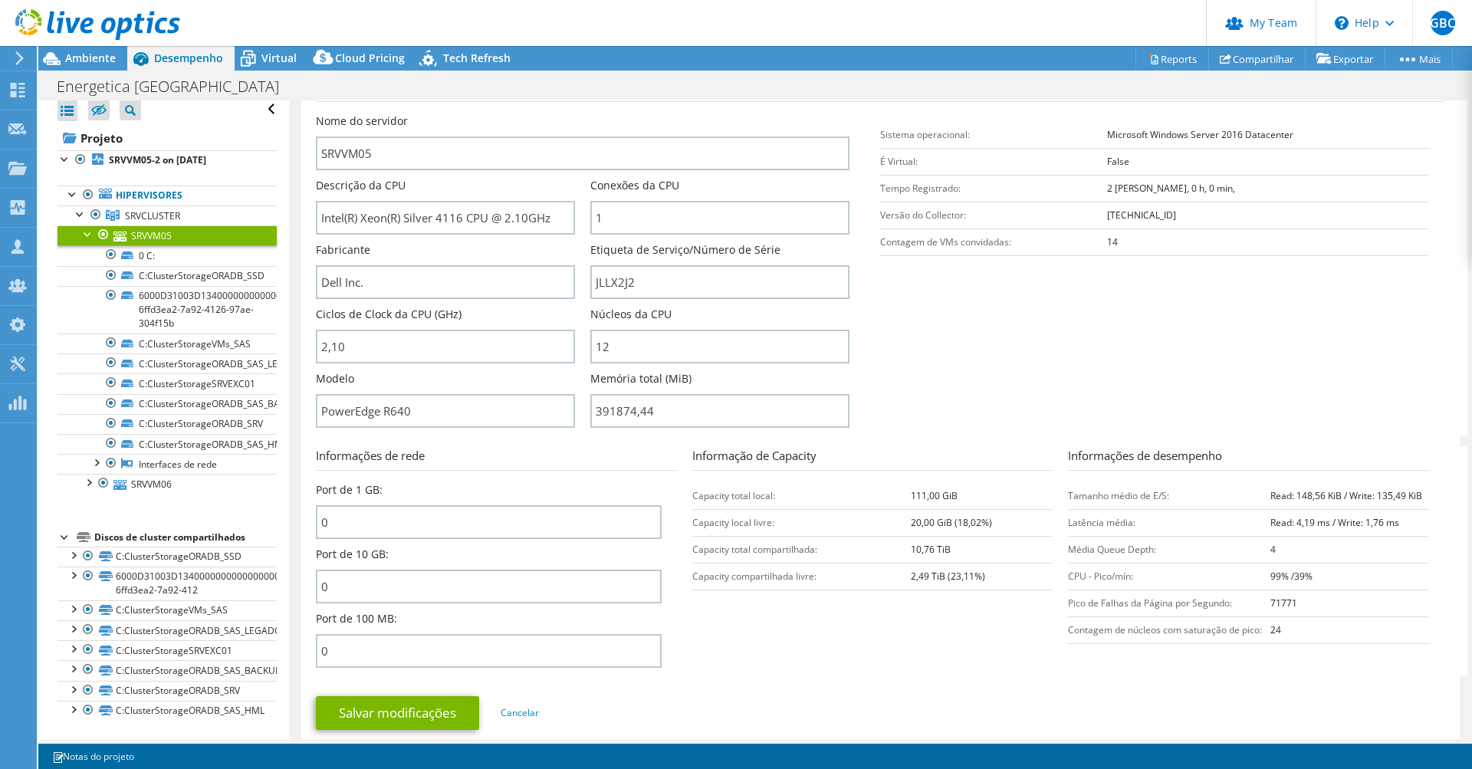
scroll to position [0, 0]
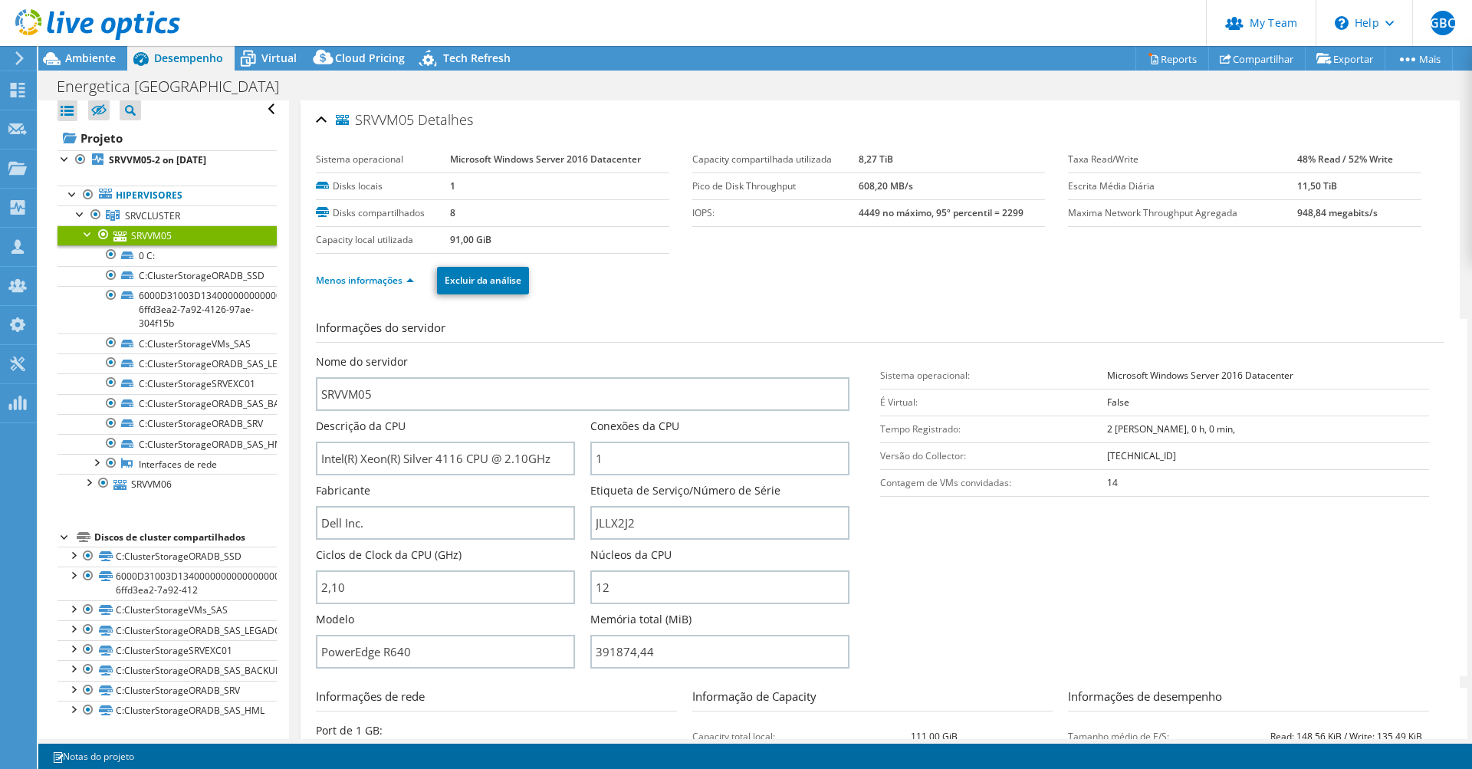
click at [801, 309] on div "Informações do servidor Nome do servidor SRVVM05 Descrição da CPU Intel(R) Xeon…" at bounding box center [880, 656] width 1129 height 696
click at [722, 267] on ul "Menos informações Excluir da análise" at bounding box center [880, 278] width 1129 height 31
click at [705, 287] on ul "Menos informações Excluir da análise" at bounding box center [880, 278] width 1129 height 31
click at [741, 298] on div "Menos informações Excluir da análise" at bounding box center [880, 281] width 1129 height 54
click at [811, 308] on div "Informações do servidor Nome do servidor SRVVM05 Descrição da CPU Intel(R) Xeon…" at bounding box center [880, 656] width 1129 height 696
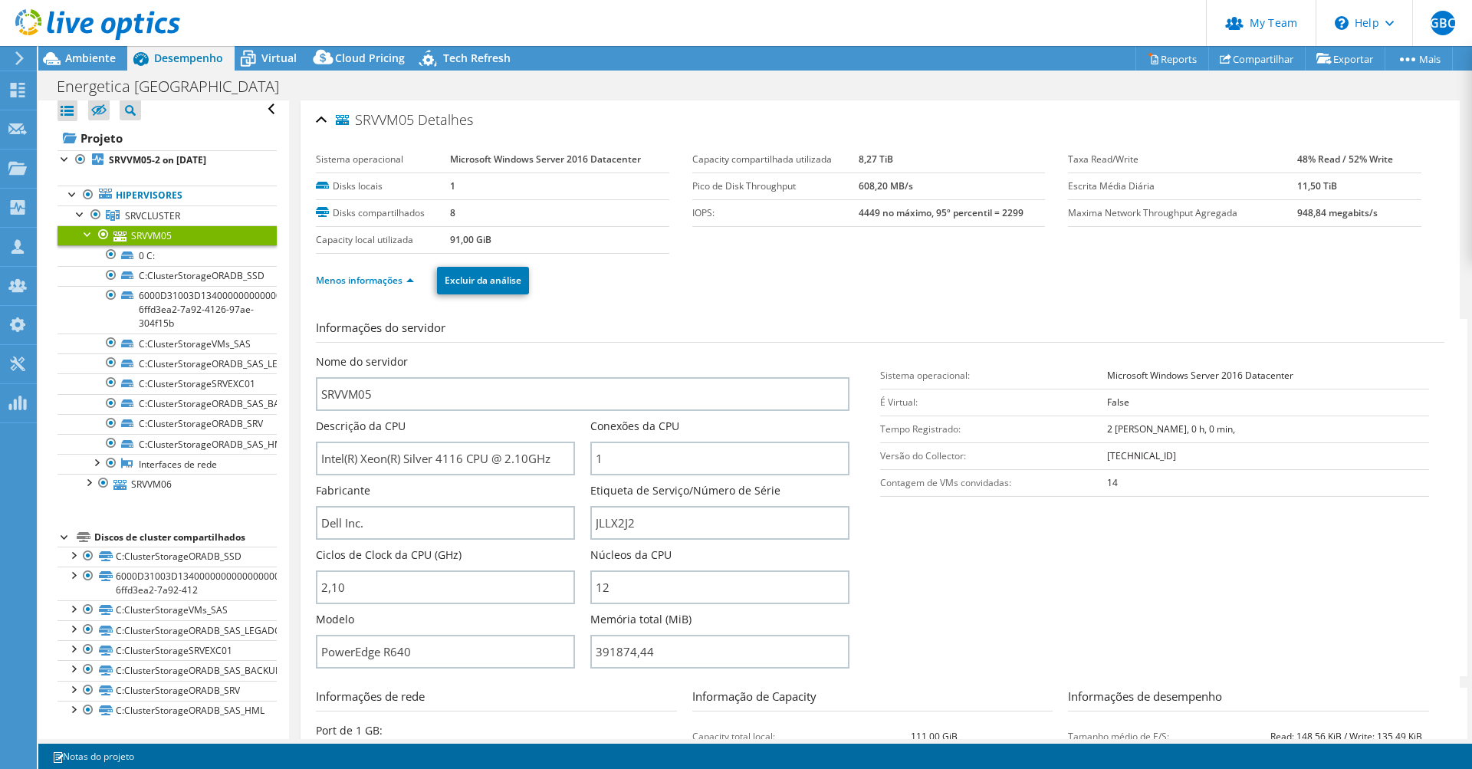
click at [811, 308] on div "Informações do servidor Nome do servidor SRVVM05 Descrição da CPU Intel(R) Xeon…" at bounding box center [880, 656] width 1129 height 696
click at [699, 279] on ul "Menos informações Excluir da análise" at bounding box center [880, 278] width 1129 height 31
click at [758, 278] on ul "Menos informações Excluir da análise" at bounding box center [880, 278] width 1129 height 31
click at [1143, 66] on link "Reports" at bounding box center [1173, 59] width 74 height 24
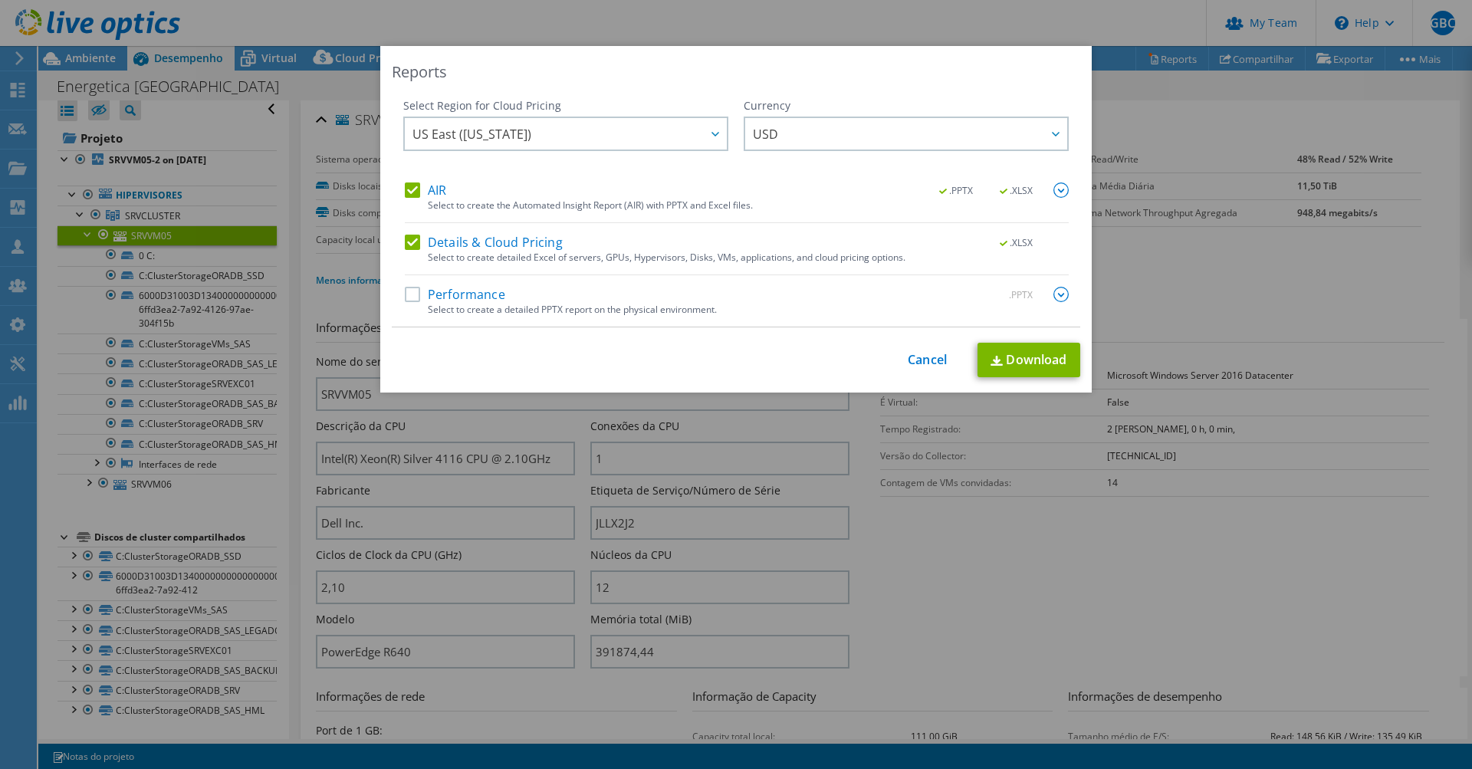
click at [472, 291] on label "Performance" at bounding box center [455, 294] width 100 height 15
click at [0, 0] on input "Performance" at bounding box center [0, 0] width 0 height 0
click at [1055, 293] on img at bounding box center [1061, 294] width 15 height 15
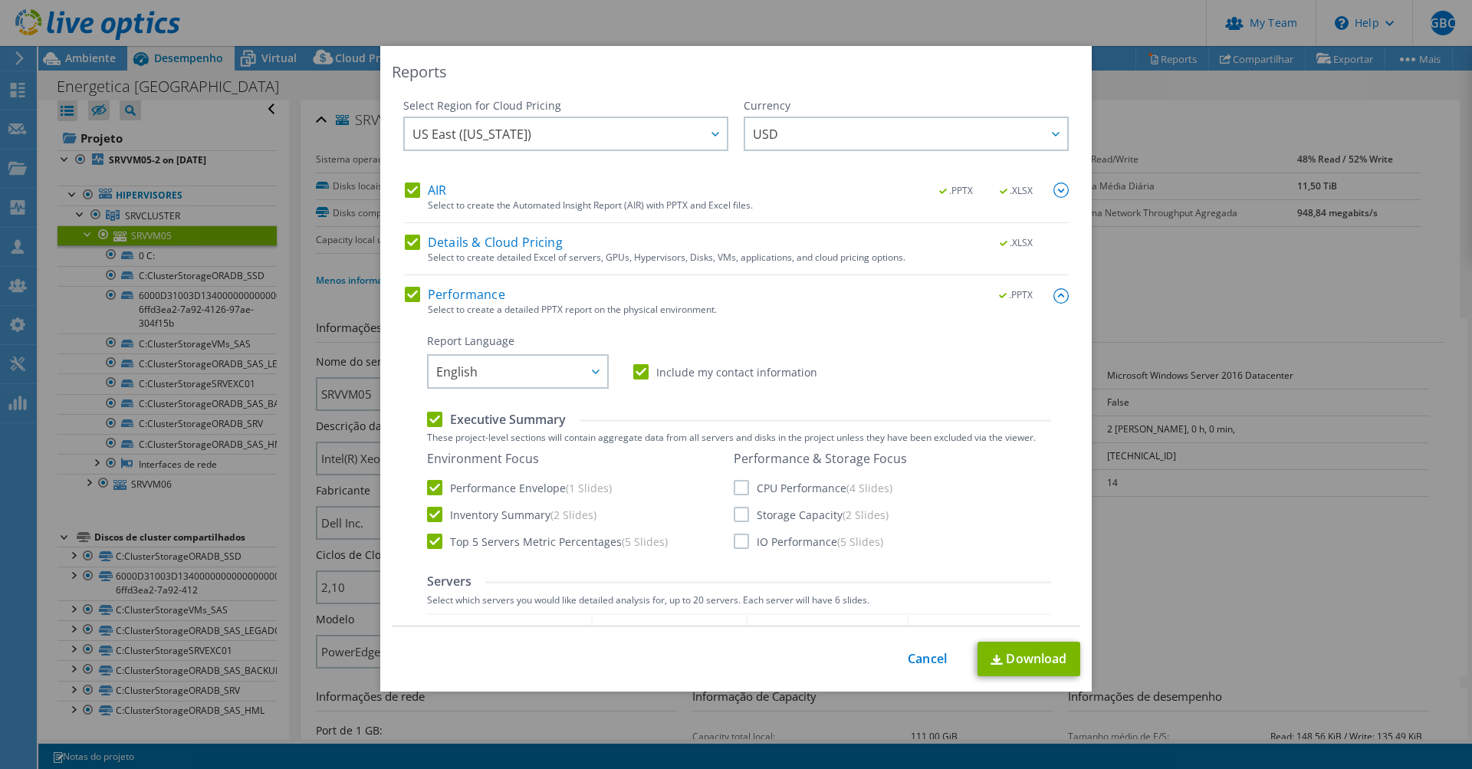
click at [726, 485] on div "Environment Focus Performance Envelope (1 Slides) Inventory Summary (2 Slides) …" at bounding box center [739, 501] width 624 height 100
click at [736, 491] on label "CPU Performance (4 Slides)" at bounding box center [813, 487] width 159 height 15
click at [0, 0] on input "CPU Performance (4 Slides)" at bounding box center [0, 0] width 0 height 0
click at [738, 515] on label "Storage Capacity (2 Slides)" at bounding box center [811, 514] width 155 height 15
click at [0, 0] on input "Storage Capacity (2 Slides)" at bounding box center [0, 0] width 0 height 0
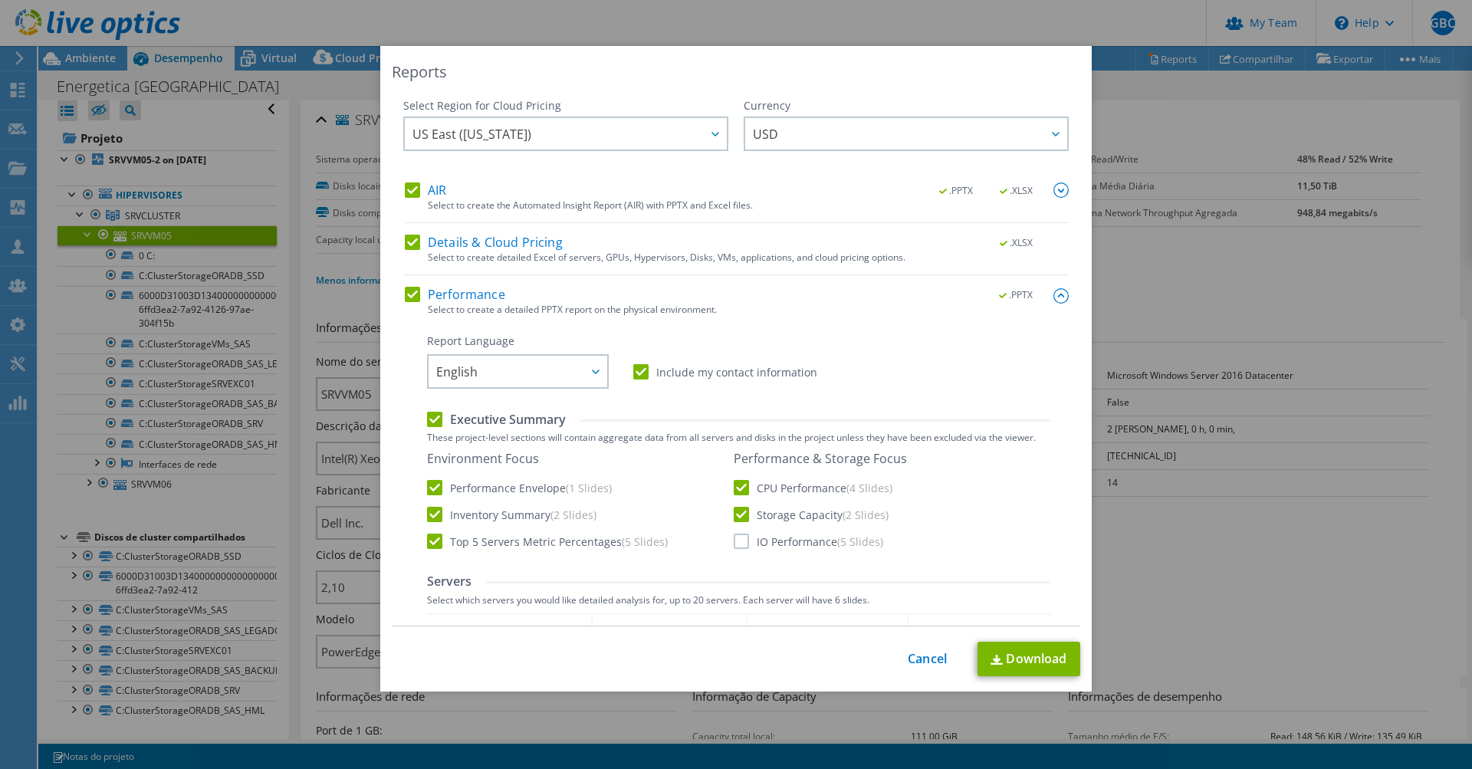
click at [735, 535] on label "IO Performance (5 Slides)" at bounding box center [809, 541] width 150 height 15
click at [0, 0] on input "IO Performance (5 Slides)" at bounding box center [0, 0] width 0 height 0
click at [588, 379] on div at bounding box center [595, 371] width 25 height 31
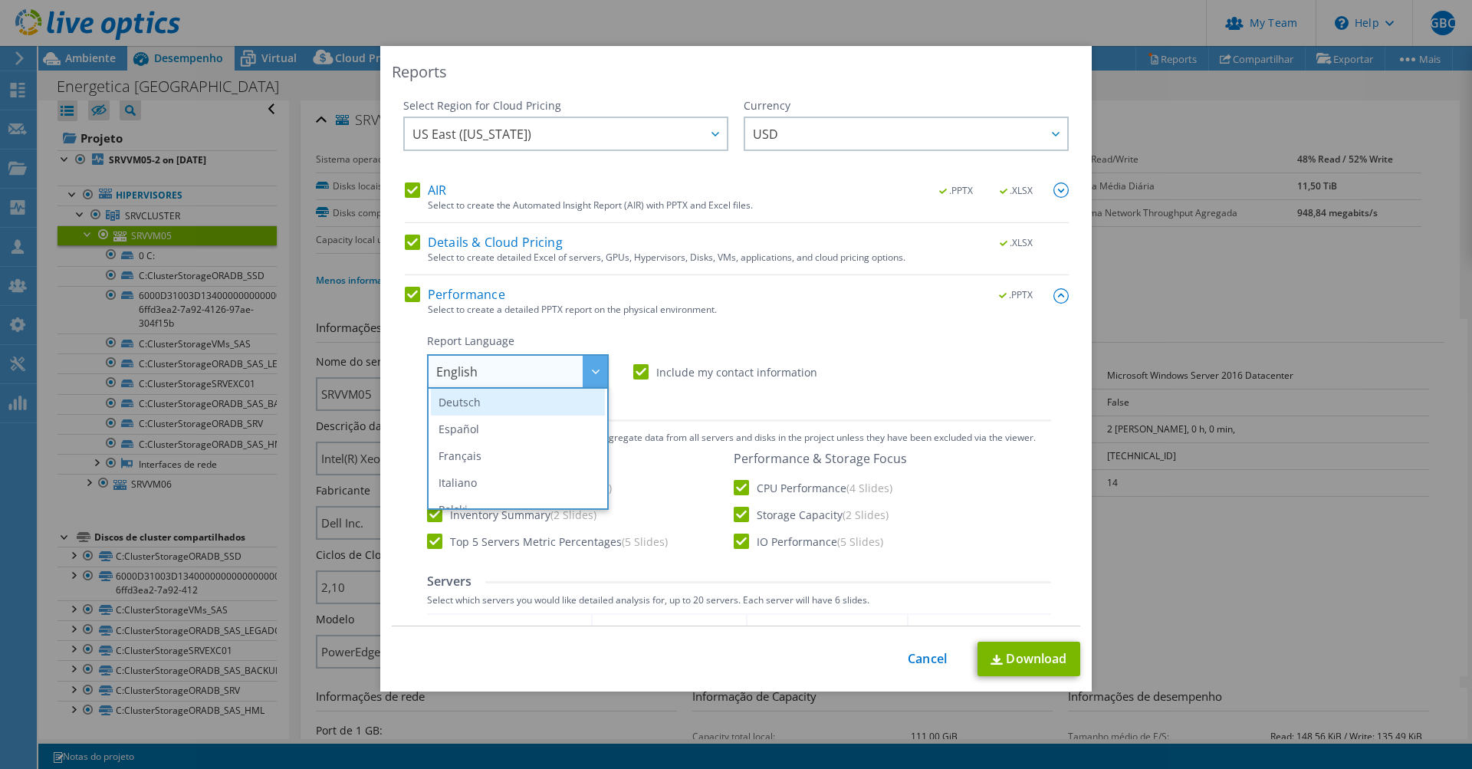
scroll to position [130, 0]
click at [510, 430] on li "Português" at bounding box center [518, 436] width 174 height 27
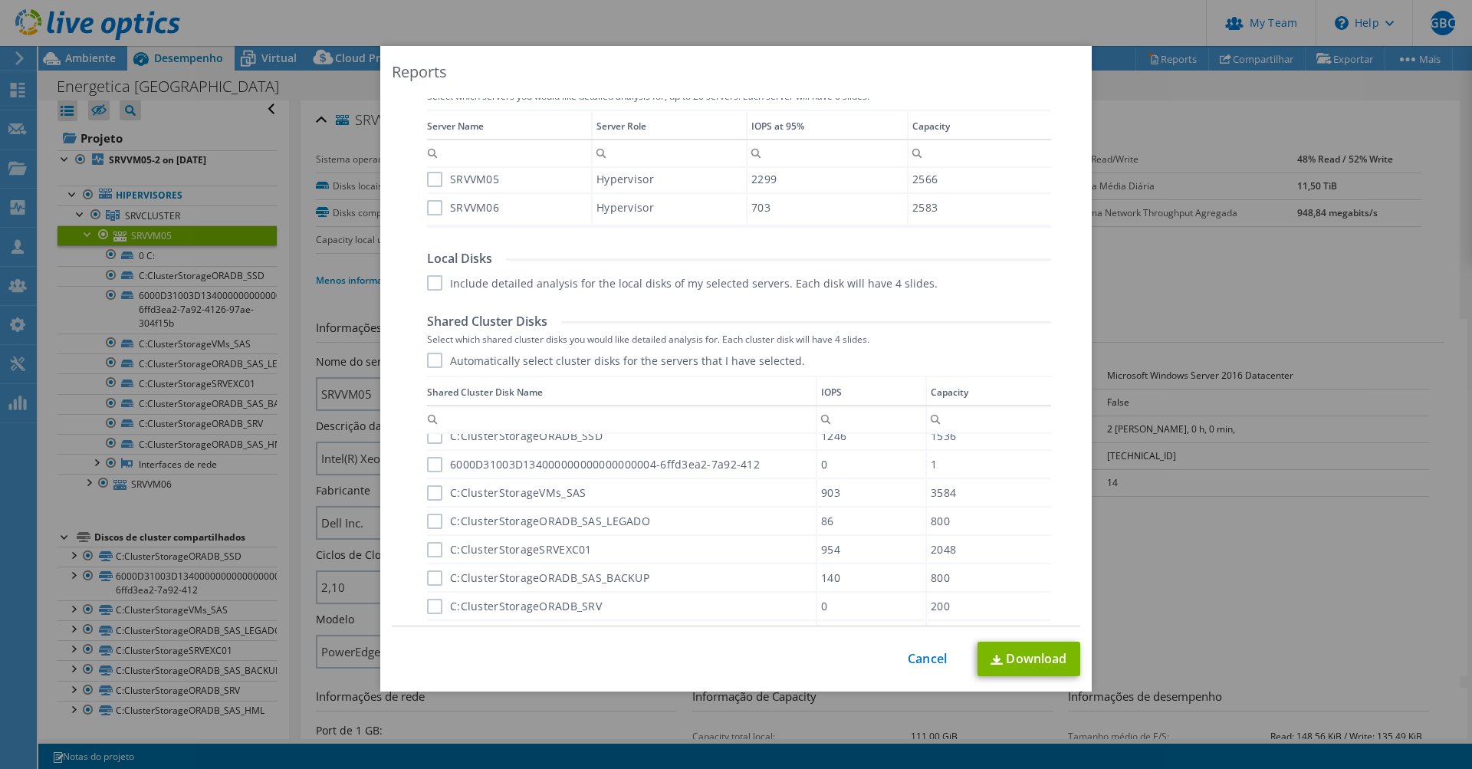
scroll to position [676, 0]
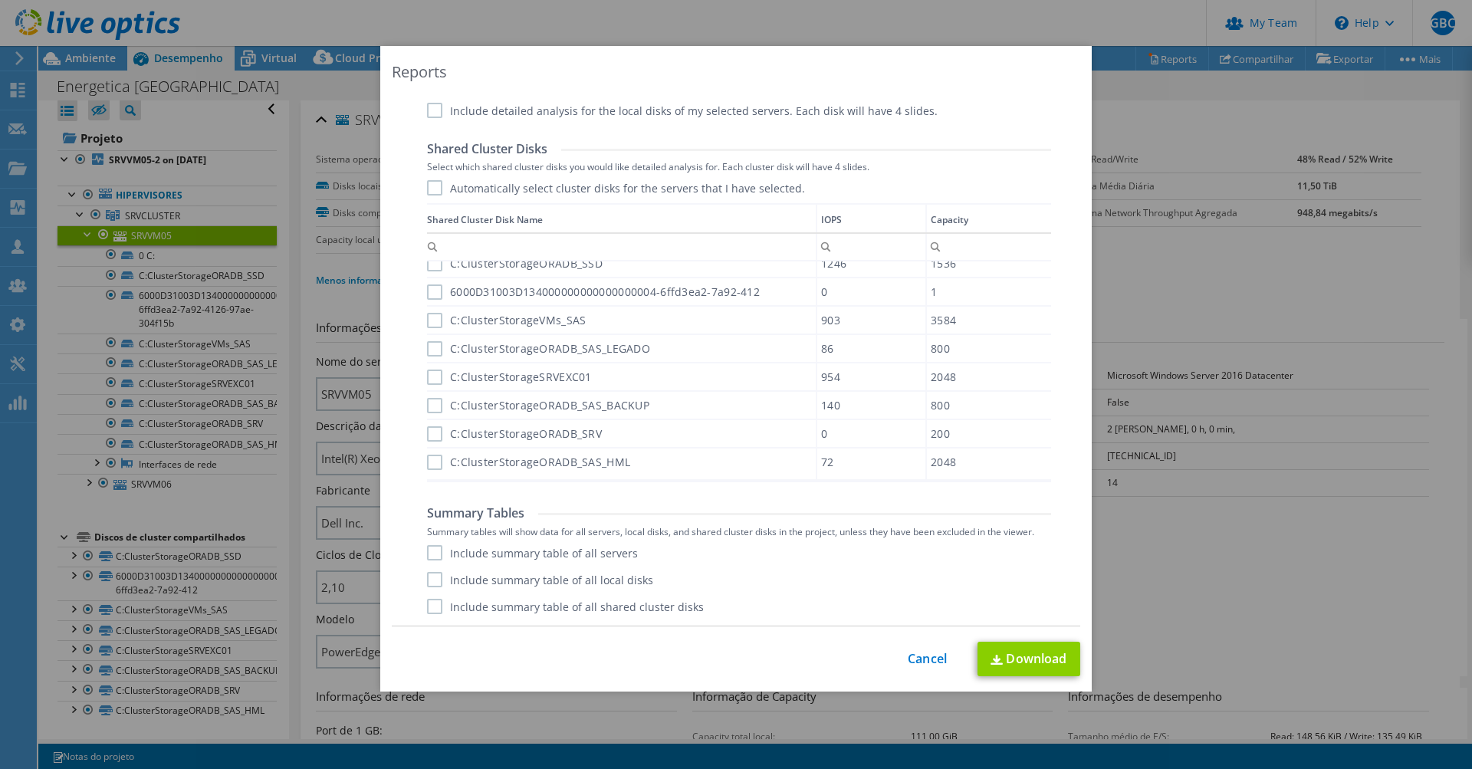
click at [1002, 656] on link "Download" at bounding box center [1029, 659] width 103 height 35
click at [928, 660] on link "Cancel" at bounding box center [927, 659] width 39 height 15
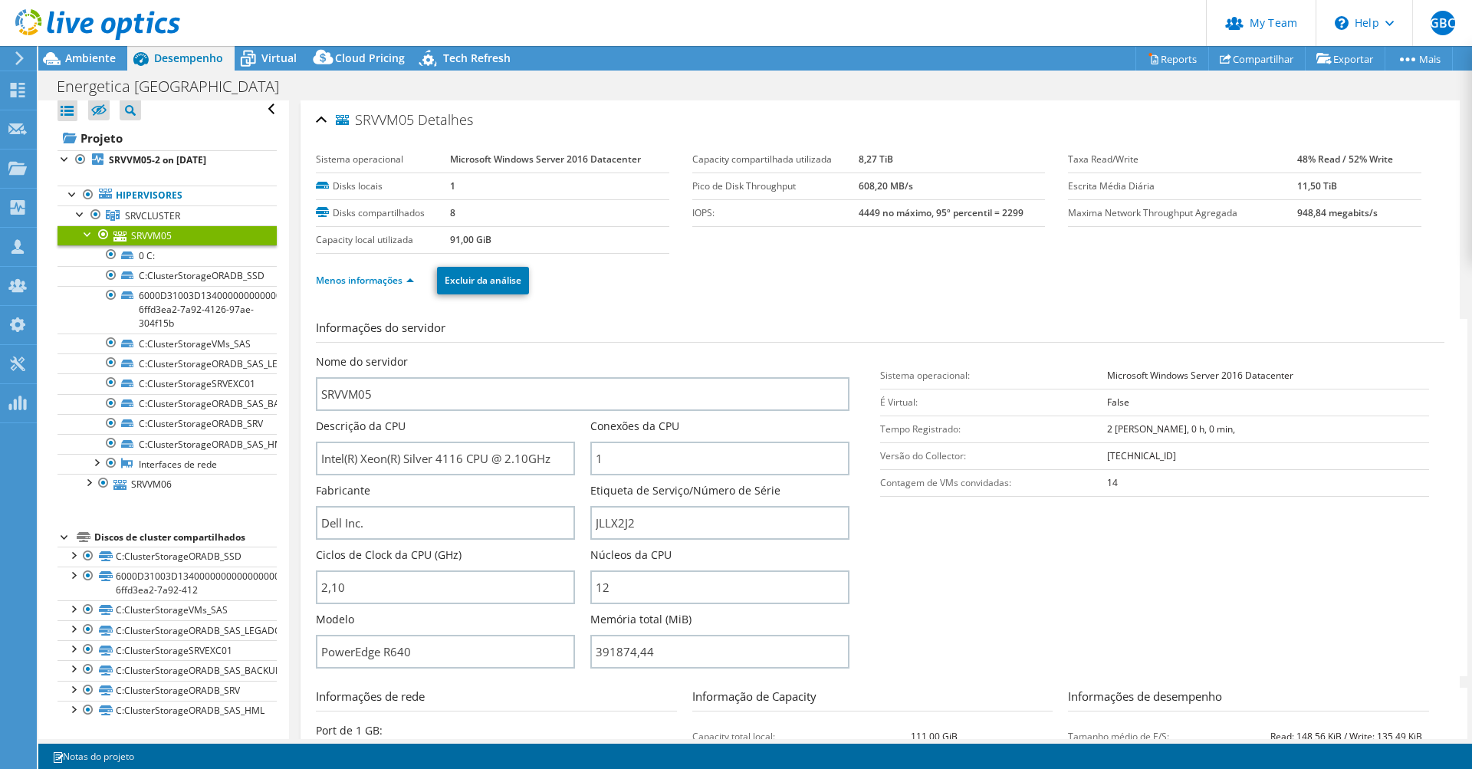
click at [1091, 316] on div "Informações do servidor Nome do servidor SRVVM05 Descrição da CPU Intel(R) Xeon…" at bounding box center [880, 656] width 1129 height 696
